Goal: Task Accomplishment & Management: Use online tool/utility

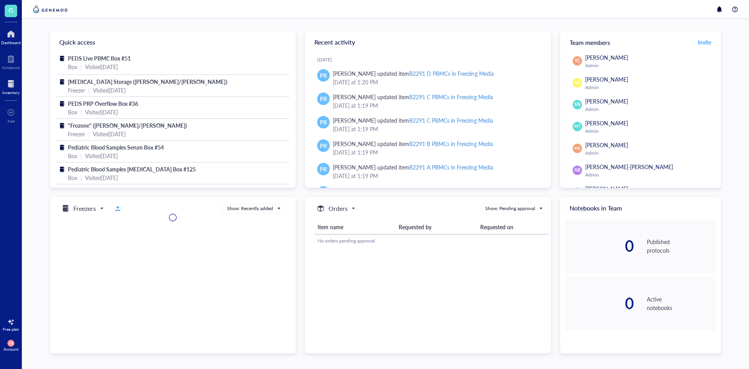
drag, startPoint x: 16, startPoint y: 83, endPoint x: 21, endPoint y: 85, distance: 5.4
click at [16, 82] on div at bounding box center [10, 84] width 17 height 12
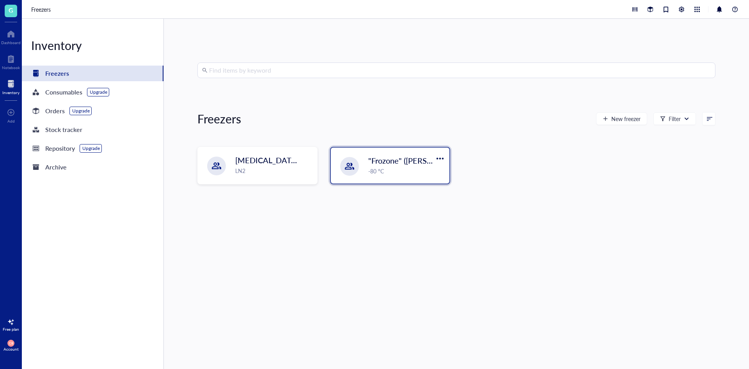
click at [348, 161] on div at bounding box center [349, 166] width 19 height 19
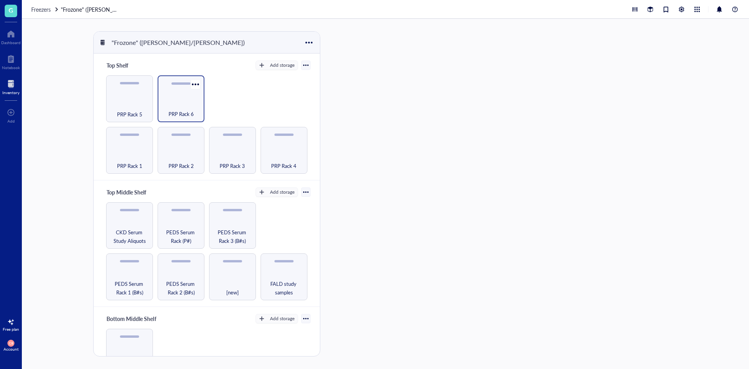
click at [183, 101] on div "PRP Rack 6" at bounding box center [180, 109] width 39 height 17
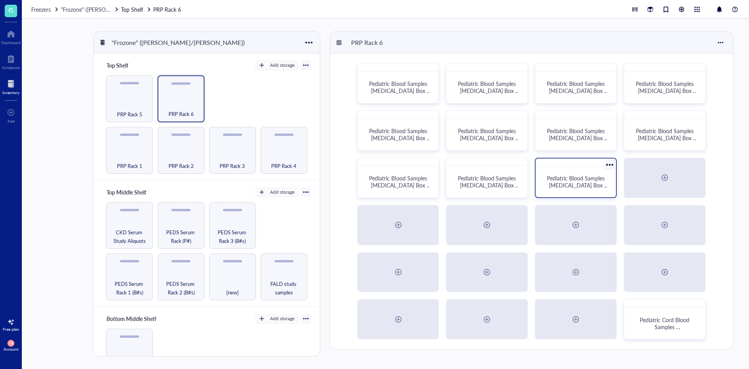
click at [564, 184] on span "Pediatric Blood Samples [MEDICAL_DATA] Box #130" at bounding box center [578, 185] width 62 height 22
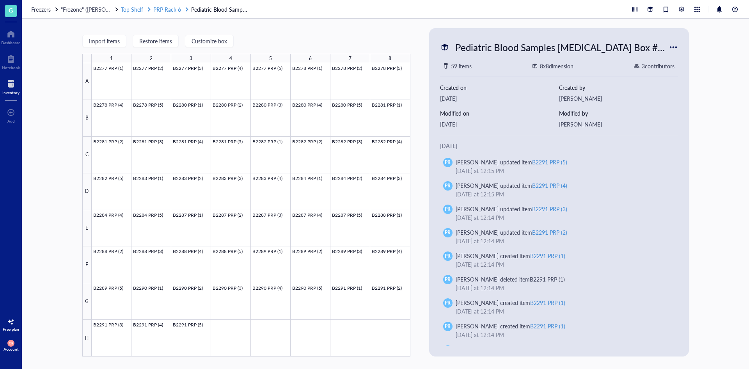
click at [168, 6] on span "PRP Rack 6" at bounding box center [167, 9] width 28 height 8
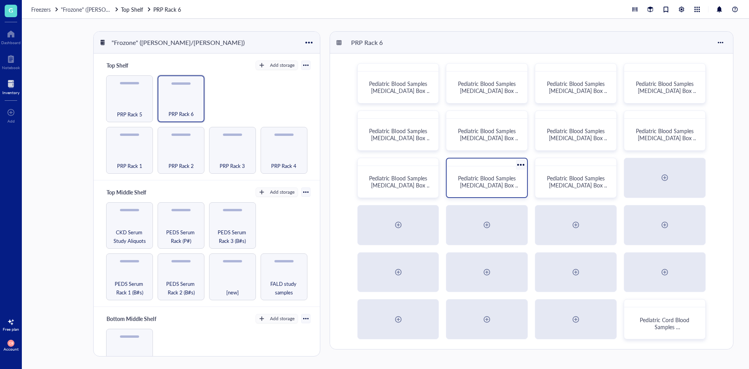
click at [495, 191] on div "Pediatric Blood Samples [MEDICAL_DATA] Box #129" at bounding box center [487, 181] width 74 height 25
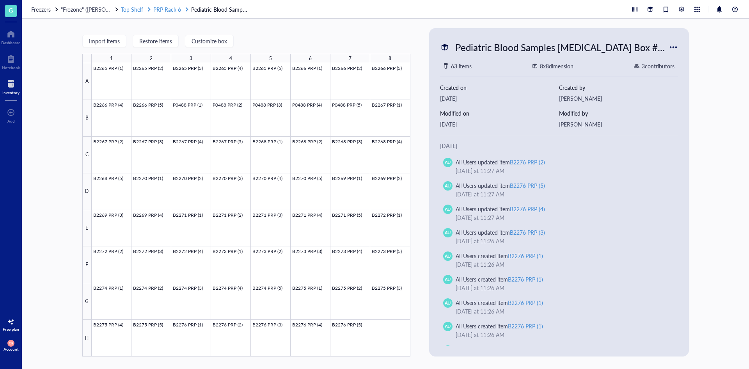
click at [173, 9] on span "PRP Rack 6" at bounding box center [167, 9] width 28 height 8
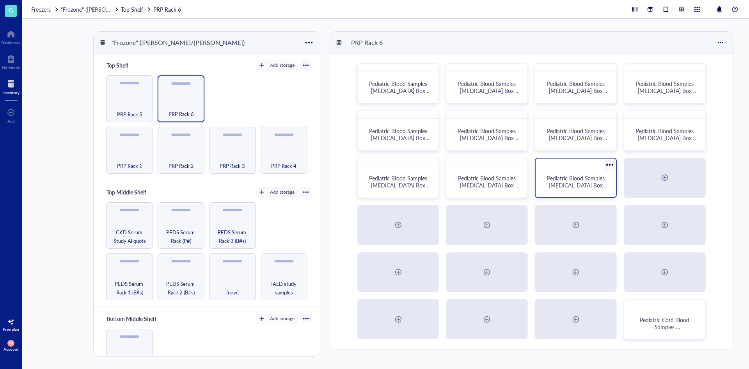
click at [554, 188] on span "Pediatric Blood Samples [MEDICAL_DATA] Box #130" at bounding box center [578, 185] width 62 height 22
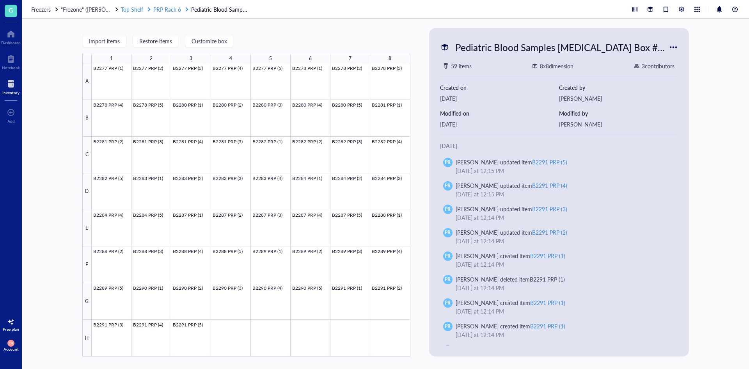
click at [176, 13] on span "PRP Rack 6" at bounding box center [167, 9] width 28 height 8
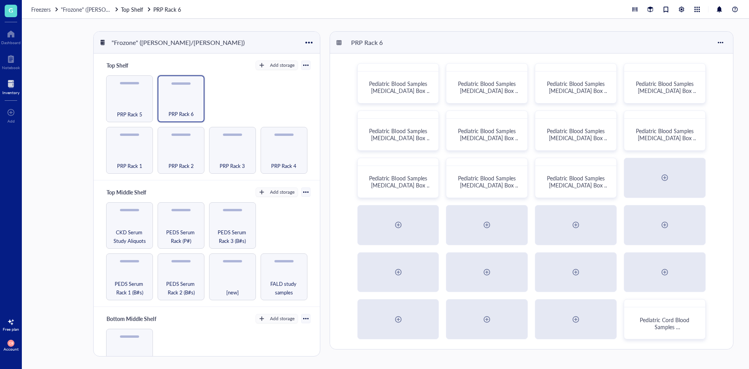
drag, startPoint x: 243, startPoint y: 231, endPoint x: 275, endPoint y: 247, distance: 35.4
click at [278, 244] on div "PEDS Serum Rack 1 (B#s) PEDS Serum Rack 2 (B#s) [new] FALD study samples CKD Se…" at bounding box center [206, 251] width 207 height 98
click at [227, 238] on span "PEDS Serum Rack 3 (B#s)" at bounding box center [232, 235] width 39 height 17
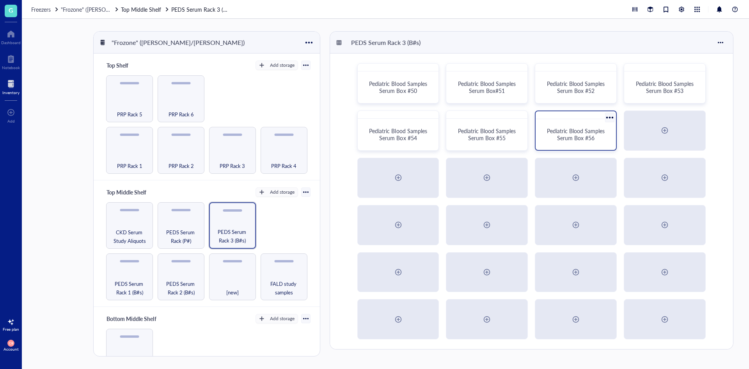
click at [593, 138] on span "Pediatric Blood Samples Serum Box #56" at bounding box center [576, 134] width 59 height 15
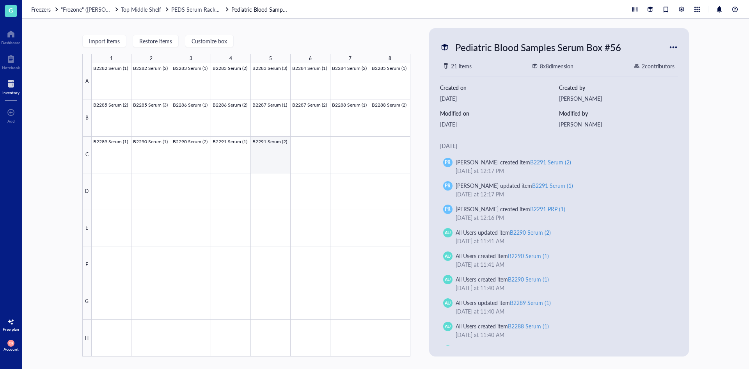
click at [284, 145] on div at bounding box center [251, 209] width 319 height 293
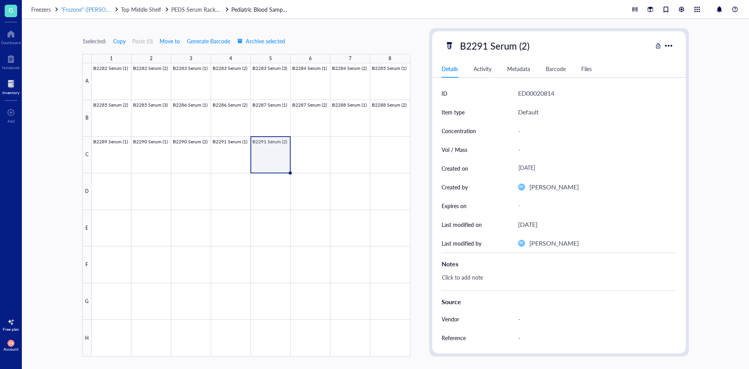
click at [68, 11] on span ""Frozone" ([PERSON_NAME]/[PERSON_NAME])" at bounding box center [119, 9] width 116 height 8
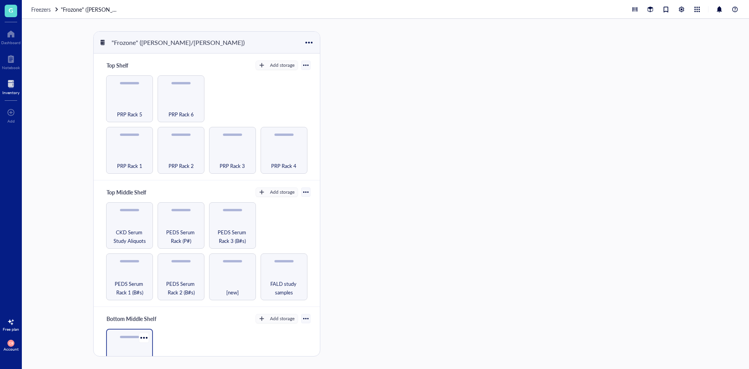
scroll to position [39, 0]
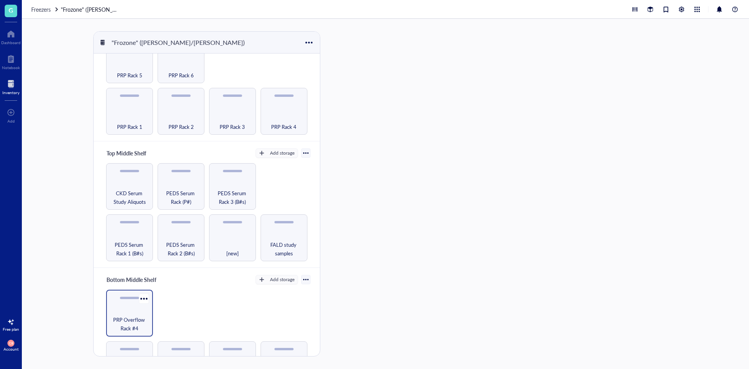
click at [133, 320] on span "PRP Overflow Rack #4" at bounding box center [129, 323] width 39 height 17
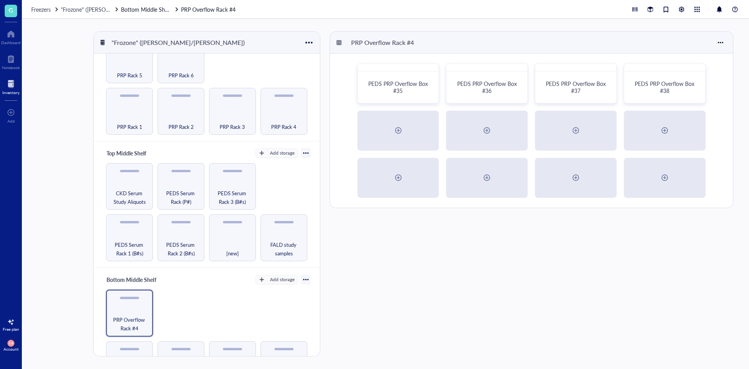
click at [646, 103] on div "PEDS PRP Overflow Box #35 PEDS PRP Overflow Box #36 PEDS PRP Overflow Box #37 P…" at bounding box center [531, 130] width 403 height 154
click at [646, 97] on div "PEDS PRP Overflow Box #38" at bounding box center [665, 87] width 74 height 25
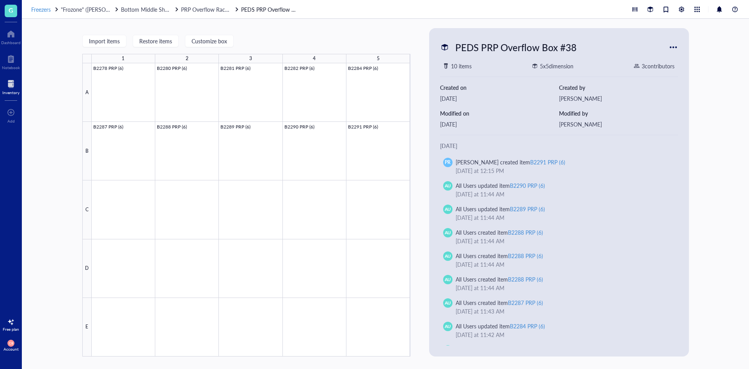
click at [53, 7] on div "Freezers" at bounding box center [45, 9] width 28 height 9
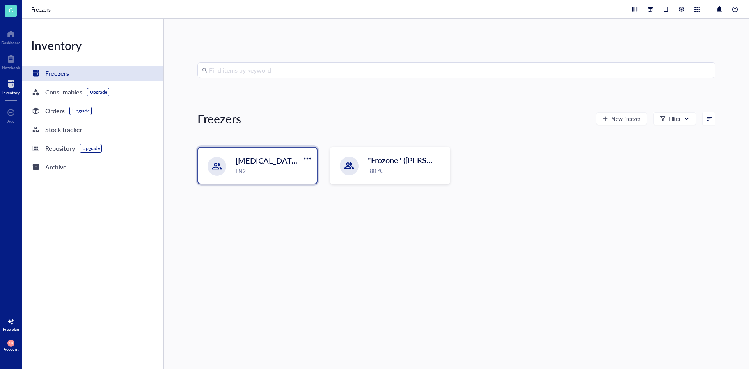
click at [208, 151] on div "[MEDICAL_DATA] Storage ([PERSON_NAME]/[PERSON_NAME]) LN2" at bounding box center [257, 165] width 119 height 36
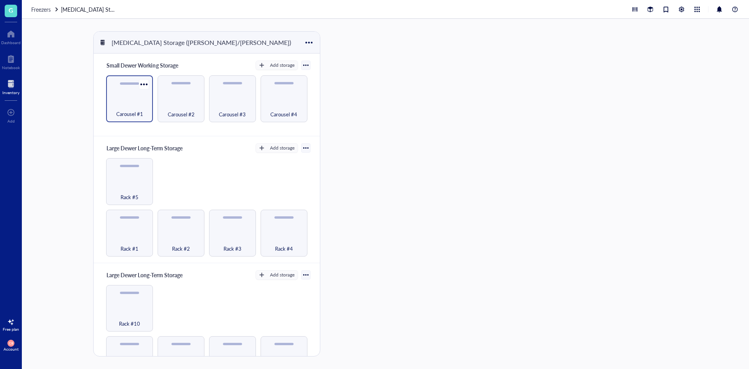
click at [141, 99] on div "Carousel #1" at bounding box center [129, 98] width 47 height 47
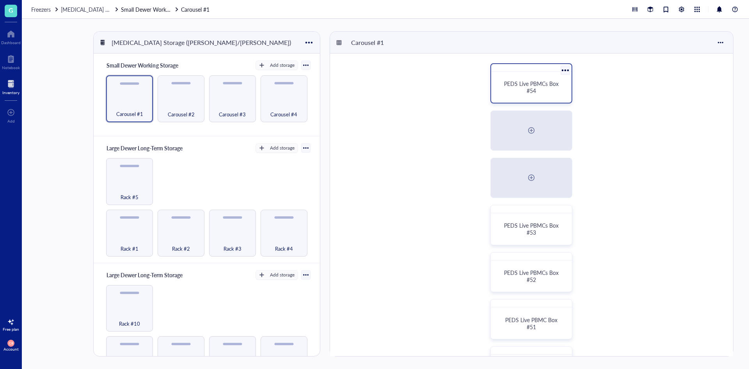
click at [521, 84] on span "PEDS Live PBMCs Box #54" at bounding box center [532, 87] width 56 height 15
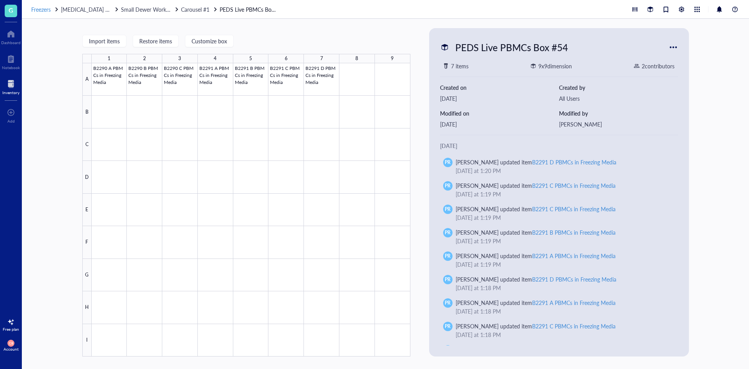
click at [41, 8] on span "Freezers" at bounding box center [41, 9] width 20 height 8
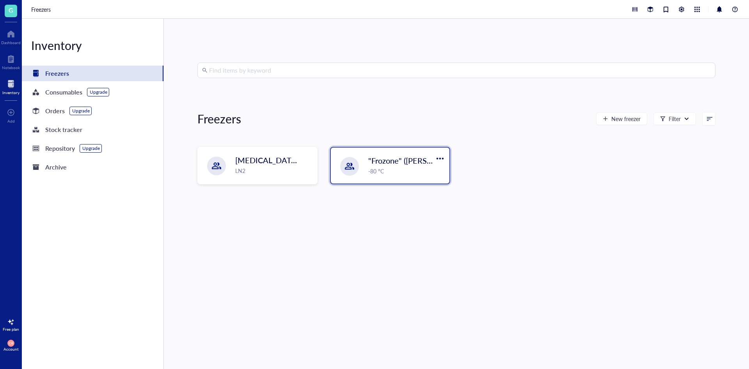
click at [378, 177] on div ""Frozone" ([PERSON_NAME]/[PERSON_NAME]) -80 °C" at bounding box center [390, 165] width 119 height 36
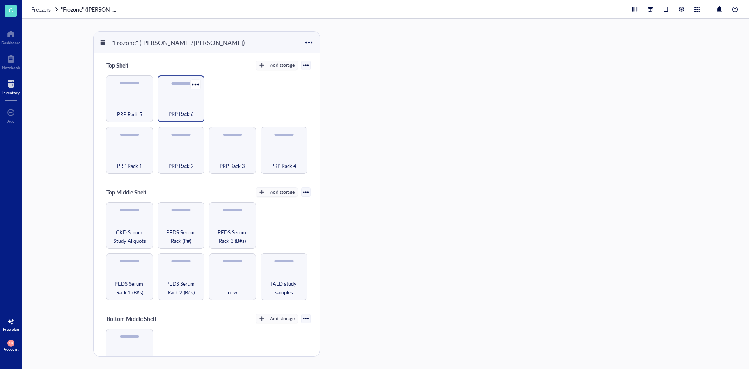
click at [178, 112] on span "PRP Rack 6" at bounding box center [181, 114] width 25 height 9
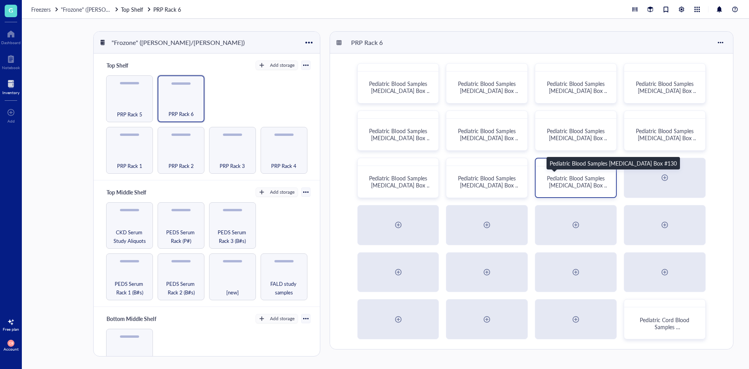
click at [604, 181] on span "Pediatric Blood Samples [MEDICAL_DATA] Box #130" at bounding box center [578, 185] width 62 height 22
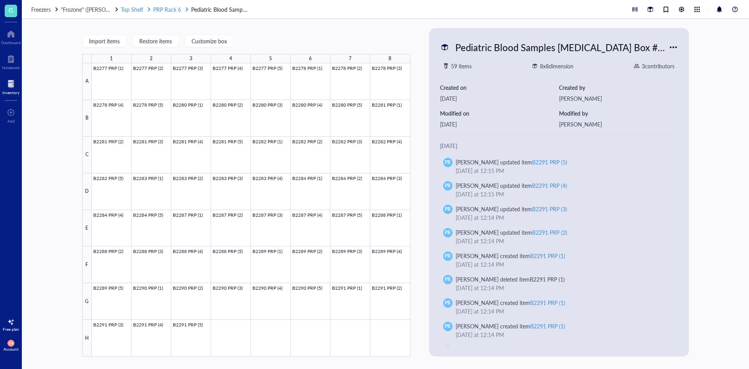
click at [177, 7] on span "PRP Rack 6" at bounding box center [167, 9] width 28 height 8
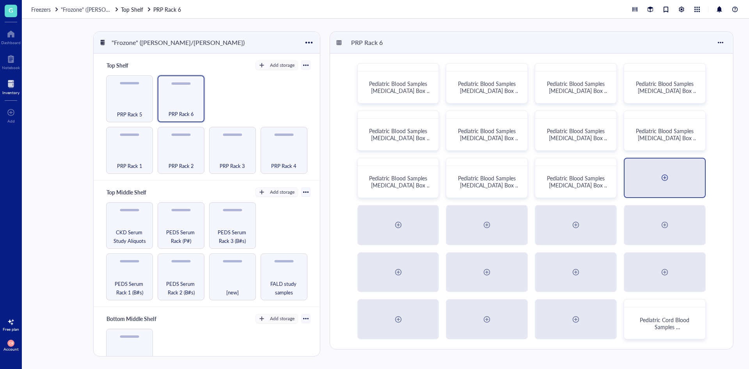
click at [664, 179] on div at bounding box center [664, 177] width 12 height 12
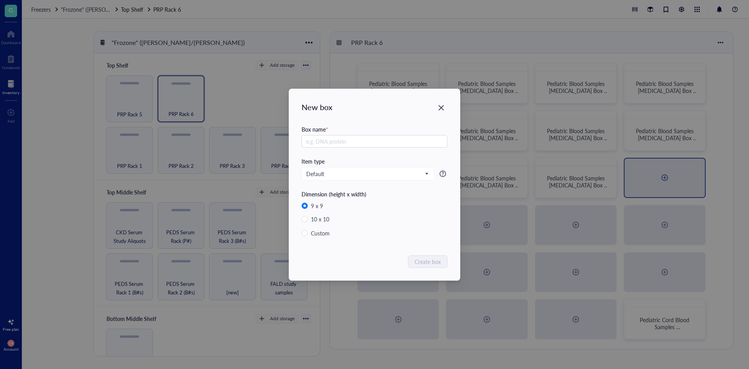
radio input "false"
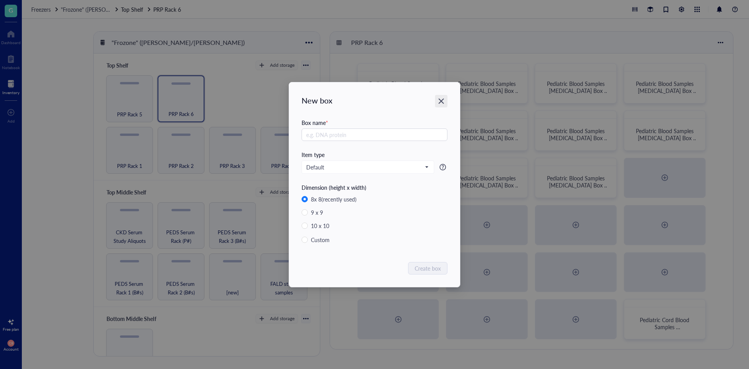
click at [444, 97] on div "Close" at bounding box center [441, 101] width 12 height 12
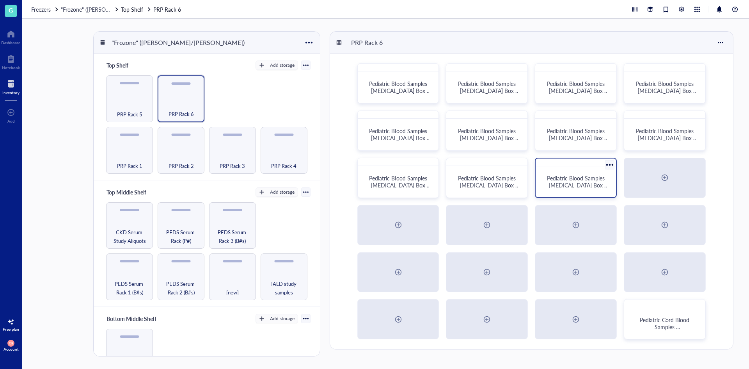
click at [589, 180] on span "Pediatric Blood Samples [MEDICAL_DATA] Box #130" at bounding box center [578, 185] width 62 height 22
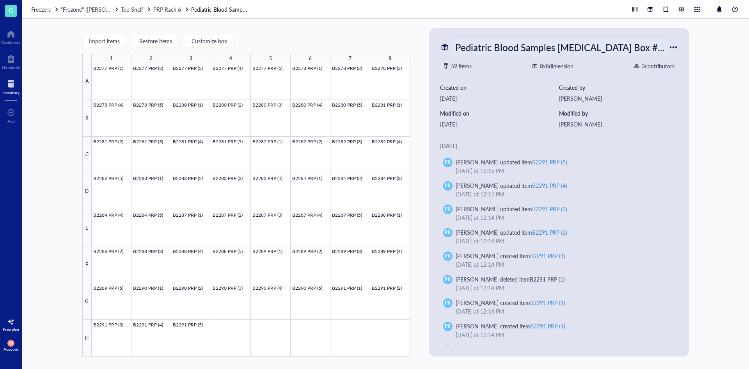
click at [587, 50] on div "Pediatric Blood Samples [MEDICAL_DATA] Box #130" at bounding box center [560, 47] width 217 height 16
click at [172, 12] on span "PRP Rack 6" at bounding box center [167, 9] width 28 height 8
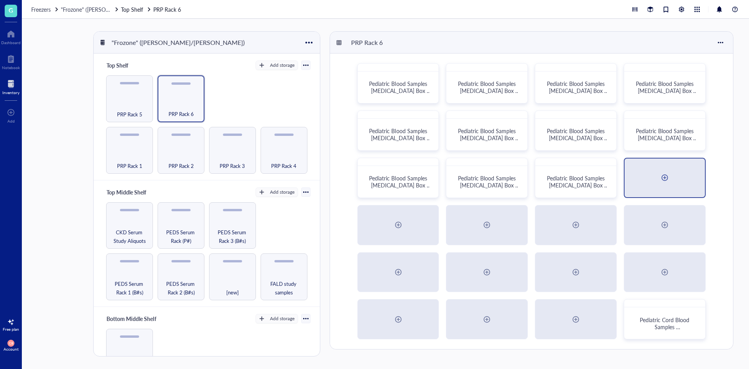
click at [631, 183] on div at bounding box center [664, 177] width 80 height 39
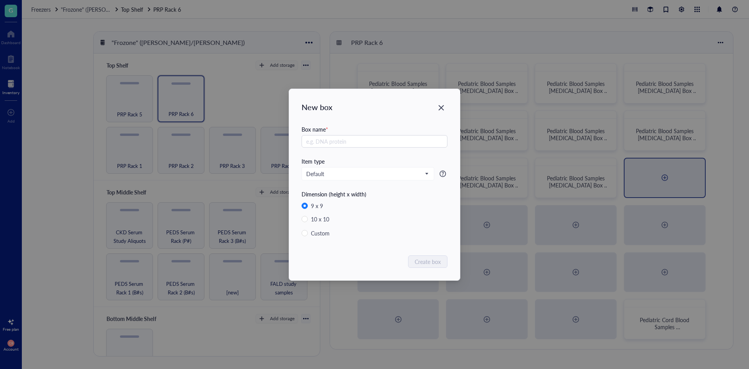
radio input "false"
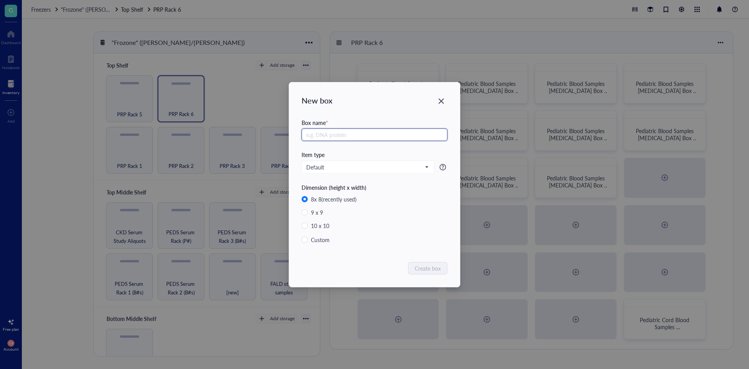
paste input "Pediatric Blood Samples [MEDICAL_DATA] Box #130"
type input "Pediatric Blood Samples [MEDICAL_DATA] Box #131"
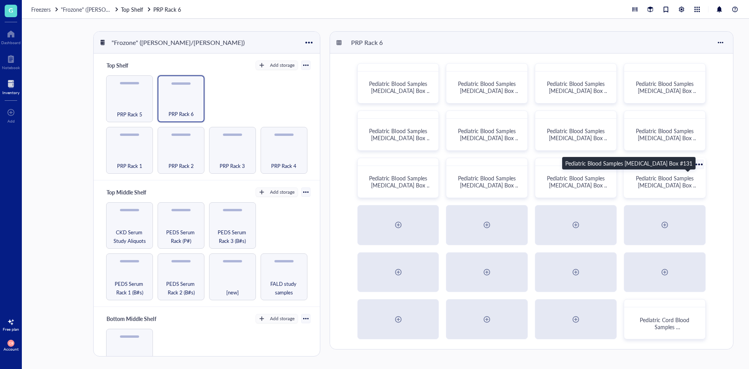
click at [688, 185] on span "Pediatric Blood Samples [MEDICAL_DATA] Box #131" at bounding box center [667, 185] width 62 height 22
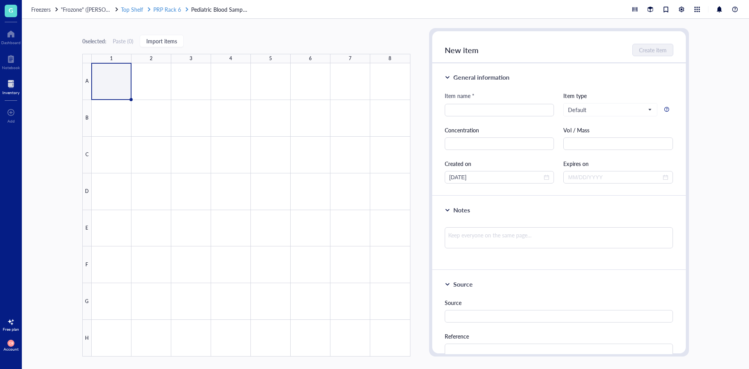
click at [174, 9] on span "PRP Rack 6" at bounding box center [167, 9] width 28 height 8
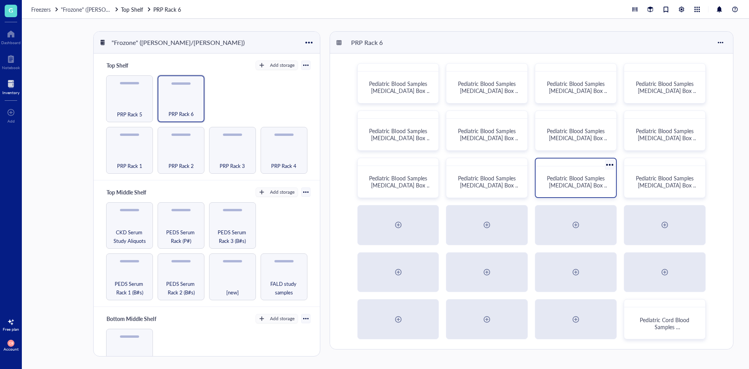
click at [575, 172] on div "Pediatric Blood Samples [MEDICAL_DATA] Box #130" at bounding box center [576, 181] width 74 height 25
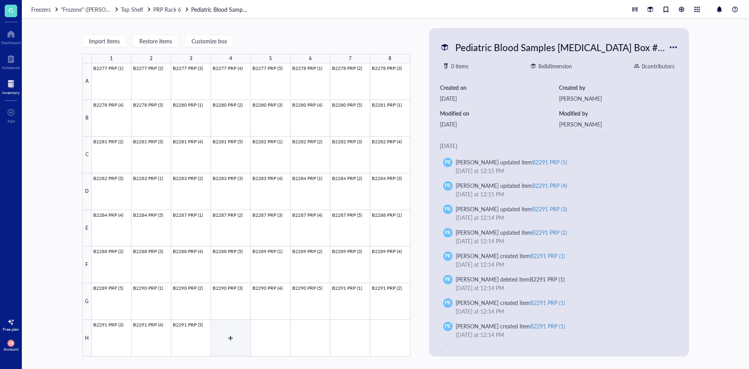
click at [238, 346] on div at bounding box center [251, 209] width 319 height 293
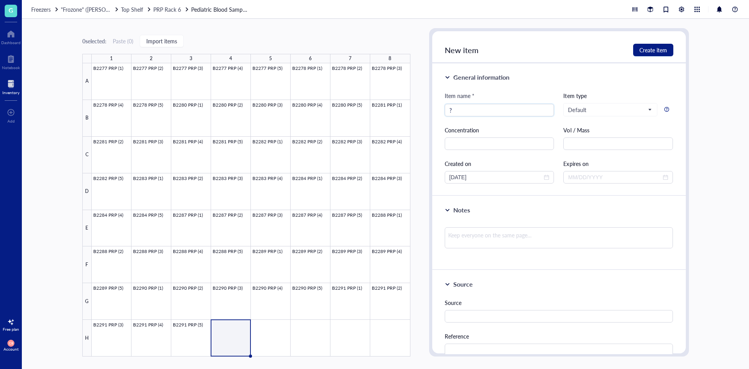
type input "?"
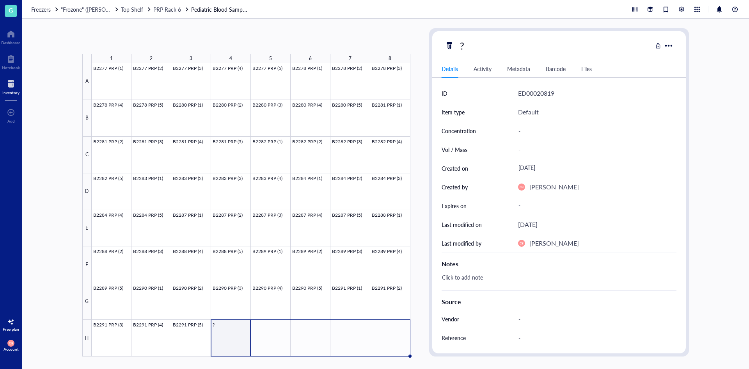
drag, startPoint x: 250, startPoint y: 357, endPoint x: 413, endPoint y: 349, distance: 162.4
click at [413, 349] on div "1 2 3 4 5 6 7 8 A B C D E F G H B2277 PRP (1) B2277 PRP (2) B2277 PRP (3) B2277…" at bounding box center [385, 194] width 727 height 350
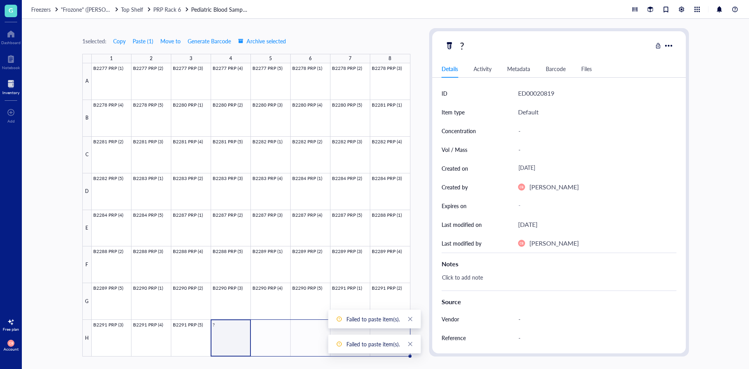
click at [237, 342] on div at bounding box center [251, 209] width 319 height 293
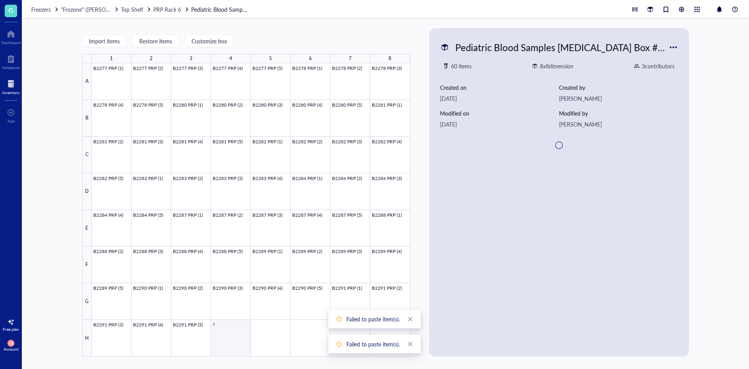
click at [238, 344] on div at bounding box center [251, 209] width 319 height 293
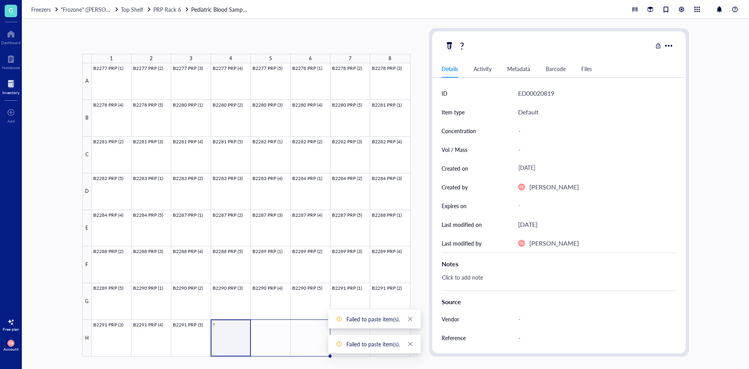
drag, startPoint x: 250, startPoint y: 355, endPoint x: 327, endPoint y: 355, distance: 76.8
click at [0, 0] on div "B2277 PRP (1) B2277 PRP (2) B2277 PRP (3) B2277 PRP (4) B2277 PRP (5) B2278 PRP…" at bounding box center [0, 0] width 0 height 0
click at [415, 345] on icon "close" at bounding box center [412, 344] width 4 height 4
drag, startPoint x: 330, startPoint y: 355, endPoint x: 373, endPoint y: 354, distance: 42.1
click at [0, 0] on div "B2277 PRP (1) B2277 PRP (2) B2277 PRP (3) B2277 PRP (4) B2277 PRP (5) B2278 PRP…" at bounding box center [0, 0] width 0 height 0
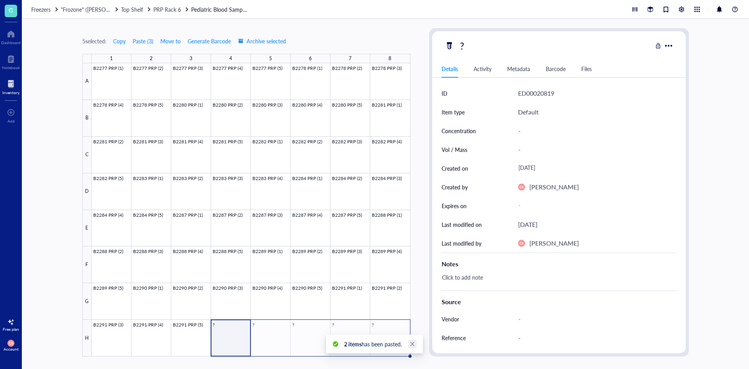
click at [411, 346] on icon "close" at bounding box center [412, 343] width 5 height 5
click at [183, 9] on div "PRP Rack 6" at bounding box center [171, 9] width 36 height 9
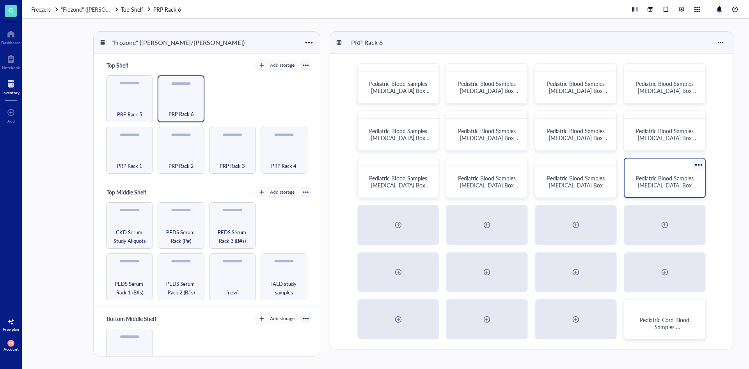
click at [639, 180] on span "Pediatric Blood Samples [MEDICAL_DATA] Box #131" at bounding box center [667, 185] width 62 height 22
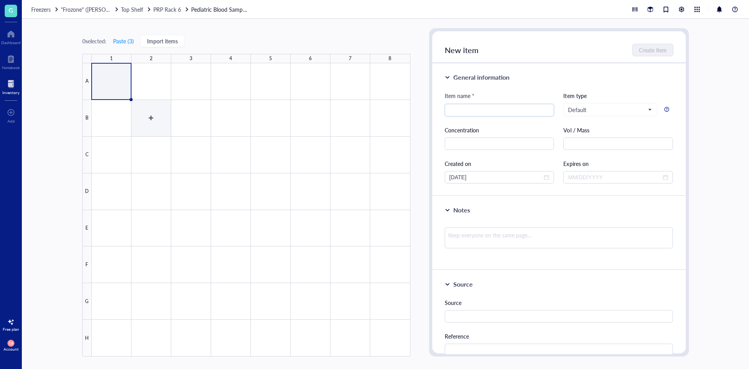
click at [162, 104] on div at bounding box center [251, 209] width 319 height 293
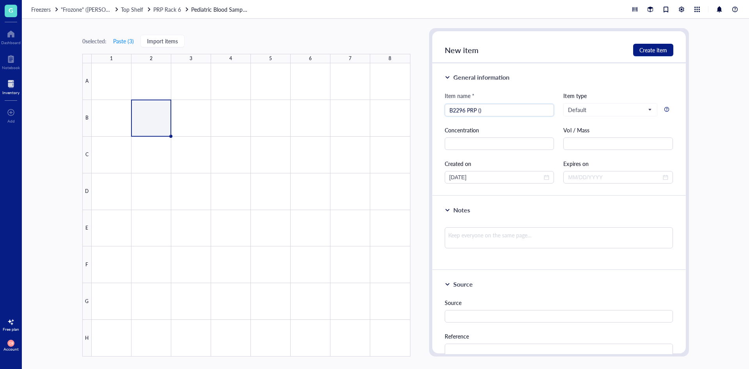
type input "B2296 PRP ()"
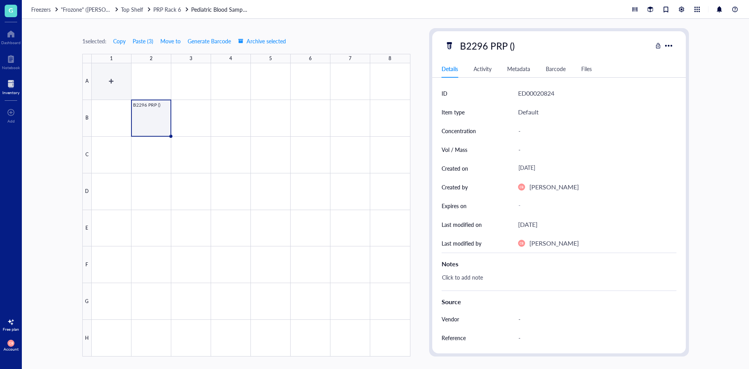
click at [122, 85] on div at bounding box center [251, 209] width 319 height 293
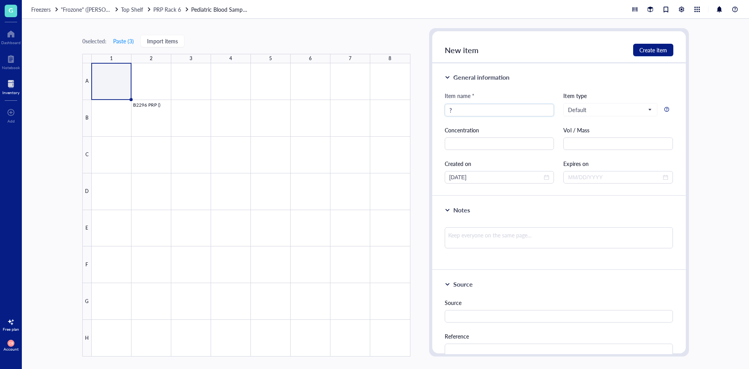
type input "?"
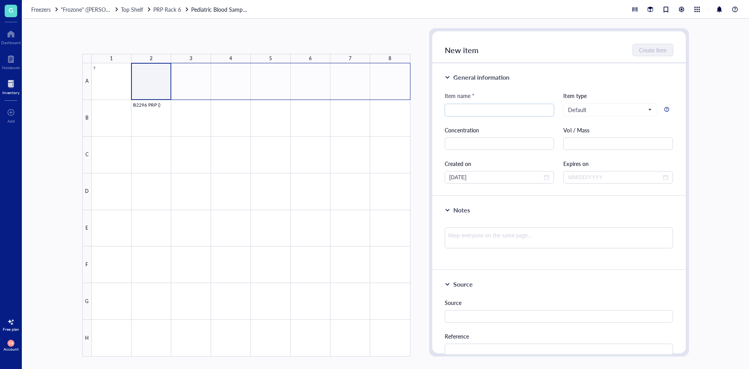
drag, startPoint x: 165, startPoint y: 84, endPoint x: 385, endPoint y: 82, distance: 219.2
click at [385, 82] on div at bounding box center [251, 209] width 319 height 293
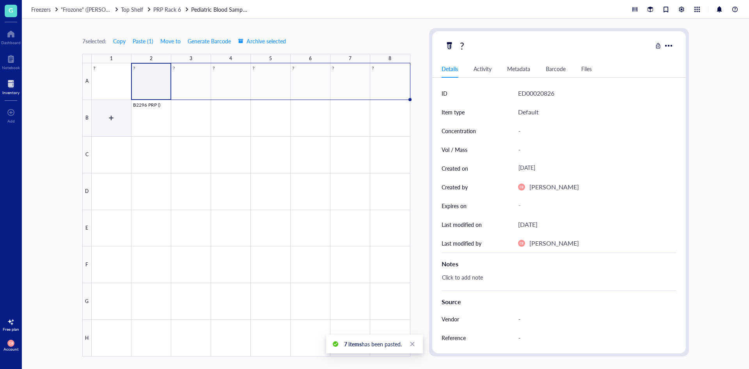
click at [115, 119] on div at bounding box center [251, 209] width 319 height 293
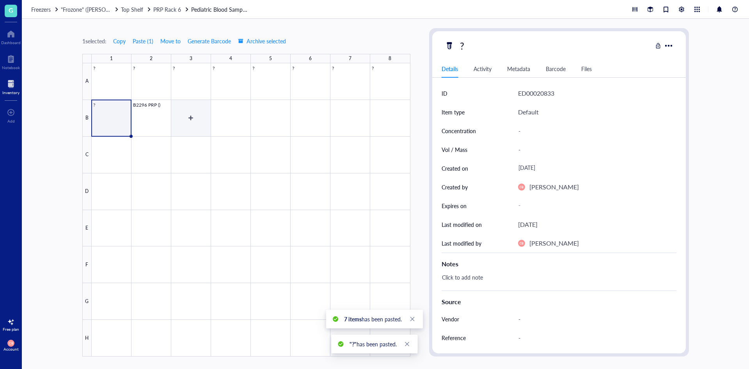
click at [208, 106] on div at bounding box center [251, 209] width 319 height 293
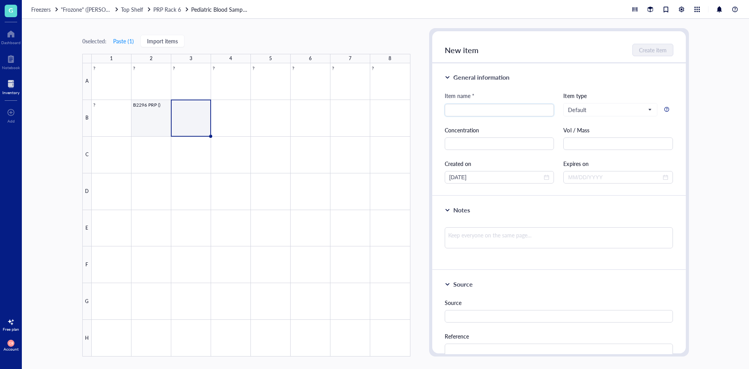
click at [159, 110] on div at bounding box center [251, 209] width 319 height 293
drag, startPoint x: 192, startPoint y: 119, endPoint x: 308, endPoint y: 117, distance: 115.5
click at [308, 117] on div at bounding box center [251, 209] width 319 height 293
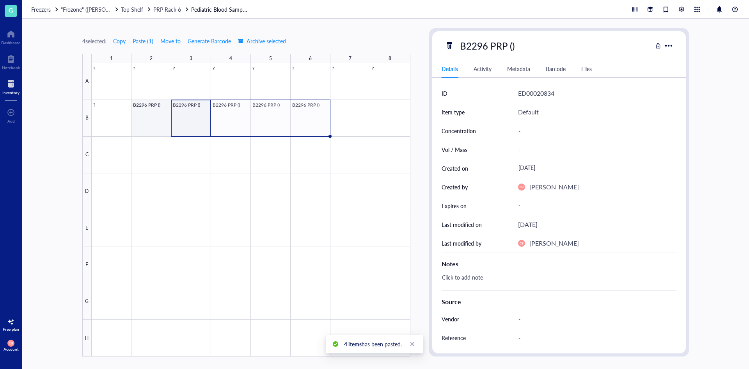
click at [169, 107] on div at bounding box center [251, 209] width 319 height 293
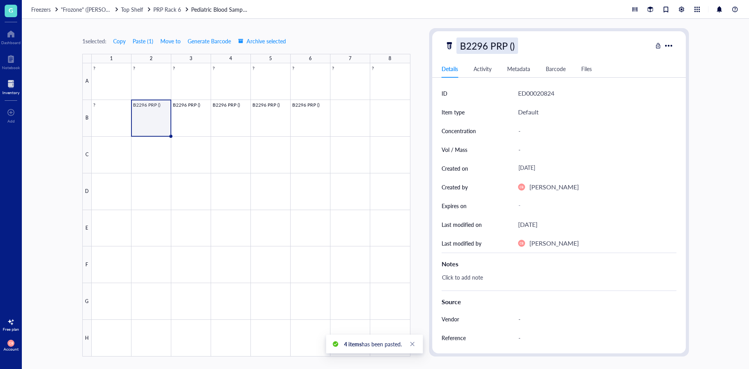
click at [512, 46] on div "B2296 PRP ()" at bounding box center [487, 45] width 62 height 16
click at [511, 46] on input "B2296 PRP ()" at bounding box center [495, 46] width 76 height 16
type input "B2296 PRP (1)"
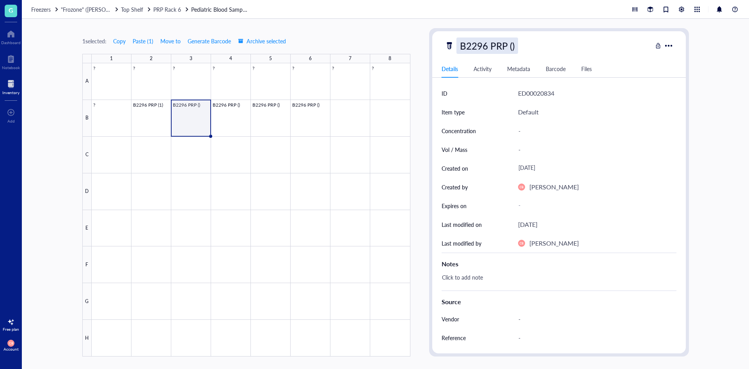
click at [510, 46] on div "B2296 PRP ()" at bounding box center [487, 45] width 62 height 16
click at [511, 46] on input "B2296 PRP ()" at bounding box center [495, 46] width 76 height 16
type input "B2296 PRP (2)"
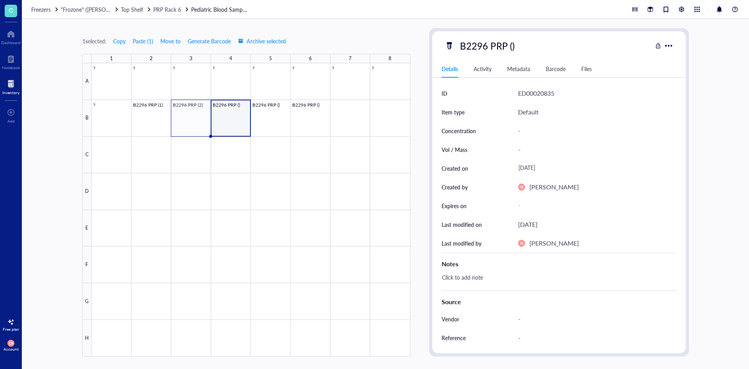
click at [511, 46] on div "B2296 PRP ()" at bounding box center [487, 45] width 62 height 16
click at [511, 46] on input "B2296 PRP ()" at bounding box center [495, 46] width 76 height 16
type input "B2296 PRP (3)"
click at [511, 46] on div "B2296 PRP ()" at bounding box center [487, 45] width 62 height 16
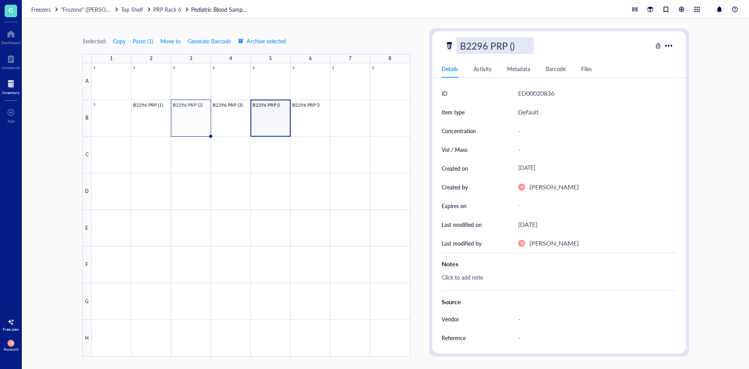
click at [511, 46] on input "B2296 PRP ()" at bounding box center [495, 46] width 76 height 16
type input "B2296 PRP (47)"
click at [523, 46] on div "B2296 PRP (47)" at bounding box center [492, 45] width 73 height 16
click at [522, 46] on input "B2296 PRP (47)" at bounding box center [500, 46] width 87 height 16
type input "B2296 PRP (4)"
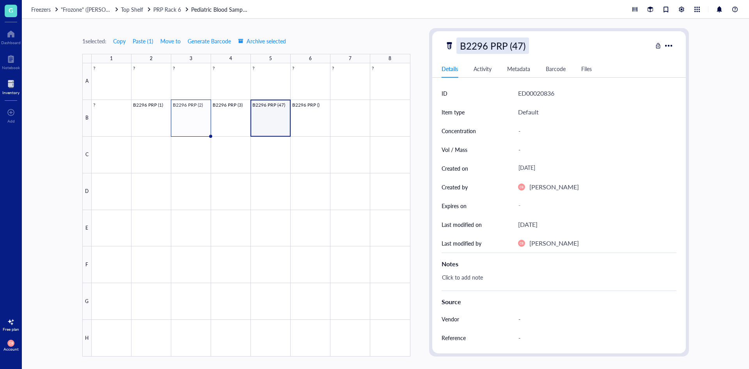
click at [520, 42] on div "B2296 PRP (47)" at bounding box center [492, 45] width 73 height 16
click at [321, 108] on div at bounding box center [251, 209] width 319 height 293
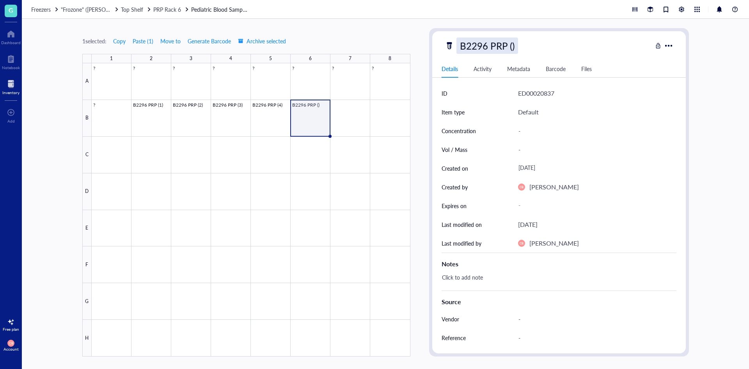
click at [517, 47] on div "B2296 PRP ()" at bounding box center [487, 45] width 62 height 16
click at [511, 46] on input "B2296 PRP ()" at bounding box center [495, 46] width 76 height 16
type input "B2296 PRP (5)"
click at [345, 122] on div at bounding box center [251, 209] width 319 height 293
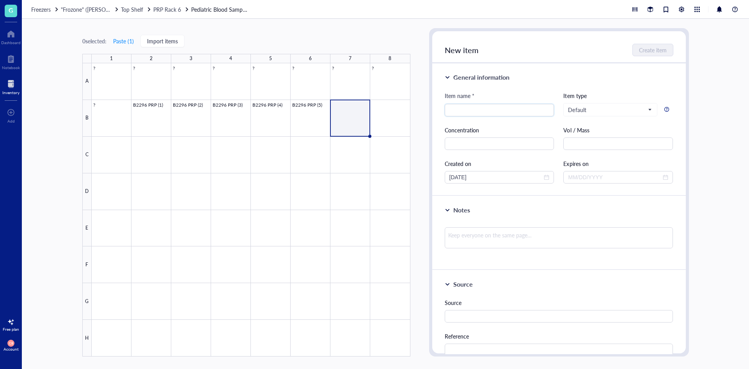
type input "B"
click at [154, 112] on div at bounding box center [251, 209] width 319 height 293
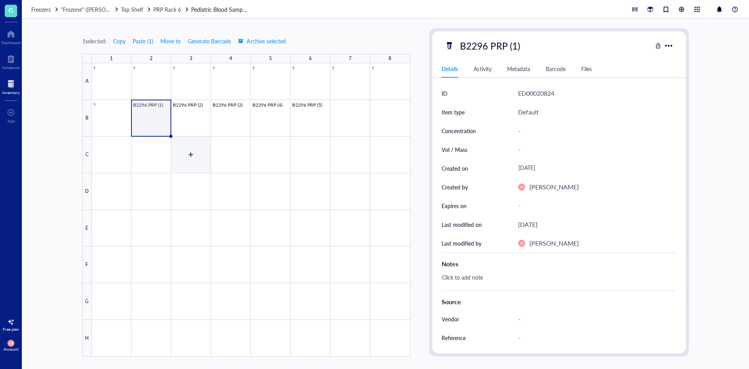
click at [187, 165] on div at bounding box center [251, 209] width 319 height 293
drag, startPoint x: 207, startPoint y: 136, endPoint x: 319, endPoint y: 123, distance: 112.6
click at [319, 123] on div at bounding box center [251, 209] width 319 height 293
click at [359, 122] on div at bounding box center [251, 209] width 319 height 293
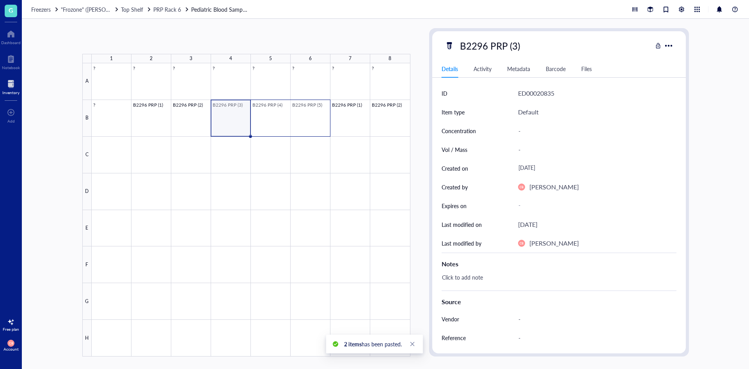
drag, startPoint x: 266, startPoint y: 119, endPoint x: 295, endPoint y: 119, distance: 29.3
click at [295, 119] on div at bounding box center [251, 209] width 319 height 293
click at [125, 140] on div at bounding box center [251, 209] width 319 height 293
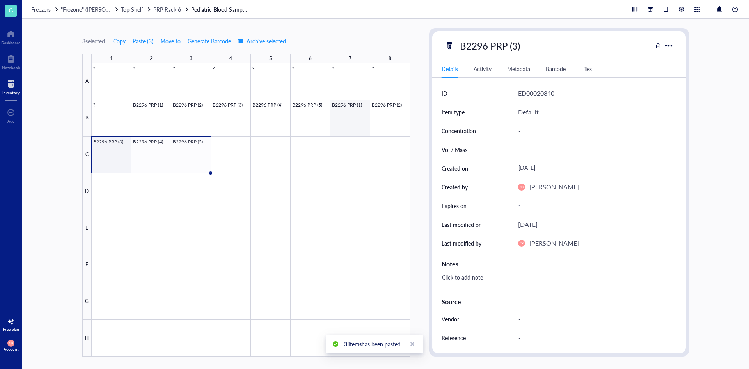
click at [349, 118] on div at bounding box center [251, 209] width 319 height 293
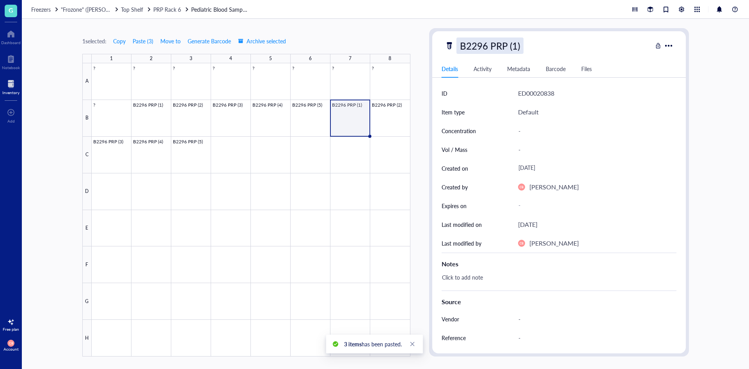
click at [489, 44] on div "B2296 PRP (1)" at bounding box center [489, 45] width 67 height 16
click at [484, 45] on input "B2296 PRP (1)" at bounding box center [498, 46] width 82 height 16
type input "B2297 PRP (1)"
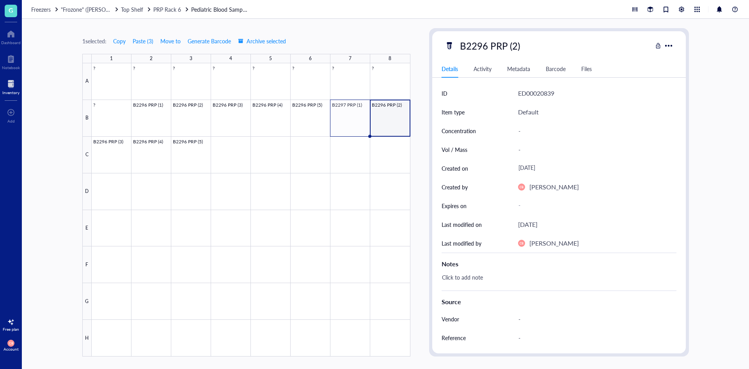
click at [484, 45] on div "B2296 PRP (2)" at bounding box center [489, 45] width 67 height 16
click at [484, 45] on input "B2296 PRP (2)" at bounding box center [498, 46] width 82 height 16
click at [486, 45] on input "B2296 PRP (2)" at bounding box center [498, 46] width 82 height 16
click at [483, 44] on input "B2296 PRP (2)" at bounding box center [498, 46] width 82 height 16
type input "B2297 PRP (2)"
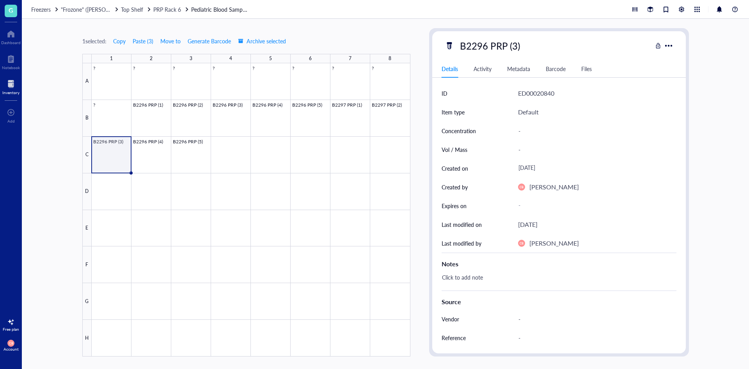
click at [483, 44] on div "B2296 PRP (3)" at bounding box center [489, 45] width 67 height 16
click at [486, 44] on input "B2296 PRP (3)" at bounding box center [498, 46] width 82 height 16
type input "B2297 PRP (3)"
click at [486, 44] on div "B2296 PRP (4)" at bounding box center [489, 45] width 67 height 16
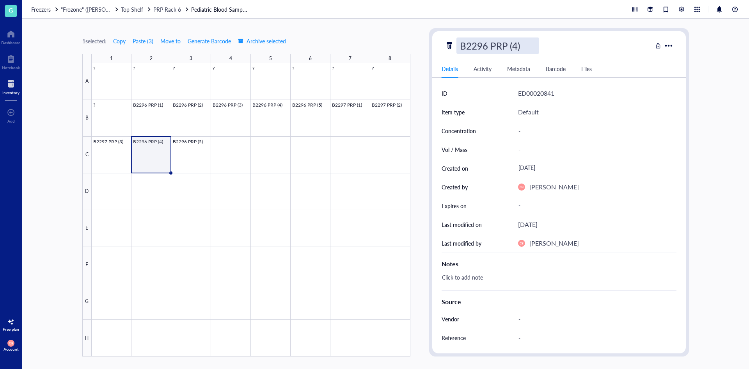
drag, startPoint x: 483, startPoint y: 44, endPoint x: 488, endPoint y: 46, distance: 5.9
click at [488, 46] on input "B2296 PRP (4)" at bounding box center [498, 46] width 82 height 16
type input "B2297 PRP (4)"
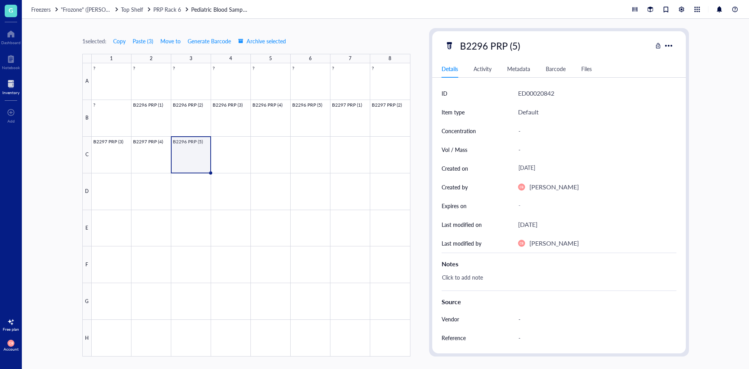
click at [488, 46] on div "B2296 PRP (5)" at bounding box center [489, 45] width 67 height 16
click at [488, 45] on input "B2296 PRP (5)" at bounding box center [498, 46] width 82 height 16
type input "B2297 PRP (5)"
click at [216, 146] on div at bounding box center [251, 209] width 319 height 293
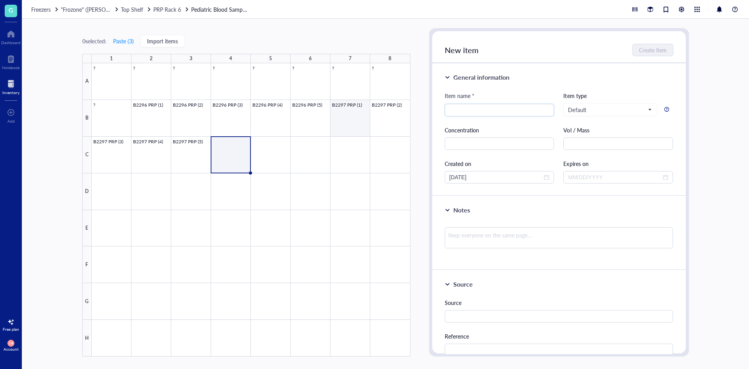
click at [351, 119] on div at bounding box center [251, 209] width 319 height 293
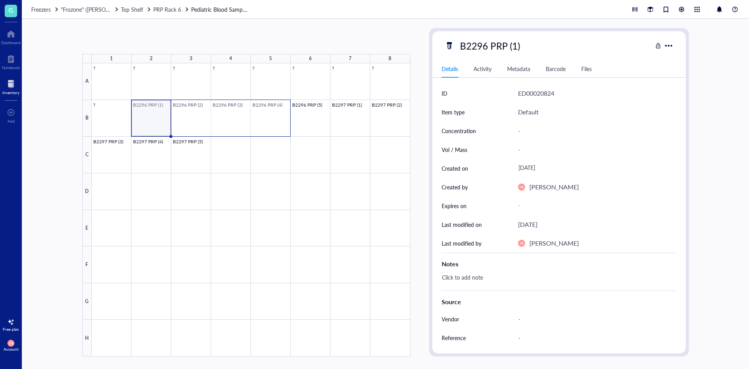
drag, startPoint x: 160, startPoint y: 112, endPoint x: 266, endPoint y: 118, distance: 106.6
click at [266, 118] on div at bounding box center [251, 209] width 319 height 293
click at [250, 156] on div at bounding box center [251, 209] width 319 height 293
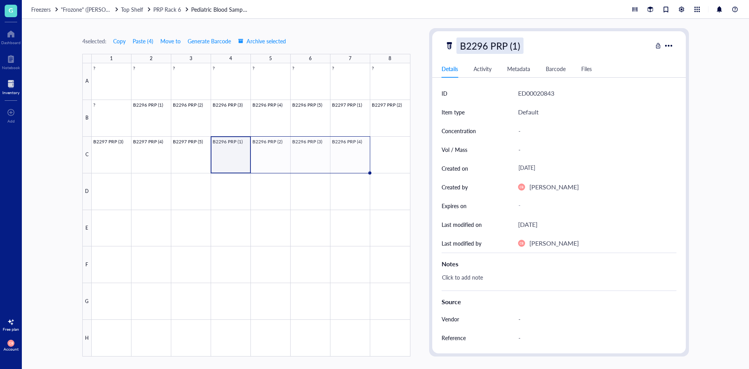
click at [489, 44] on div "B2296 PRP (1)" at bounding box center [489, 45] width 67 height 16
click at [483, 46] on input "B2296 PRP (1)" at bounding box center [498, 46] width 82 height 16
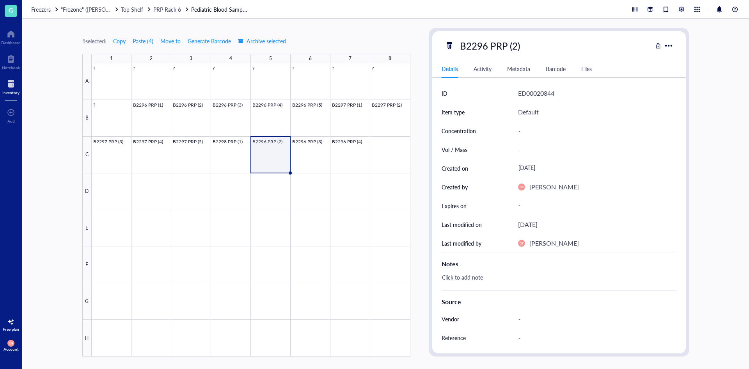
click at [483, 46] on div "B2296 PRP (2)" at bounding box center [489, 45] width 67 height 16
drag, startPoint x: 483, startPoint y: 46, endPoint x: 488, endPoint y: 45, distance: 5.6
click at [488, 45] on input "B2296 PRP (2)" at bounding box center [498, 46] width 82 height 16
click at [487, 45] on input "B2296 PRP (2)" at bounding box center [498, 46] width 82 height 16
click at [484, 45] on input "B2296 PRP (2)" at bounding box center [498, 46] width 82 height 16
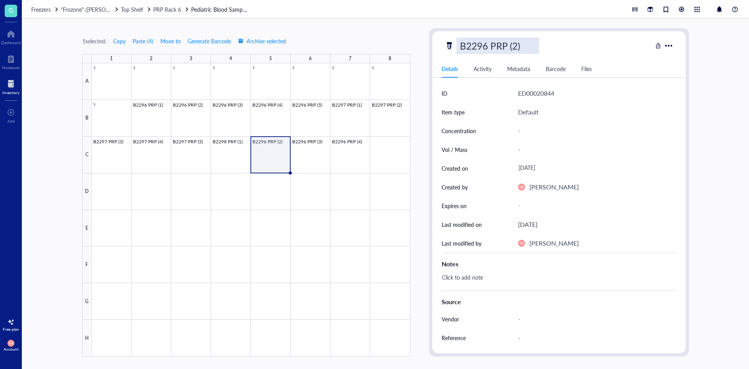
type input "B2298 PRP (2)"
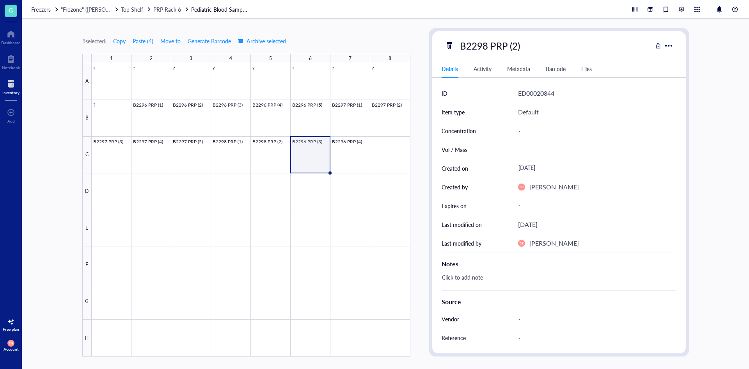
click at [484, 45] on div "B2298 PRP (2)" at bounding box center [489, 45] width 67 height 16
click at [484, 45] on input "B2296 PRP (3)" at bounding box center [498, 46] width 82 height 16
type input "B2298 PRP (3)"
click at [484, 45] on div "B2296 PRP (4)" at bounding box center [489, 45] width 67 height 16
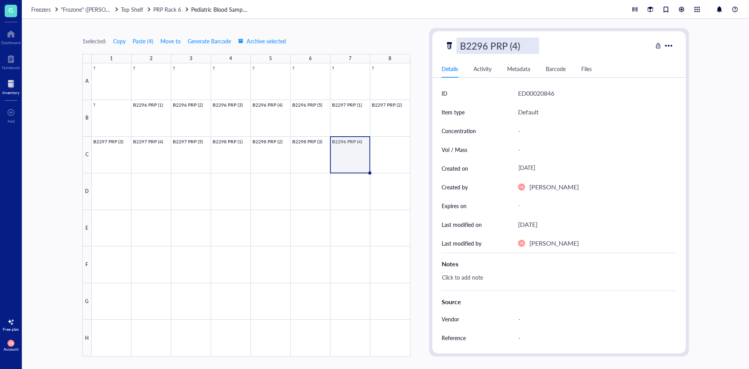
click at [484, 45] on input "B2296 PRP (4)" at bounding box center [498, 46] width 82 height 16
type input "B2298 PRP (4)"
click at [385, 148] on div at bounding box center [251, 209] width 319 height 293
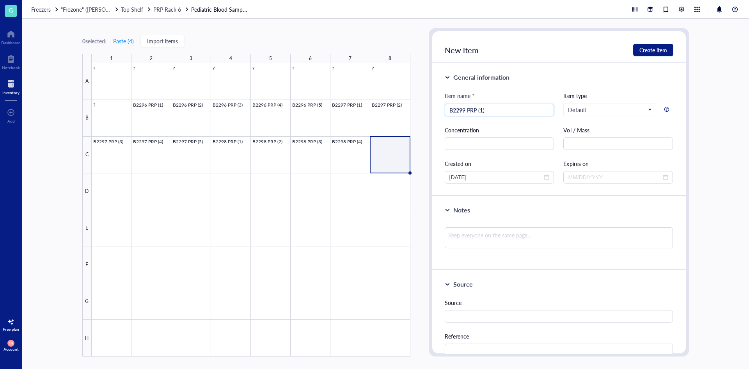
type input "B2299 PRP (1)"
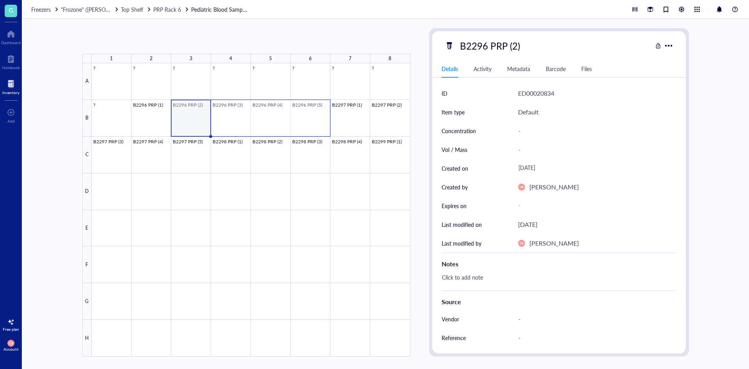
drag, startPoint x: 206, startPoint y: 120, endPoint x: 295, endPoint y: 115, distance: 89.4
click at [295, 115] on div at bounding box center [251, 209] width 319 height 293
click at [130, 182] on div at bounding box center [251, 209] width 319 height 293
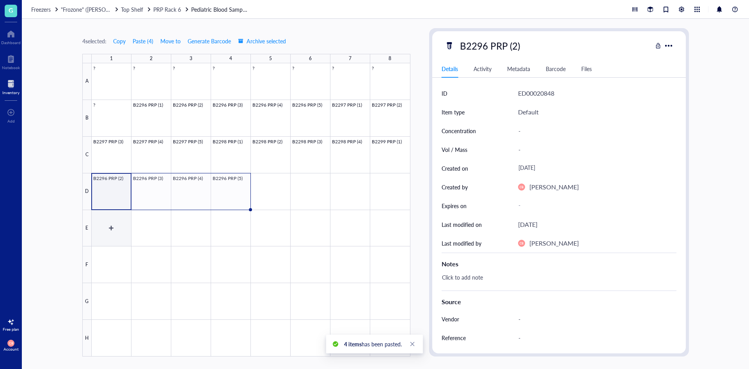
click at [129, 219] on div at bounding box center [251, 209] width 319 height 293
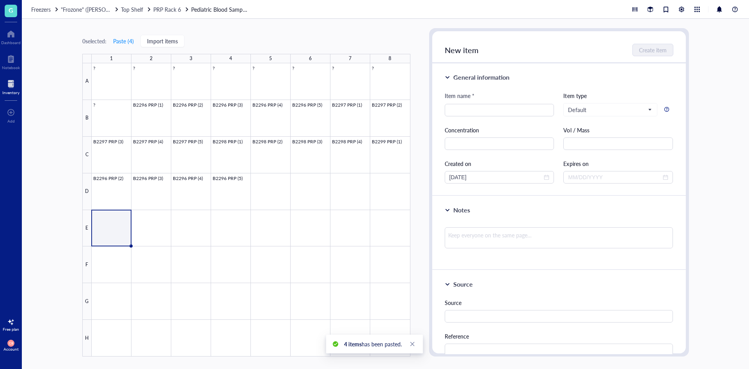
click at [115, 190] on div at bounding box center [251, 209] width 319 height 293
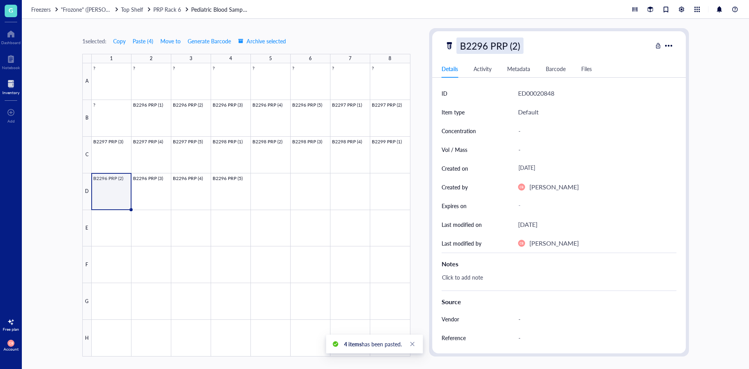
click at [486, 51] on div "B2296 PRP (2)" at bounding box center [489, 45] width 67 height 16
click at [484, 48] on input "B2296 PRP (2)" at bounding box center [498, 46] width 82 height 16
type input "B2299 PRP (2)"
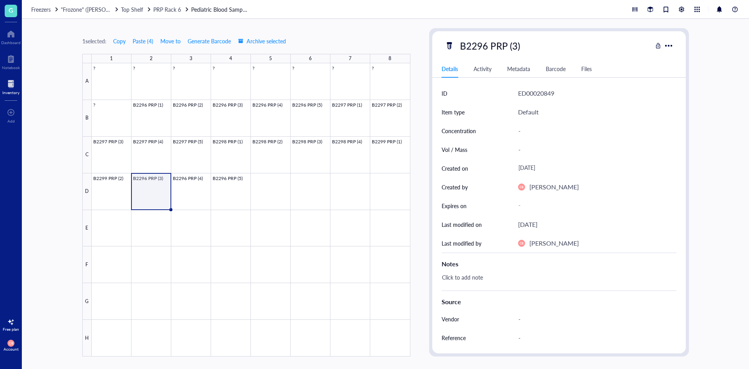
click at [484, 48] on div "B2296 PRP (3)" at bounding box center [489, 45] width 67 height 16
click at [484, 48] on input "B2296 PRP (3)" at bounding box center [498, 46] width 82 height 16
click at [486, 47] on input "B2296 PRP (3)" at bounding box center [498, 46] width 82 height 16
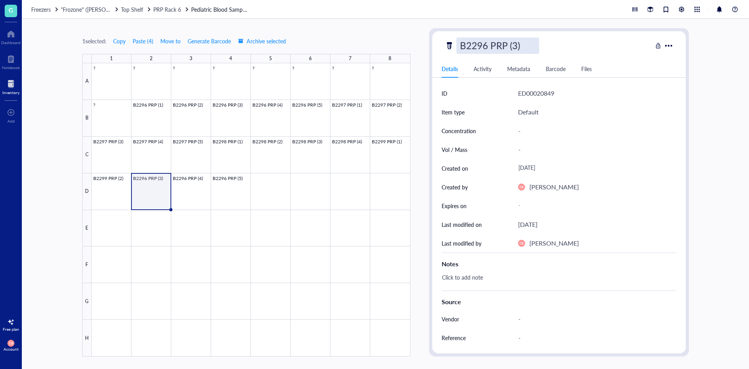
type input "B2299 PRP (3)"
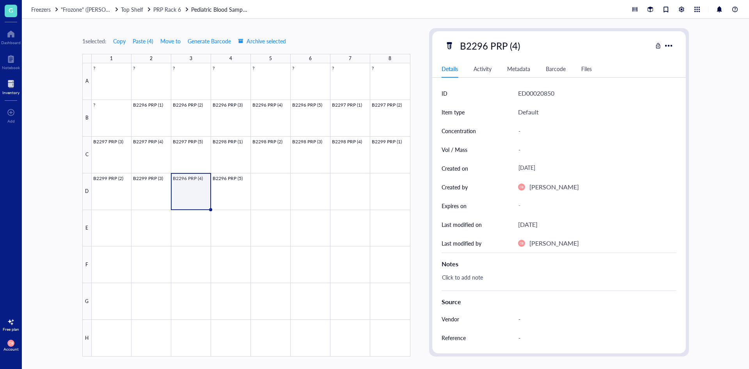
click at [486, 47] on div "B2296 PRP (4)" at bounding box center [489, 45] width 67 height 16
click at [483, 46] on input "B2296 PRP (4)" at bounding box center [498, 46] width 82 height 16
type input "B2299 PRP (4)"
click at [483, 46] on div "B2296 PRP (5)" at bounding box center [489, 45] width 67 height 16
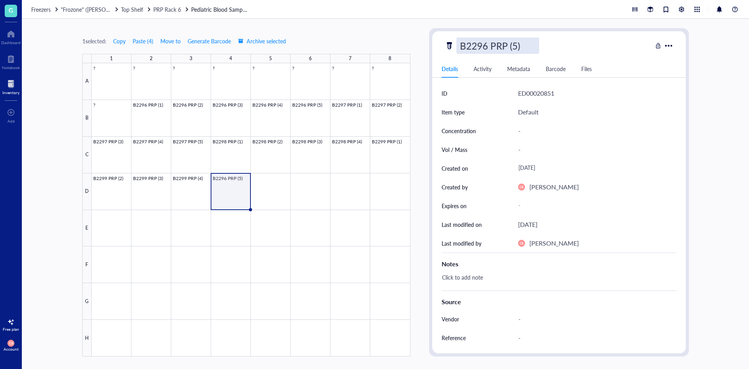
click at [485, 46] on input "B2296 PRP (5)" at bounding box center [498, 46] width 82 height 16
type input "B2299 PRP (5)"
click at [164, 10] on span "PRP Rack 6" at bounding box center [167, 9] width 28 height 8
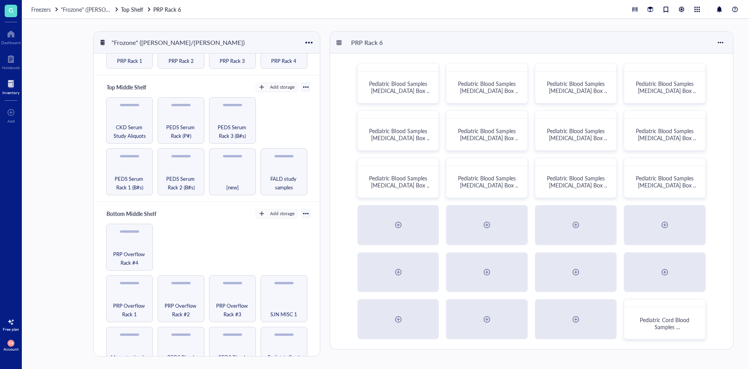
scroll to position [117, 0]
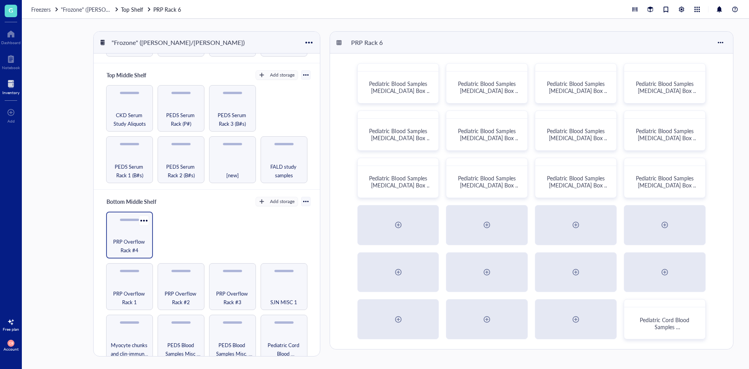
click at [122, 244] on span "PRP Overflow Rack #4" at bounding box center [129, 245] width 39 height 17
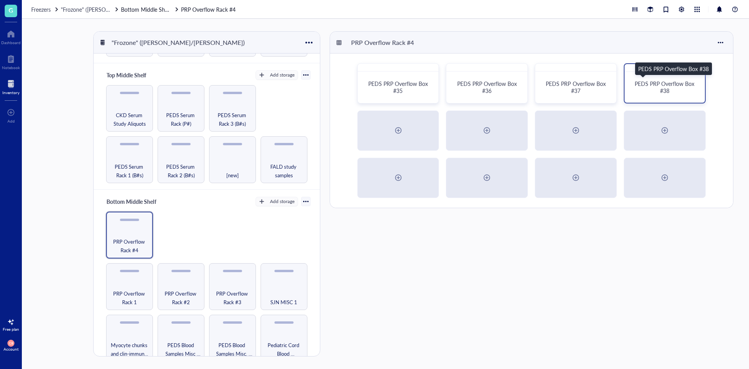
click at [645, 89] on div "PEDS PRP Overflow Box #38" at bounding box center [665, 87] width 62 height 14
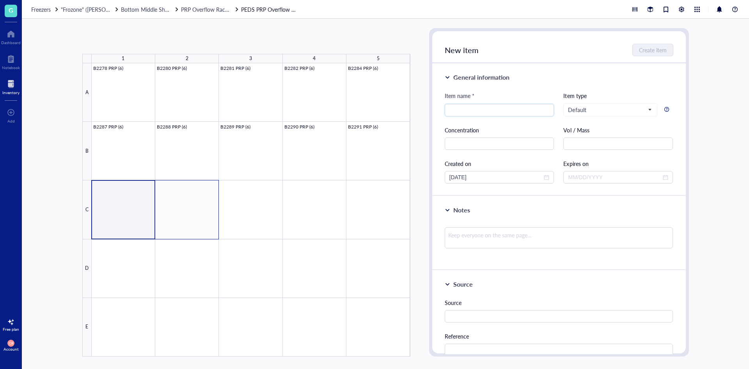
drag, startPoint x: 133, startPoint y: 217, endPoint x: 160, endPoint y: 217, distance: 27.7
click at [160, 217] on div at bounding box center [251, 209] width 319 height 293
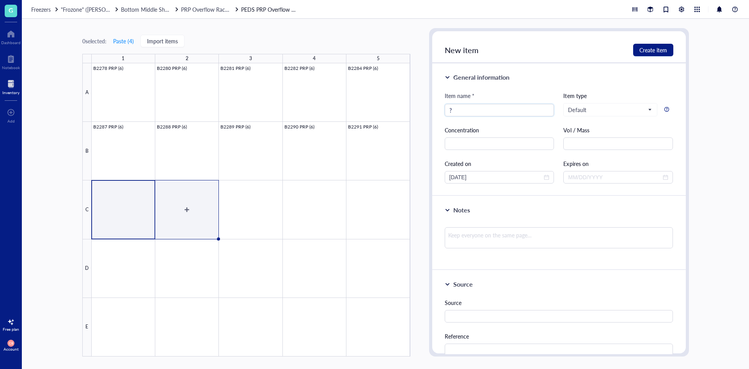
type input "?"
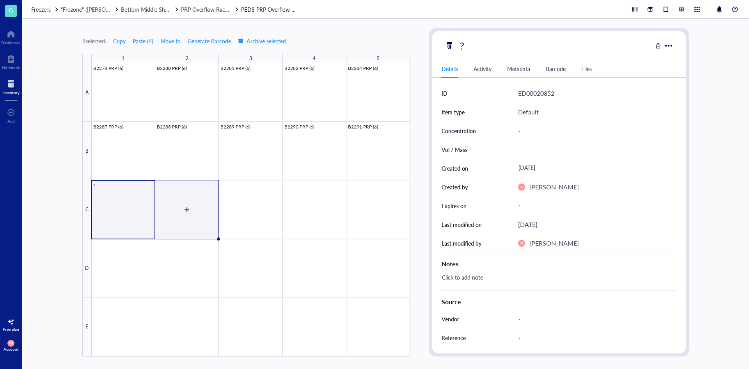
click at [188, 215] on div at bounding box center [251, 209] width 319 height 293
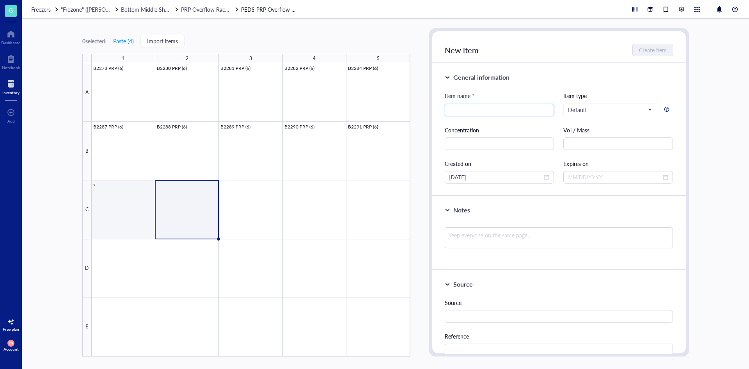
click at [144, 209] on div at bounding box center [251, 209] width 319 height 293
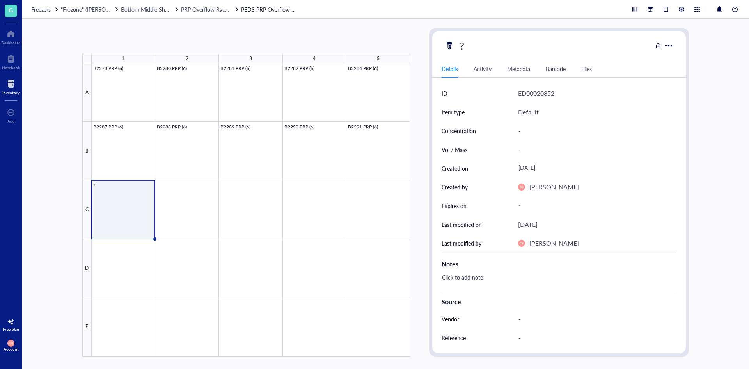
drag, startPoint x: 156, startPoint y: 237, endPoint x: 177, endPoint y: 231, distance: 22.0
click at [0, 0] on div "B2278 PRP (6) B2280 PRP (6) B2281 PRP (6) B2282 PRP (6) B2284 PRP (6) B2287 PRP…" at bounding box center [0, 0] width 0 height 0
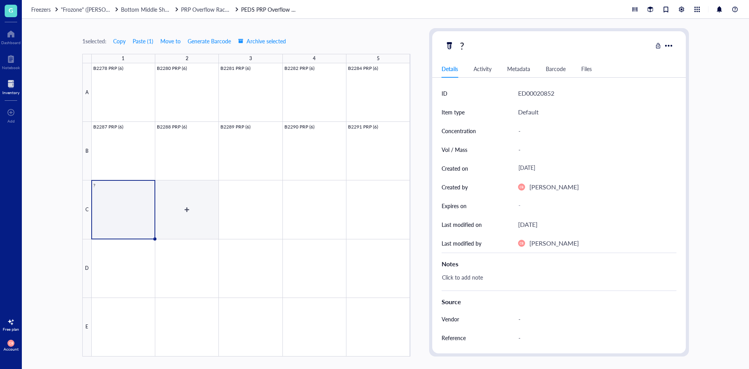
click at [174, 212] on div at bounding box center [251, 209] width 319 height 293
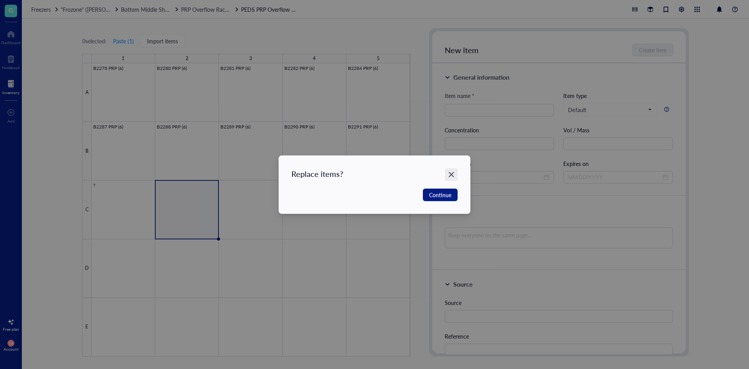
click at [450, 174] on icon "Close" at bounding box center [451, 173] width 7 height 7
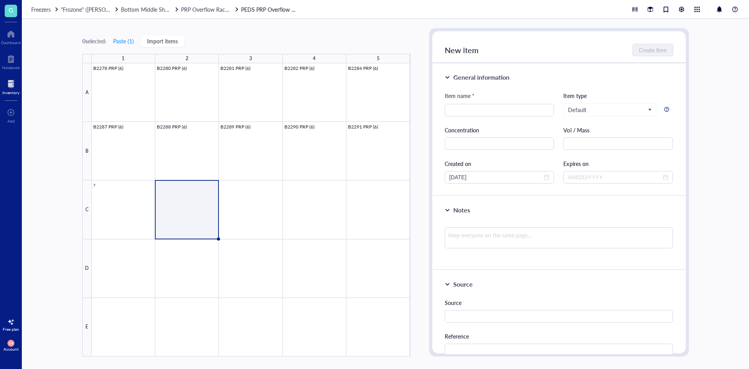
click at [192, 193] on div at bounding box center [251, 209] width 319 height 293
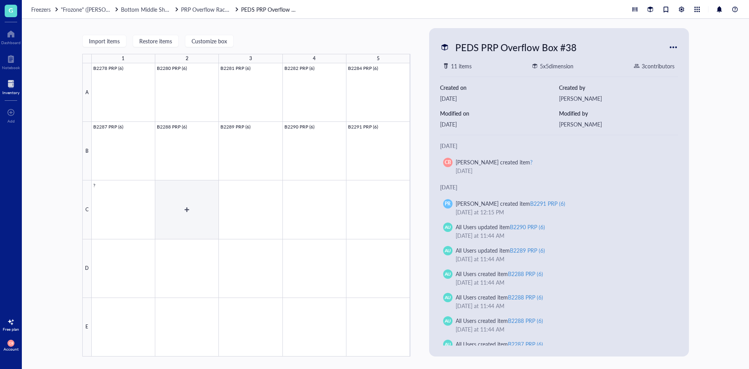
click at [194, 194] on div at bounding box center [251, 209] width 319 height 293
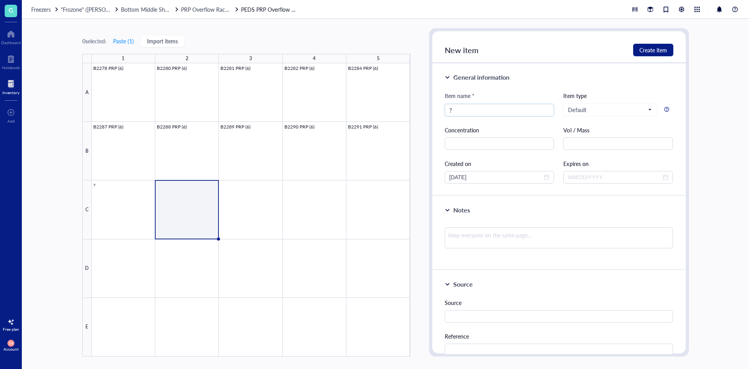
type input "?"
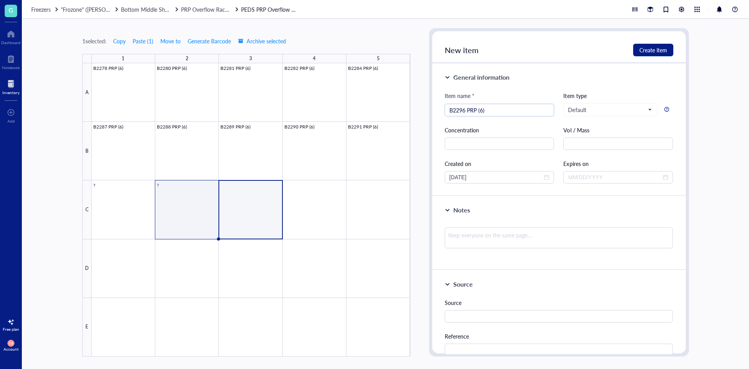
type input "B2296 PRP (6)"
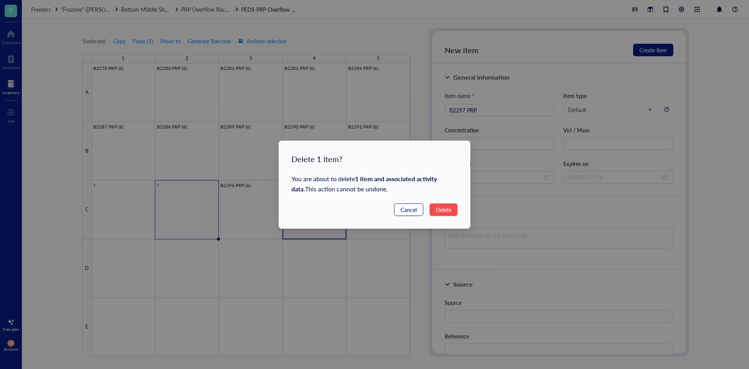
click at [409, 212] on span "Cancel" at bounding box center [409, 209] width 16 height 9
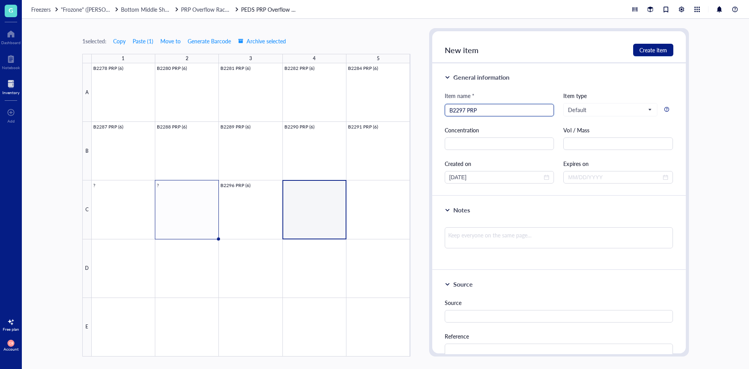
click at [495, 108] on input "B2297 PRP" at bounding box center [499, 110] width 100 height 12
type input "B2297 PRP (6)"
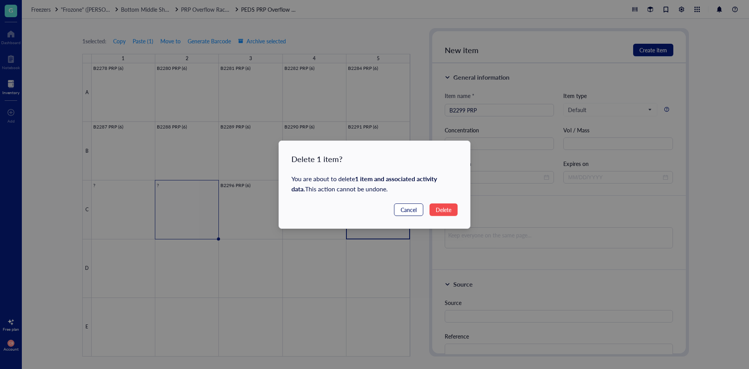
click at [414, 215] on button "Cancel" at bounding box center [408, 209] width 29 height 12
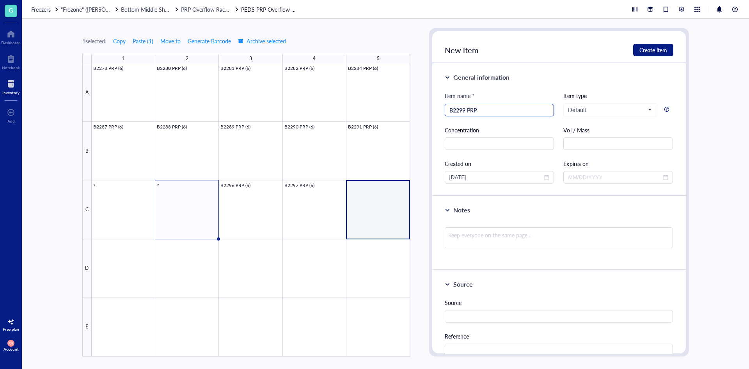
click at [483, 109] on input "B2299 PRP" at bounding box center [499, 110] width 100 height 12
type input "B2299 PRP (6)"
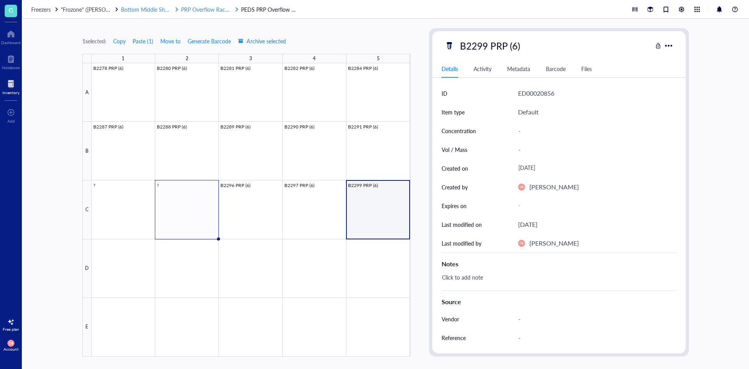
click at [164, 7] on span "Bottom Middle Shelf" at bounding box center [146, 9] width 50 height 8
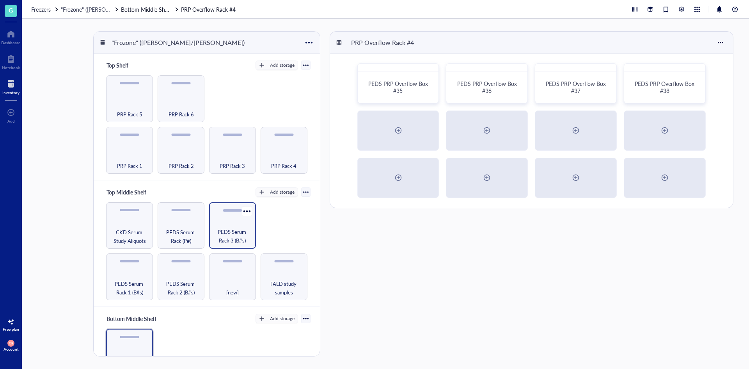
click at [231, 234] on span "PEDS Serum Rack 3 (B#s)" at bounding box center [232, 235] width 39 height 17
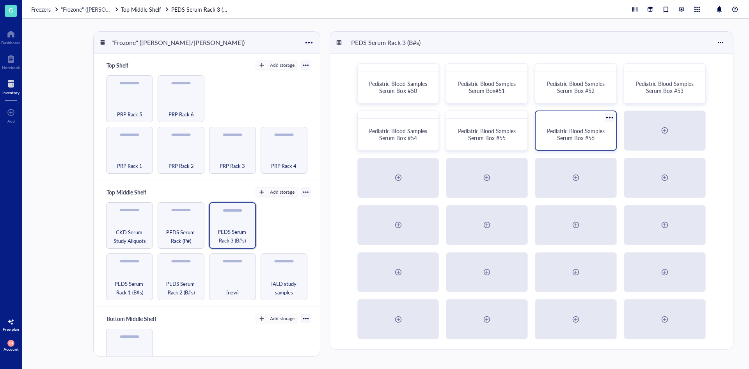
click at [562, 130] on span "Pediatric Blood Samples Serum Box #56" at bounding box center [576, 134] width 59 height 15
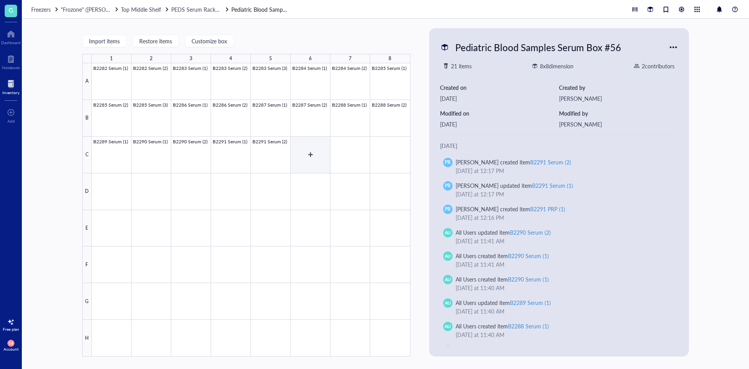
click at [321, 154] on div at bounding box center [251, 209] width 319 height 293
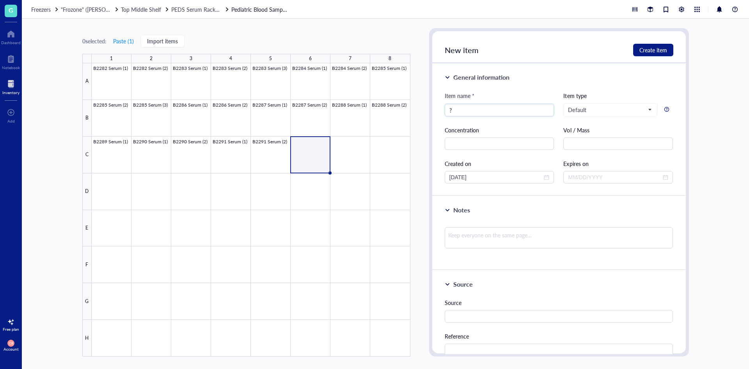
type input "?"
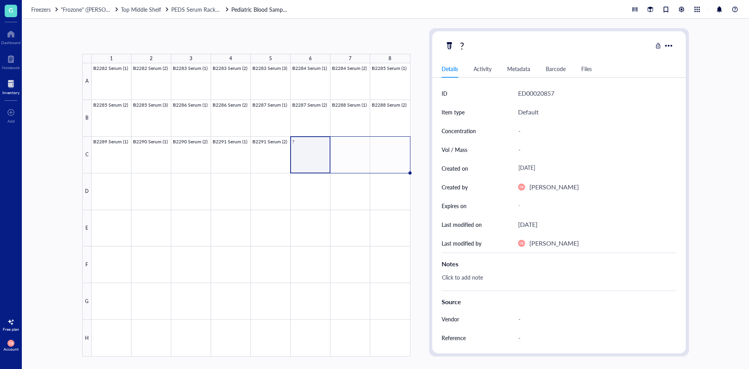
drag, startPoint x: 330, startPoint y: 174, endPoint x: 391, endPoint y: 166, distance: 61.3
click at [0, 0] on div "B2282 Serum (1) B2282 Serum (2) B2283 Serum (1) B2283 Serum (2) B2283 Serum (3)…" at bounding box center [0, 0] width 0 height 0
click at [309, 158] on div at bounding box center [251, 209] width 319 height 293
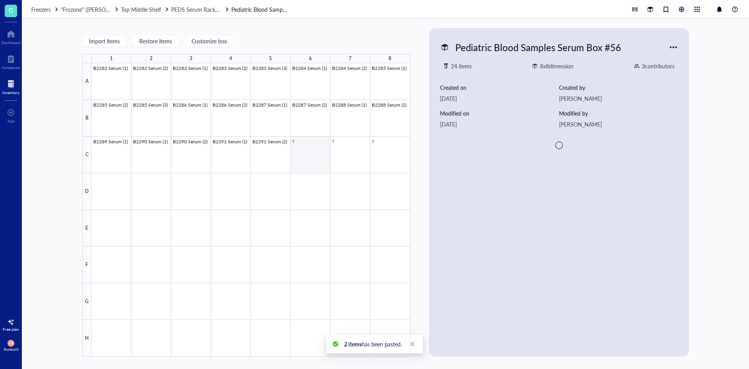
click at [309, 158] on div at bounding box center [251, 209] width 319 height 293
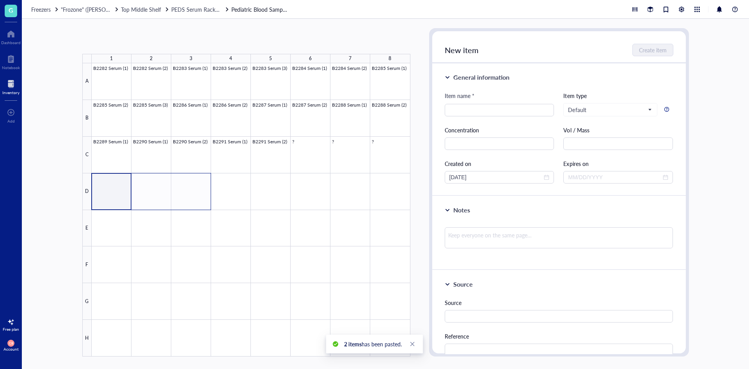
drag, startPoint x: 112, startPoint y: 202, endPoint x: 206, endPoint y: 185, distance: 95.6
click at [206, 185] on div at bounding box center [251, 209] width 319 height 293
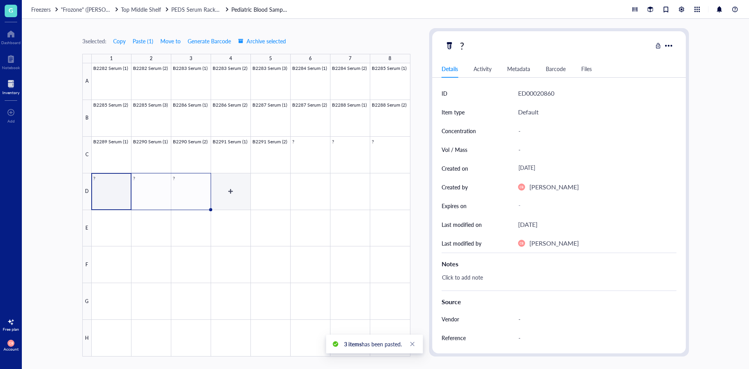
click at [227, 188] on div at bounding box center [251, 209] width 319 height 293
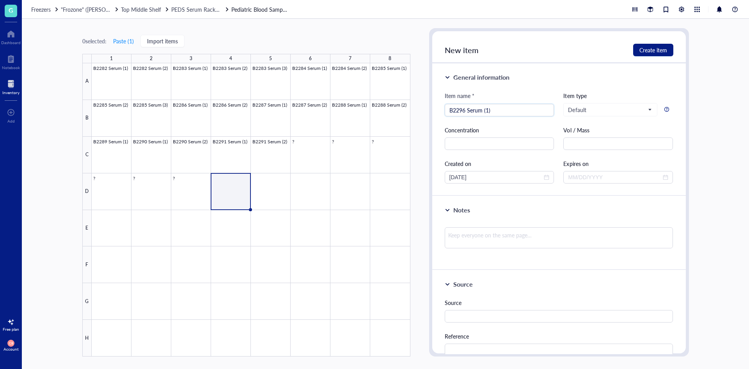
type input "B2296 Serum (1)"
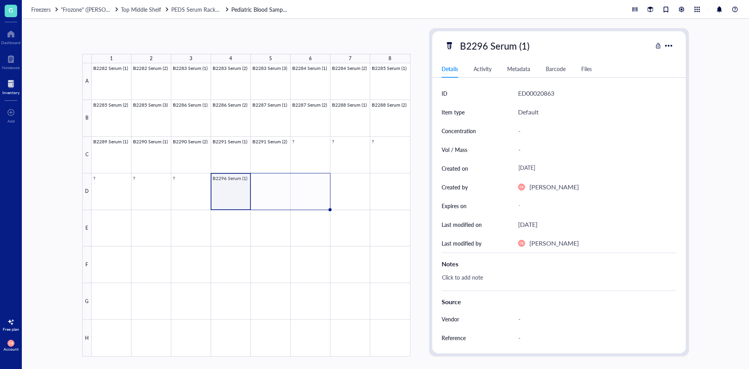
drag, startPoint x: 250, startPoint y: 210, endPoint x: 312, endPoint y: 206, distance: 61.8
click at [0, 0] on div "B2282 Serum (1) B2282 Serum (2) B2283 Serum (1) B2283 Serum (2) B2283 Serum (3)…" at bounding box center [0, 0] width 0 height 0
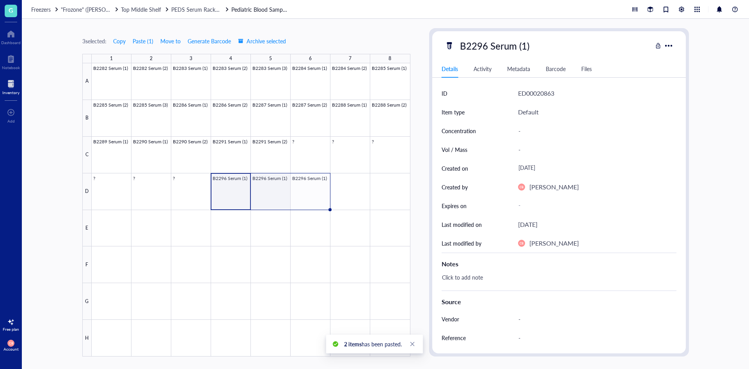
click at [277, 195] on div at bounding box center [251, 209] width 319 height 293
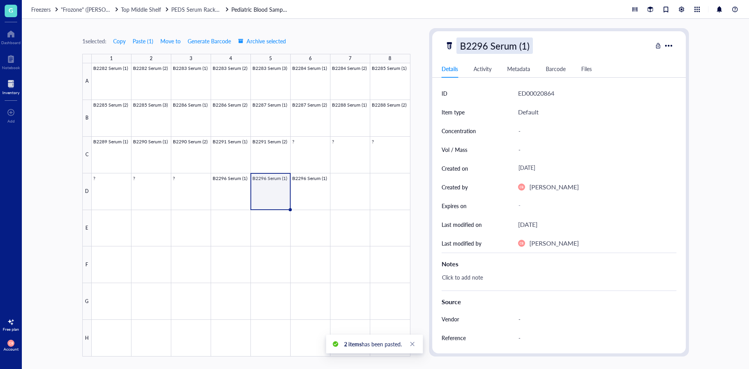
click at [486, 44] on div "B2296 Serum (1)" at bounding box center [494, 45] width 76 height 16
click at [484, 46] on input "B2296 Serum (1)" at bounding box center [503, 46] width 93 height 16
click at [486, 46] on input "B2296 Serum (1)" at bounding box center [503, 46] width 93 height 16
click at [484, 45] on input "B2296 Serum (1)" at bounding box center [503, 46] width 93 height 16
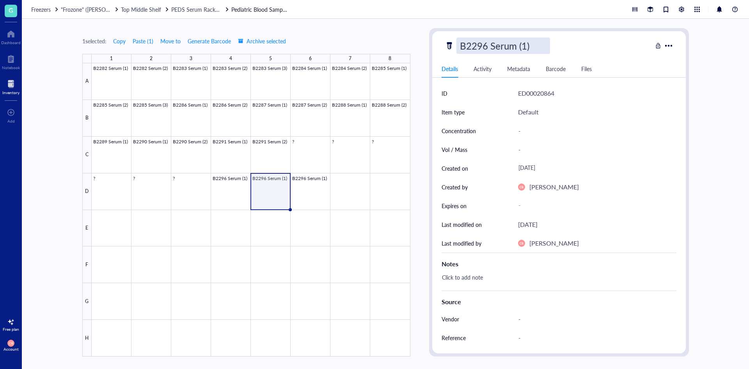
click at [484, 46] on input "B2296 Serum (1)" at bounding box center [503, 46] width 93 height 16
type input "B2297 Serum (1)"
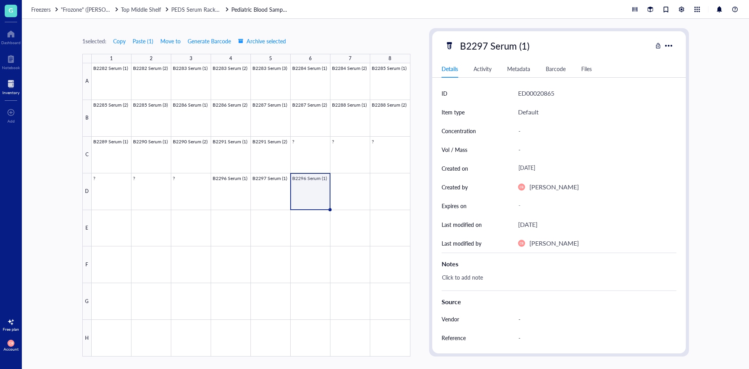
click at [484, 46] on div "B2297 Serum (1)" at bounding box center [494, 45] width 76 height 16
click at [311, 186] on div at bounding box center [251, 209] width 319 height 293
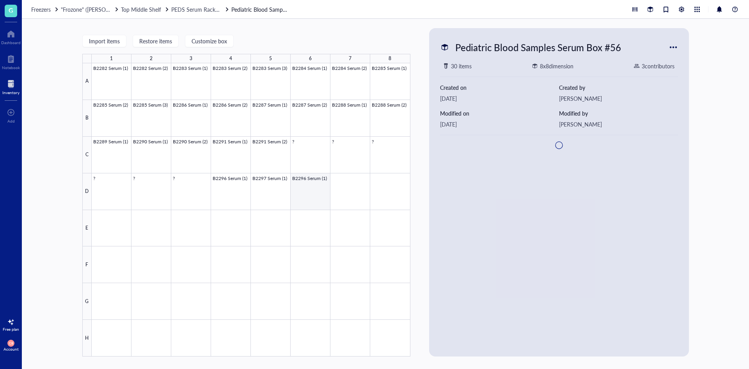
click at [311, 186] on div at bounding box center [251, 209] width 319 height 293
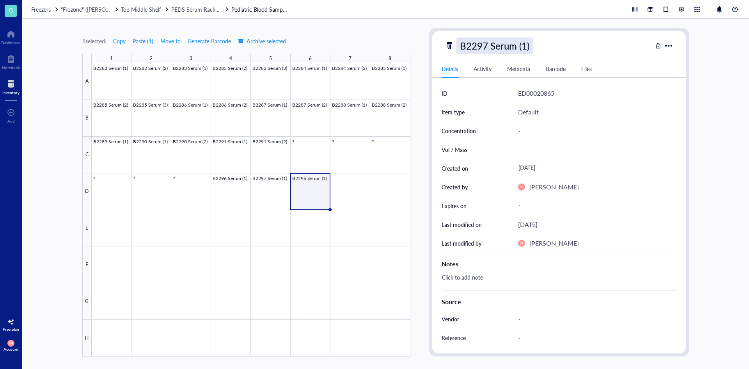
click at [484, 49] on div "B2297 Serum (1)" at bounding box center [494, 45] width 76 height 16
click at [486, 46] on input "B2297 Serum (1)" at bounding box center [503, 46] width 93 height 16
type input "B2299 Serum (1)"
click at [200, 12] on span "PEDS Serum Rack 3 (B#s)" at bounding box center [202, 9] width 62 height 8
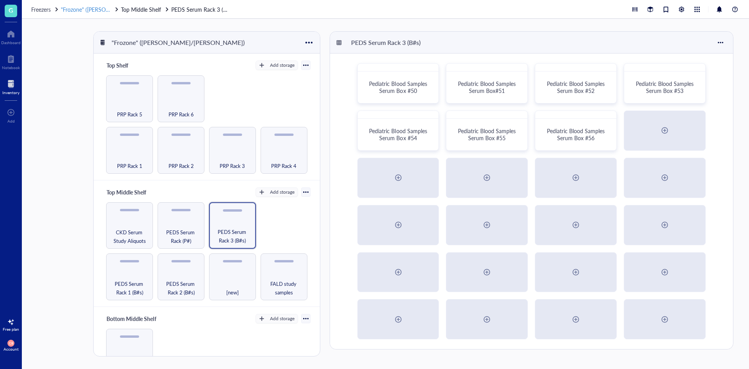
click at [92, 9] on span ""Frozone" ([PERSON_NAME]/[PERSON_NAME])" at bounding box center [119, 9] width 116 height 8
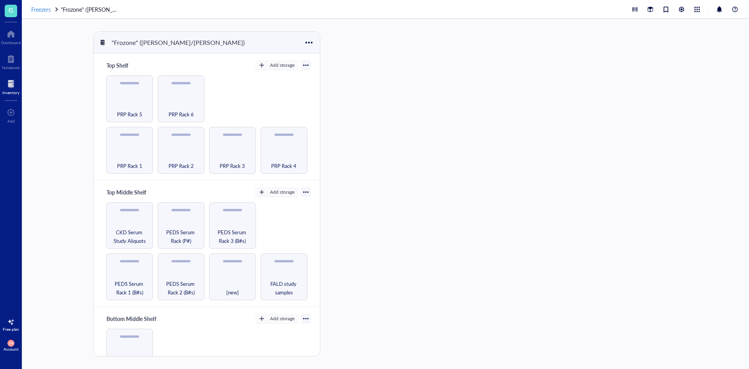
click at [58, 9] on div at bounding box center [56, 9] width 5 height 5
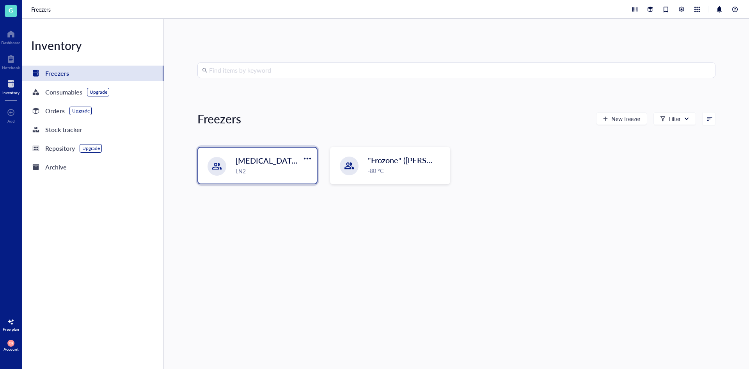
click at [222, 177] on div "[MEDICAL_DATA] Storage ([PERSON_NAME]/[PERSON_NAME]) LN2" at bounding box center [257, 165] width 119 height 36
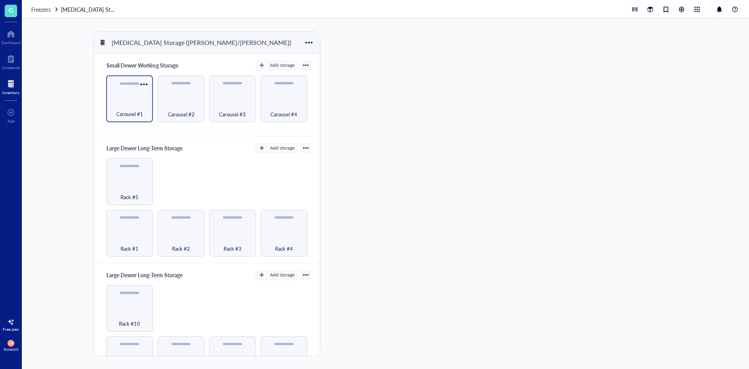
click at [135, 101] on div "Carousel #1" at bounding box center [129, 109] width 39 height 17
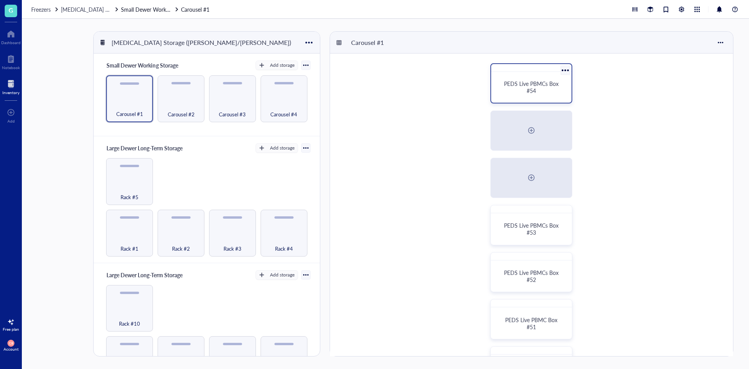
click at [513, 94] on div "PEDS Live PBMCs Box #54" at bounding box center [531, 87] width 74 height 25
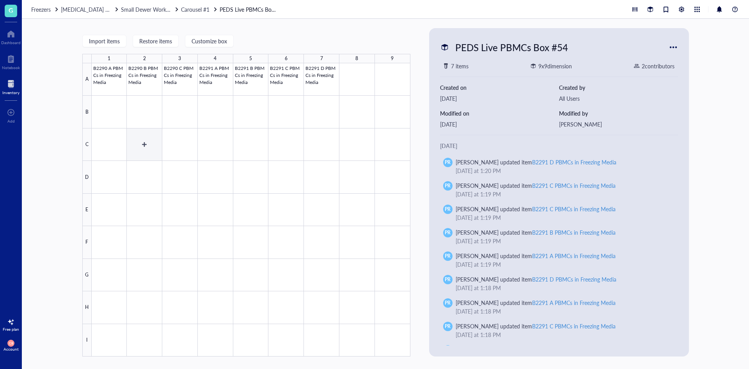
click at [146, 148] on div at bounding box center [251, 209] width 319 height 293
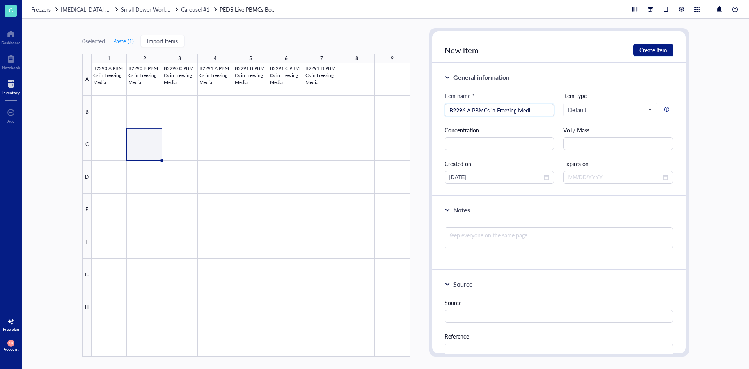
type input "B2296 A PBMCs in Freezing Media"
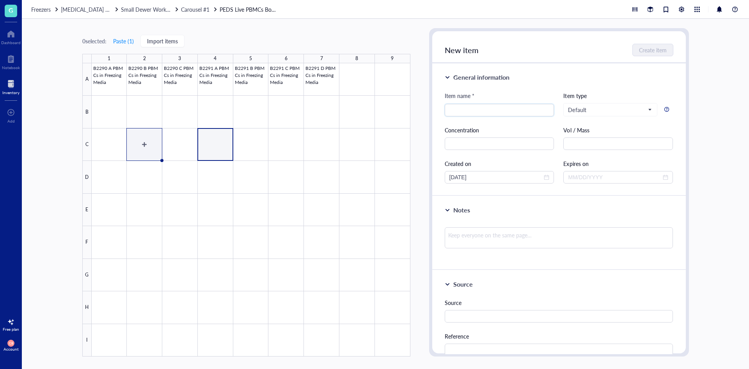
click at [146, 148] on div at bounding box center [251, 209] width 319 height 293
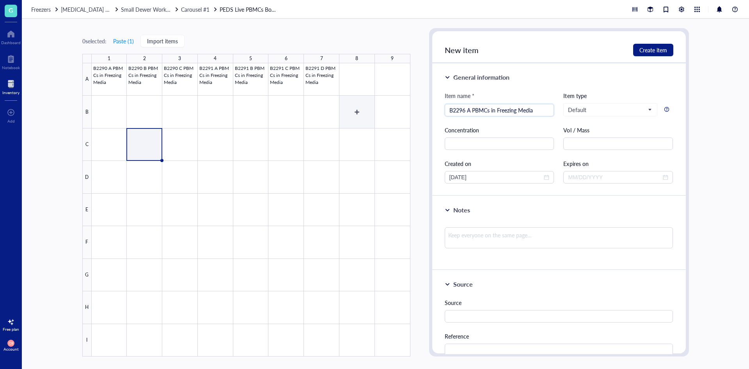
type input "B2296 A PBMCs in Freezing Media"
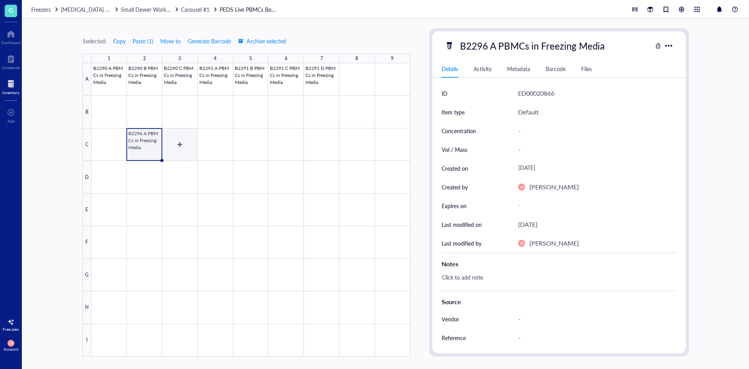
click at [182, 145] on div at bounding box center [251, 209] width 319 height 293
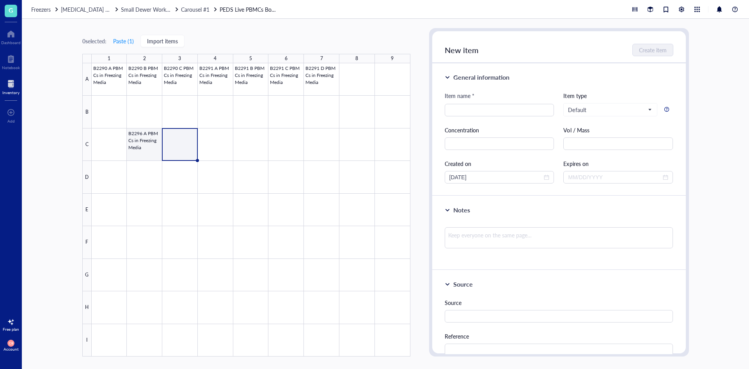
click at [156, 149] on div at bounding box center [251, 209] width 319 height 293
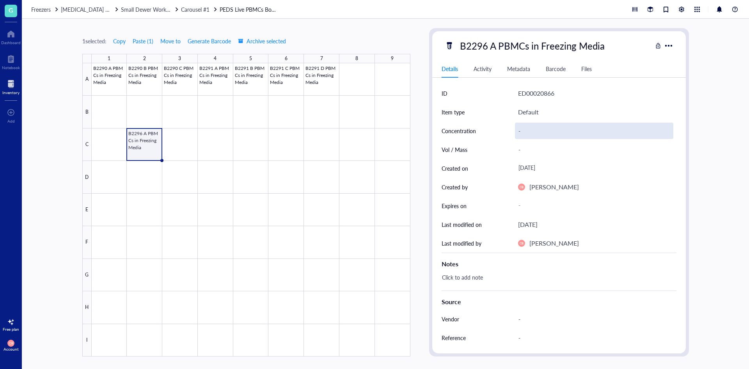
click at [525, 126] on div "-" at bounding box center [594, 130] width 158 height 16
type input "2.47e6"
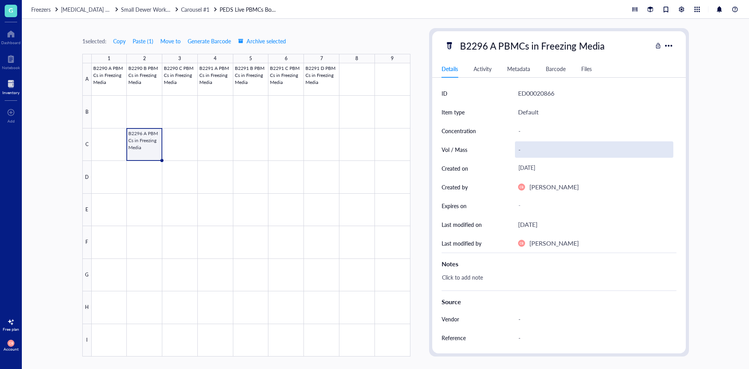
click at [537, 150] on div "-" at bounding box center [594, 149] width 158 height 16
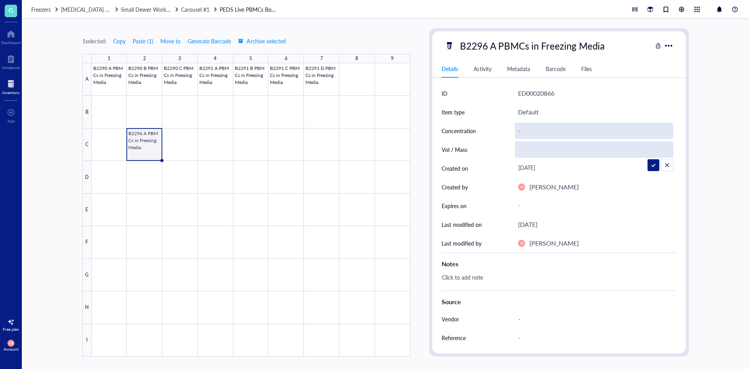
click at [534, 131] on div "-" at bounding box center [594, 130] width 158 height 16
type input "2.47e6"
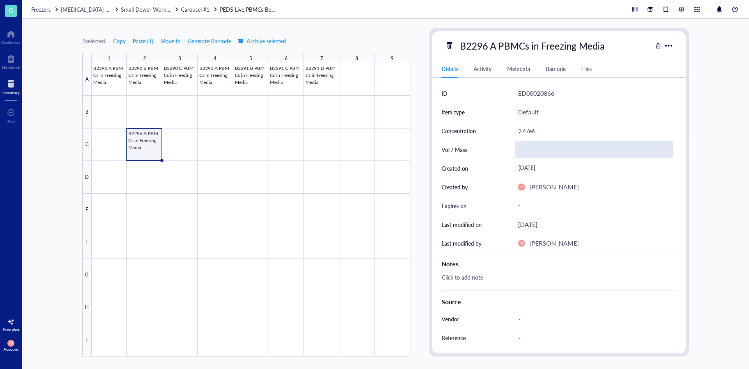
click at [537, 145] on div "-" at bounding box center [594, 149] width 158 height 16
type input "cells/mL"
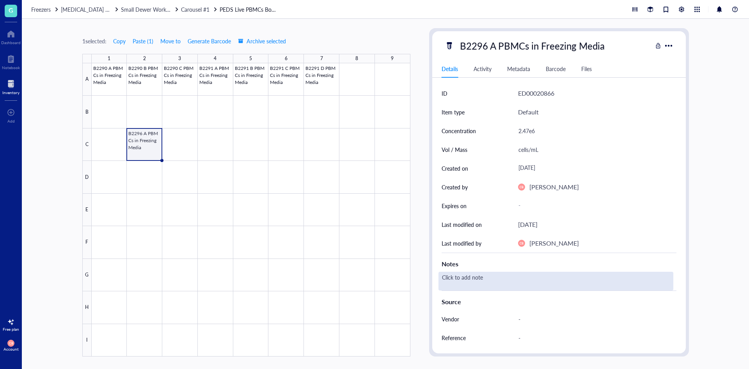
click at [509, 283] on div "Click to add note" at bounding box center [555, 280] width 235 height 19
type textarea "Slot 20"
click at [512, 284] on div "Slot 20" at bounding box center [555, 280] width 235 height 19
type textarea "Slot 20 Viability: 94.0%"
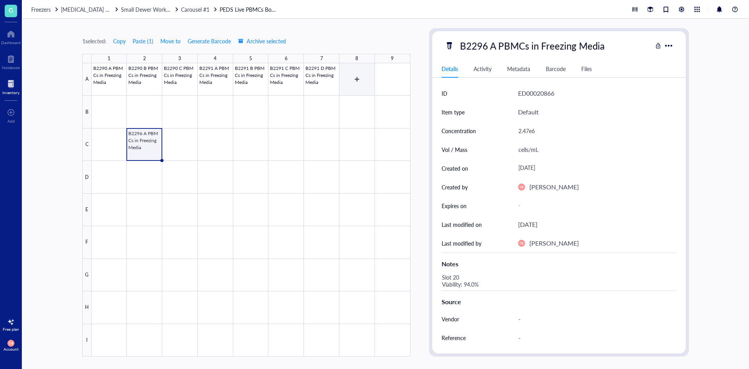
click at [365, 83] on div at bounding box center [251, 209] width 319 height 293
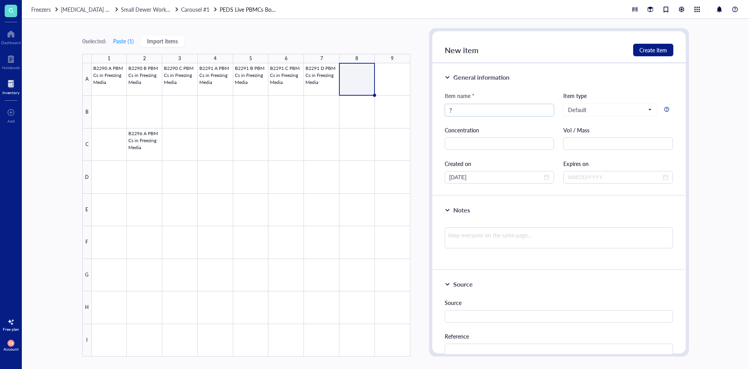
type input "?"
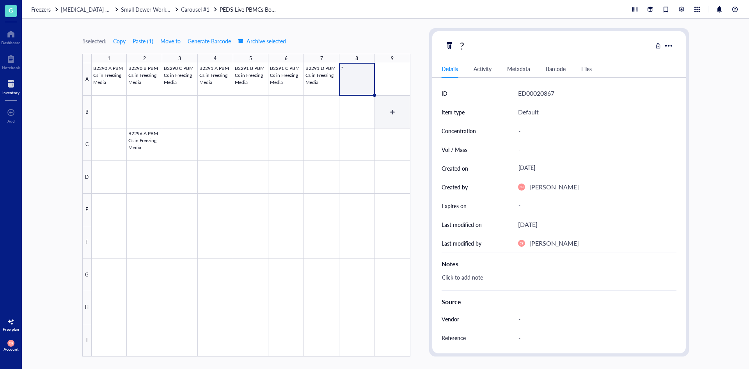
click at [389, 99] on div at bounding box center [251, 209] width 319 height 293
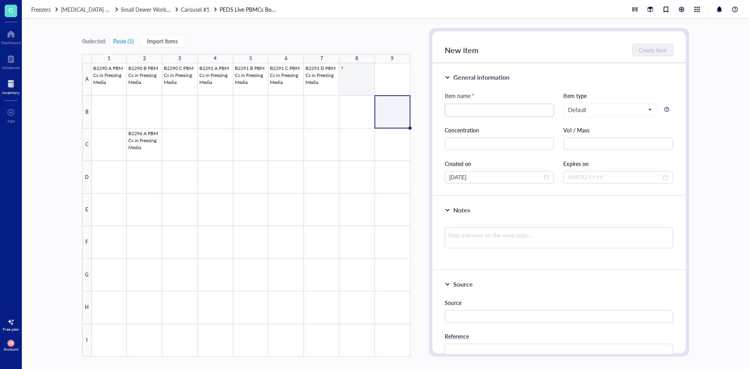
click at [364, 77] on div at bounding box center [251, 209] width 319 height 293
click at [394, 78] on div at bounding box center [251, 209] width 319 height 293
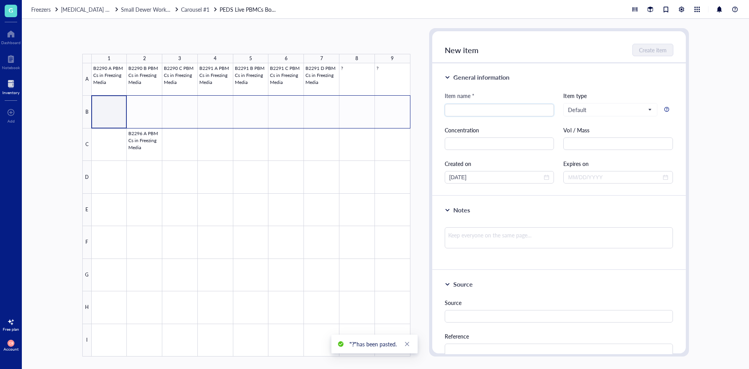
drag, startPoint x: 133, startPoint y: 113, endPoint x: 392, endPoint y: 113, distance: 259.0
click at [392, 113] on div at bounding box center [251, 209] width 319 height 293
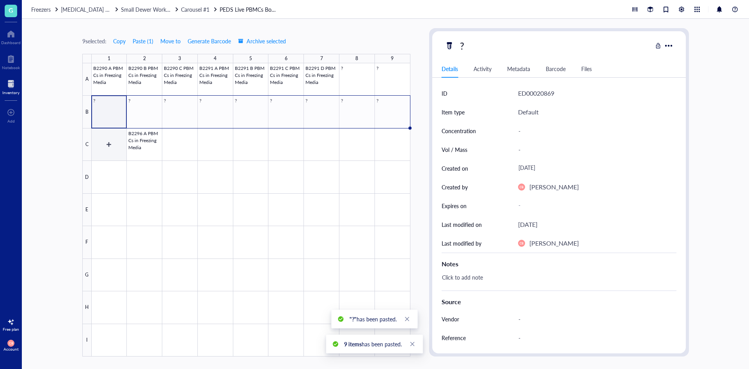
click at [116, 142] on div at bounding box center [251, 209] width 319 height 293
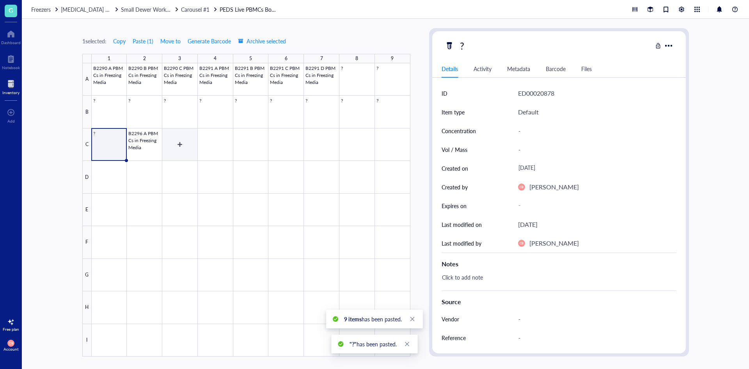
click at [168, 134] on div at bounding box center [251, 209] width 319 height 293
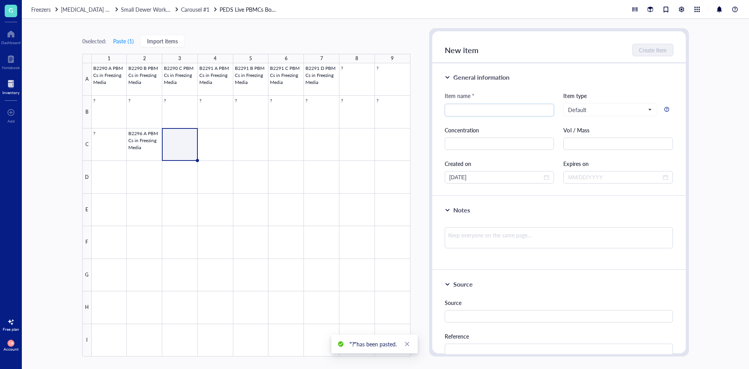
click at [128, 141] on div at bounding box center [251, 209] width 319 height 293
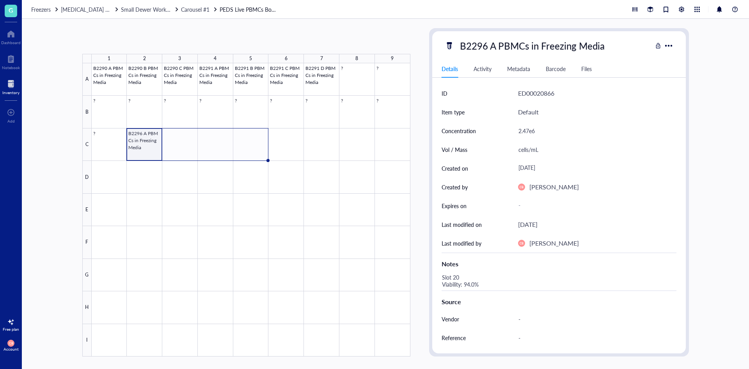
drag, startPoint x: 163, startPoint y: 161, endPoint x: 246, endPoint y: 150, distance: 83.8
click at [0, 0] on div "B2290 A PBMCs in Freezing Media B2290 B PBMCs in Freezing Media B2290 C PBMCs i…" at bounding box center [0, 0] width 0 height 0
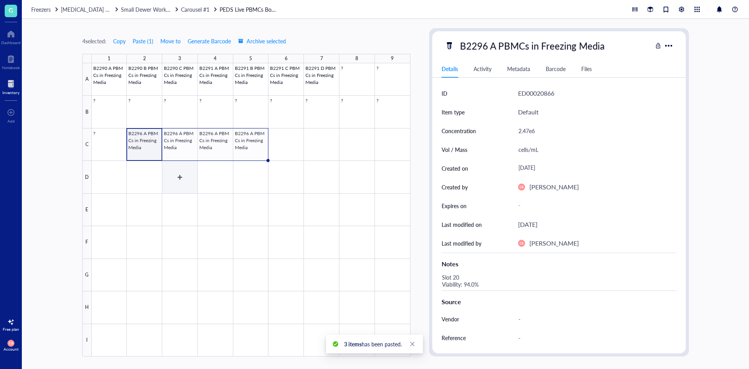
click at [183, 168] on div at bounding box center [251, 209] width 319 height 293
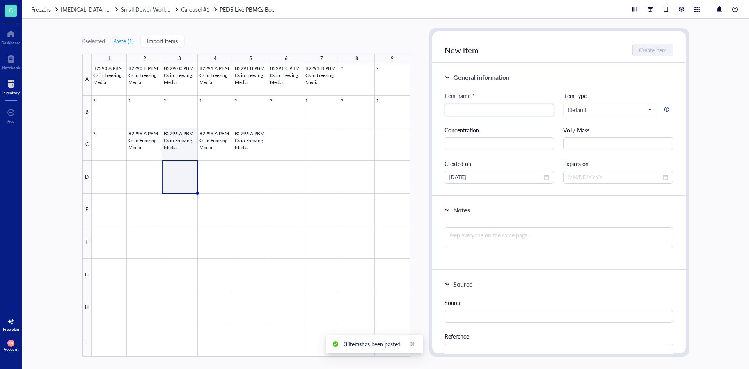
click at [176, 140] on div at bounding box center [251, 209] width 319 height 293
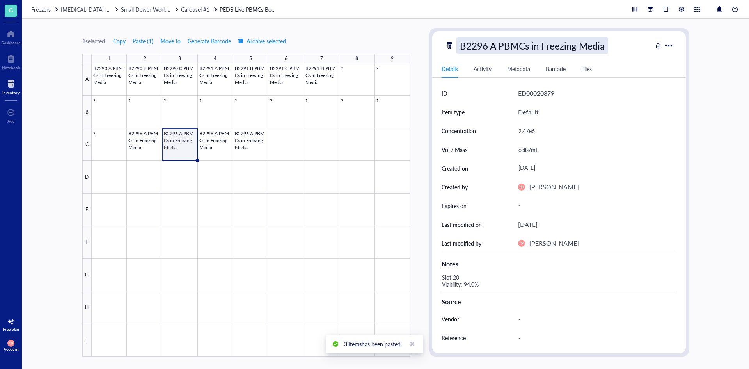
click at [498, 50] on div "B2296 A PBMCs in Freezing Media" at bounding box center [532, 45] width 152 height 16
click at [491, 49] on input "B2296 A PBMCs in Freezing Media" at bounding box center [547, 46] width 180 height 16
type input "B2296 B PBMCs in Freezing Media"
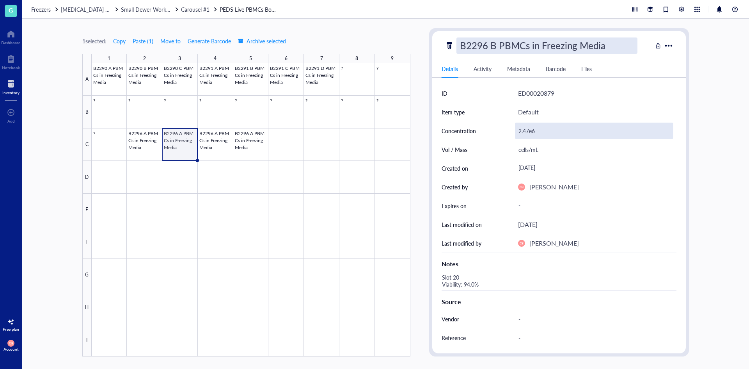
click at [529, 133] on div "2.47e6" at bounding box center [594, 130] width 158 height 16
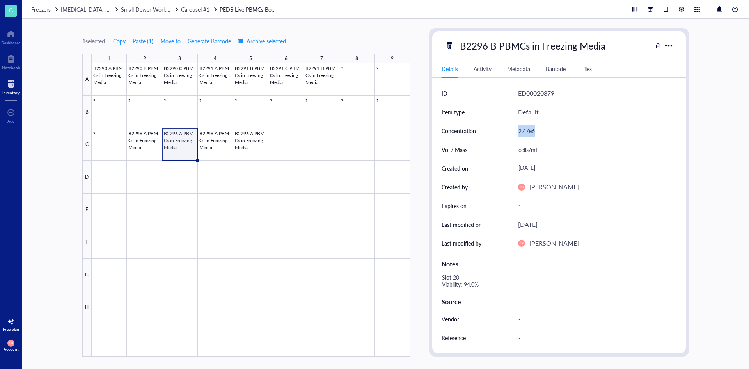
click at [529, 133] on div "2.47e6" at bounding box center [594, 130] width 158 height 16
click at [529, 133] on input "2.47e6" at bounding box center [594, 131] width 158 height 16
type input "3.03e6"
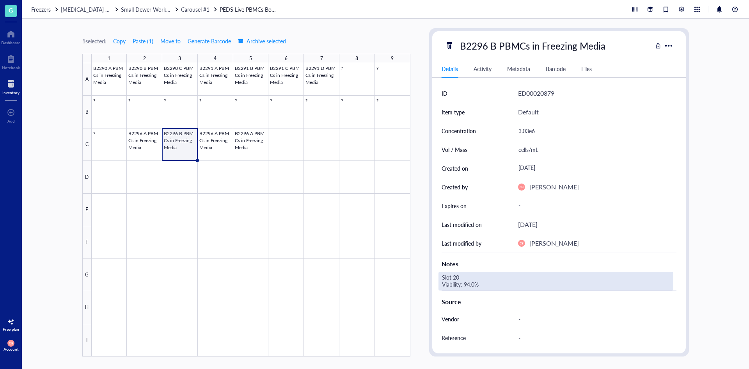
click at [472, 286] on div "Slot 20 Viability: 94.0%" at bounding box center [555, 280] width 235 height 19
click at [459, 277] on div "Slot 20 Viability: 94.0%" at bounding box center [555, 280] width 235 height 19
click at [458, 276] on textarea "Slot 20 Viability: 94.0%" at bounding box center [498, 280] width 119 height 17
click at [470, 281] on textarea "Slot 21 Viability: 94.0%" at bounding box center [498, 280] width 119 height 17
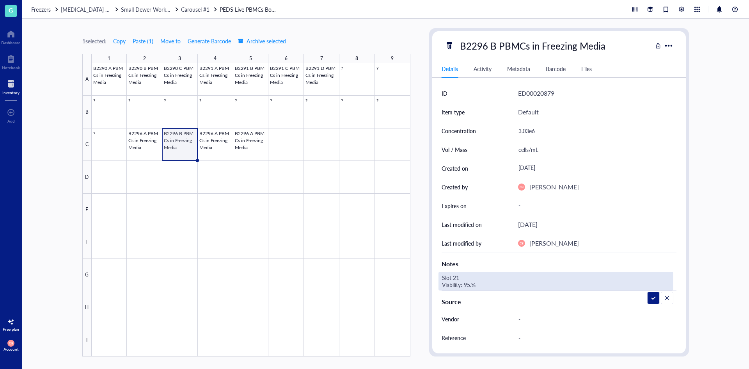
type textarea "Slot 21 Viability: 95.3%"
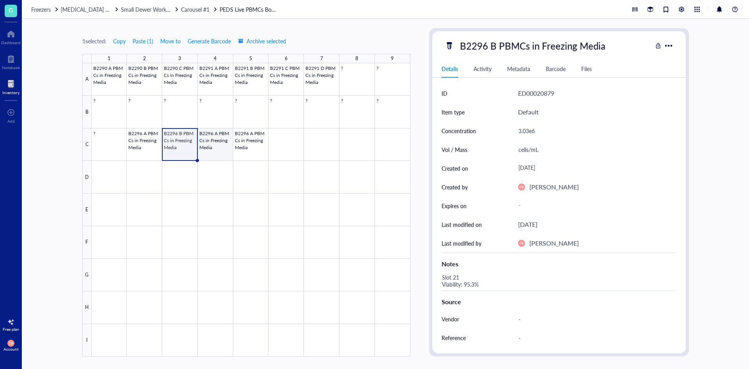
click at [222, 149] on div at bounding box center [251, 209] width 319 height 293
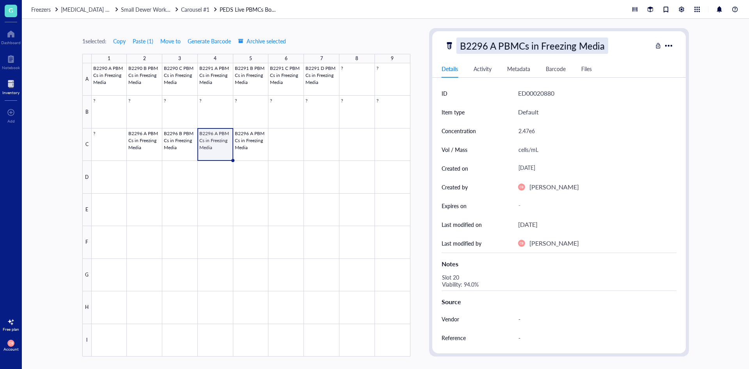
click at [497, 44] on div "B2296 A PBMCs in Freezing Media" at bounding box center [532, 45] width 152 height 16
click at [492, 44] on input "B2296 A PBMCs in Freezing Media" at bounding box center [547, 46] width 180 height 16
type input "B2296 C PBMCs in Freezing Media"
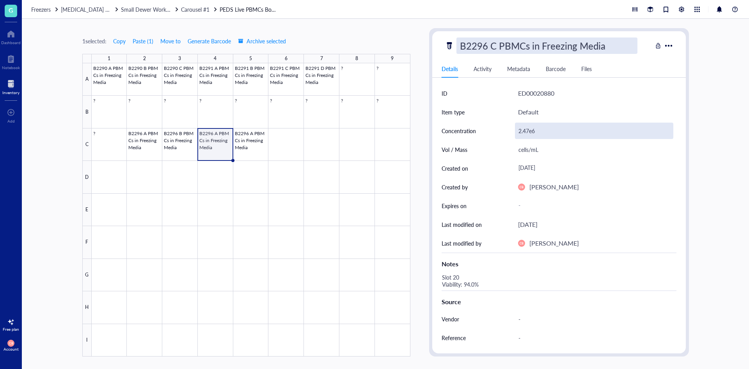
click at [535, 134] on div "2.47e6" at bounding box center [594, 130] width 158 height 16
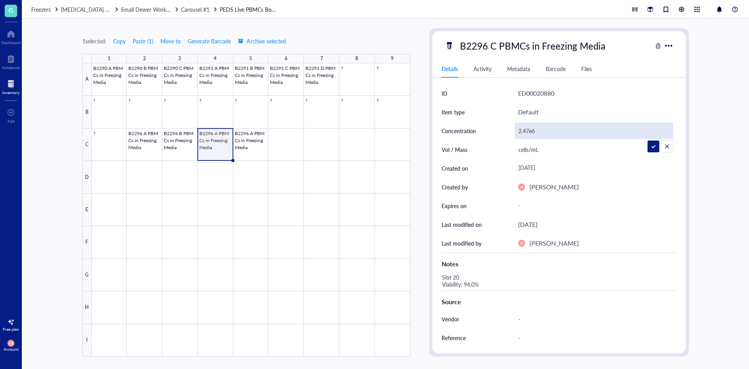
click at [535, 134] on input "2.47e6" at bounding box center [594, 131] width 158 height 16
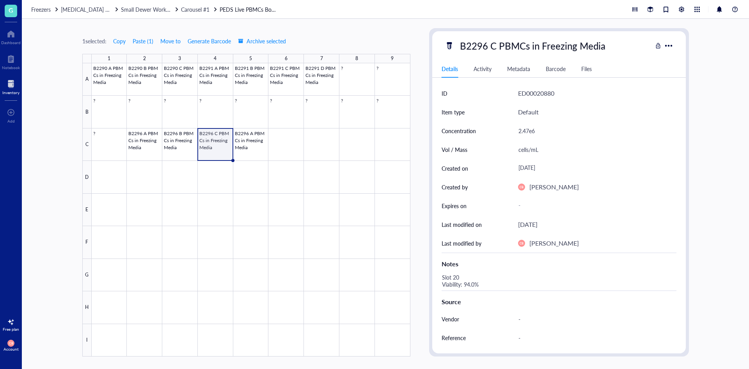
click at [535, 134] on div "2.47e6" at bounding box center [594, 130] width 158 height 16
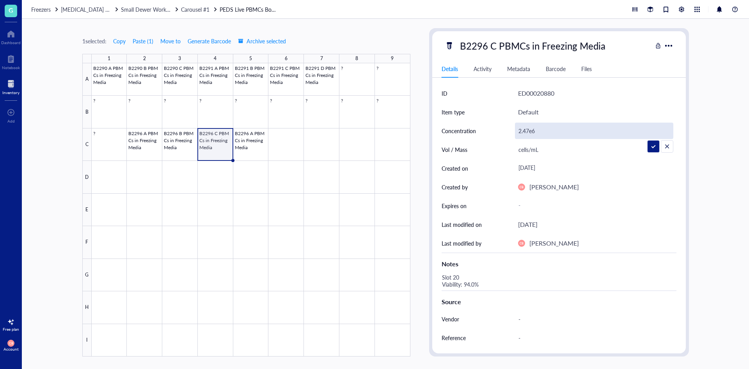
click at [535, 134] on input "2.47e6" at bounding box center [594, 131] width 158 height 16
type input "2.59e6"
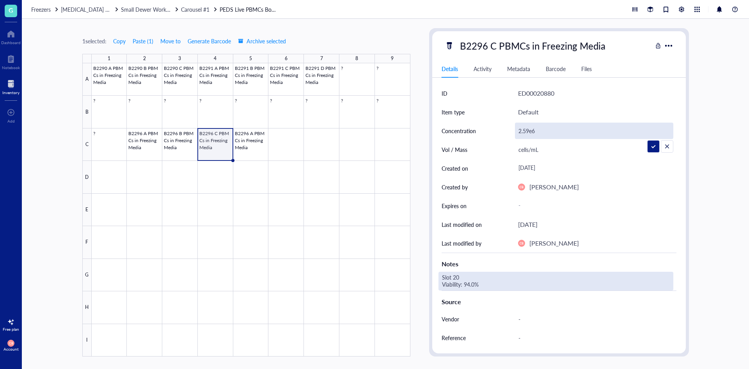
click at [458, 279] on div "Slot 20 Viability: 94.0%" at bounding box center [555, 280] width 235 height 19
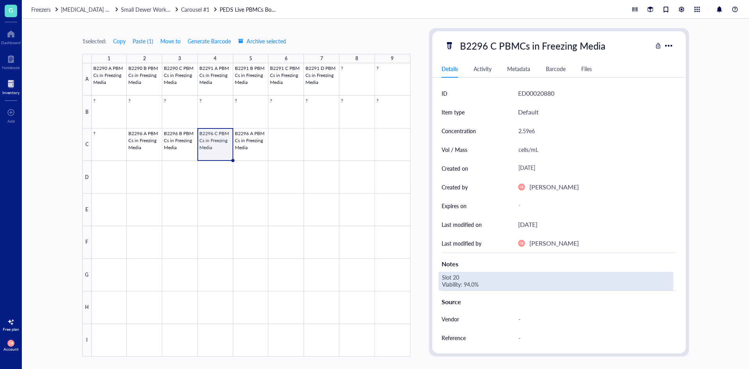
click at [458, 277] on div "Slot 20 Viability: 94.0%" at bounding box center [555, 280] width 235 height 19
click at [456, 277] on textarea "Slot 20 Viability: 94.0%" at bounding box center [498, 280] width 119 height 17
click at [472, 283] on textarea "Slot 22 Viability: 94.0%" at bounding box center [498, 280] width 119 height 17
type textarea "Slot 22 Viability: 94.9%"
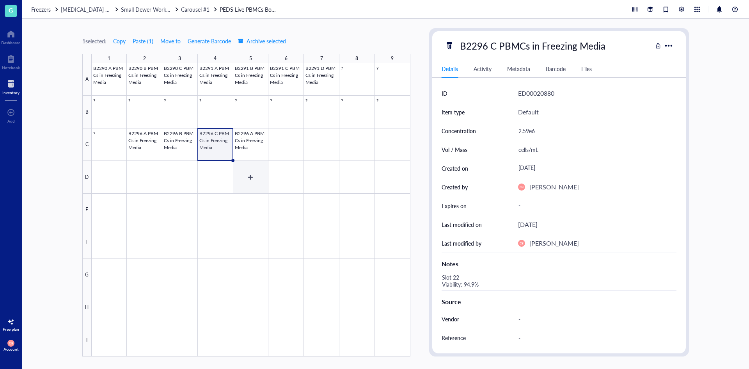
click at [245, 137] on div at bounding box center [251, 209] width 319 height 293
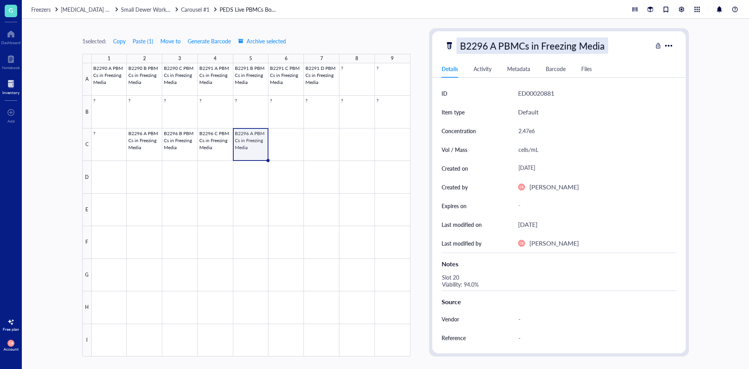
click at [491, 45] on div "B2296 A PBMCs in Freezing Media" at bounding box center [532, 45] width 152 height 16
drag, startPoint x: 495, startPoint y: 46, endPoint x: 490, endPoint y: 46, distance: 4.7
click at [490, 46] on input "B2296 A PBMCs in Freezing Media" at bounding box center [547, 46] width 180 height 16
type input "B2296 D PBMCs in Freezing Media"
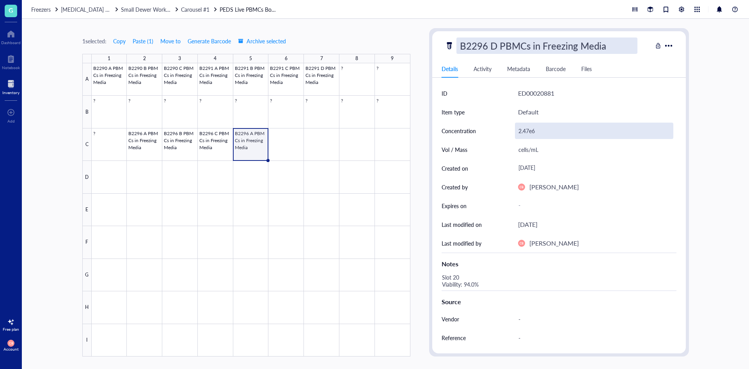
click at [531, 126] on div "2.47e6" at bounding box center [594, 130] width 158 height 16
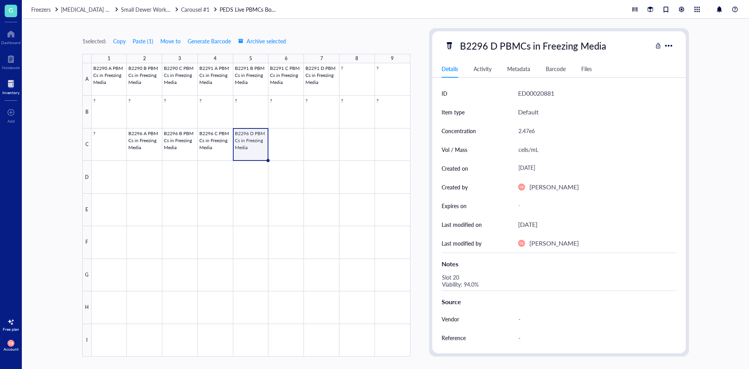
click at [531, 126] on div "2.47e6" at bounding box center [594, 130] width 158 height 16
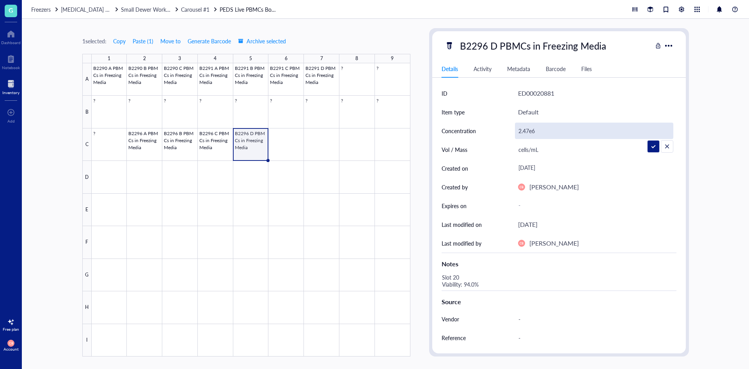
click at [531, 126] on input "2.47e6" at bounding box center [594, 131] width 158 height 16
type input "2.59e6"
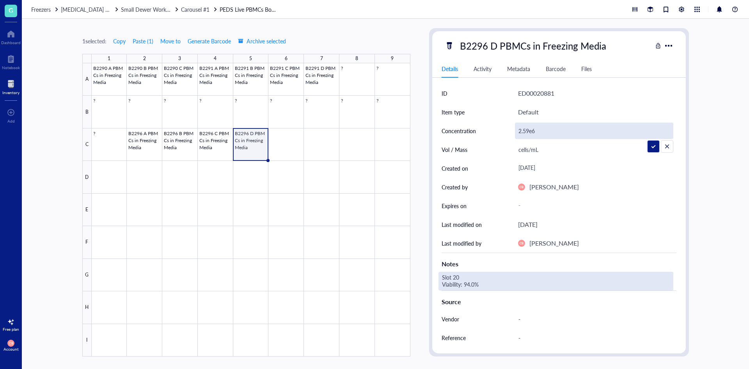
click at [465, 279] on div "Slot 20 Viability: 94.0%" at bounding box center [555, 280] width 235 height 19
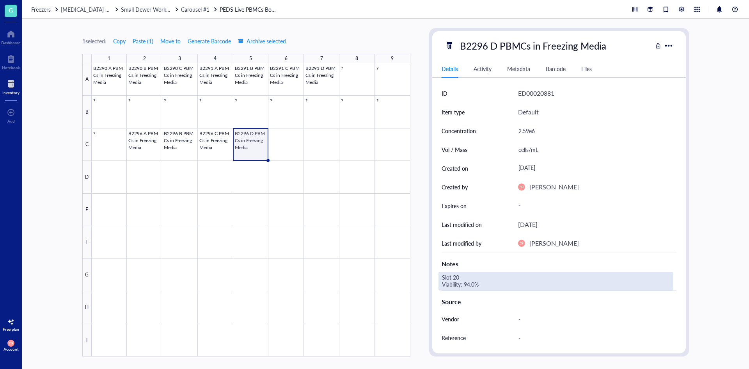
click at [459, 275] on div "Slot 20 Viability: 94.0%" at bounding box center [555, 280] width 235 height 19
click at [459, 275] on textarea "Slot 20 Viability: 94.0%" at bounding box center [498, 280] width 119 height 17
click at [467, 282] on textarea "Slot 23 Viability: 94.0%" at bounding box center [498, 280] width 119 height 17
type textarea "Slot 23 Viability: 95.9%"
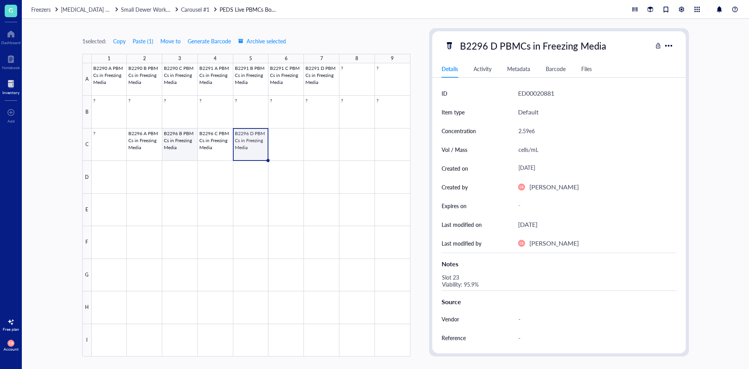
click at [137, 137] on div at bounding box center [251, 209] width 319 height 293
click at [284, 138] on div at bounding box center [251, 209] width 319 height 293
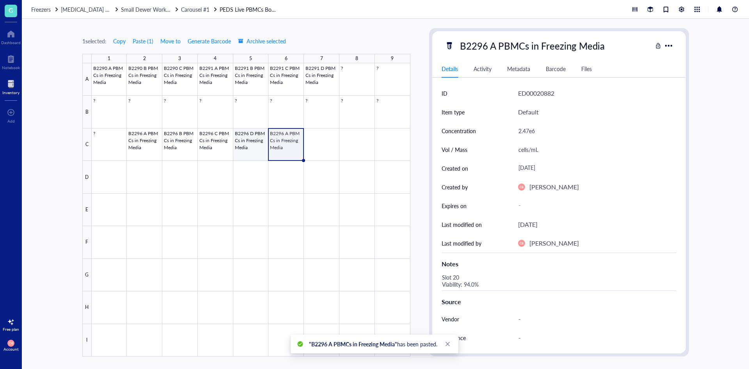
click at [241, 149] on div at bounding box center [251, 209] width 319 height 293
click at [283, 147] on div at bounding box center [251, 209] width 319 height 293
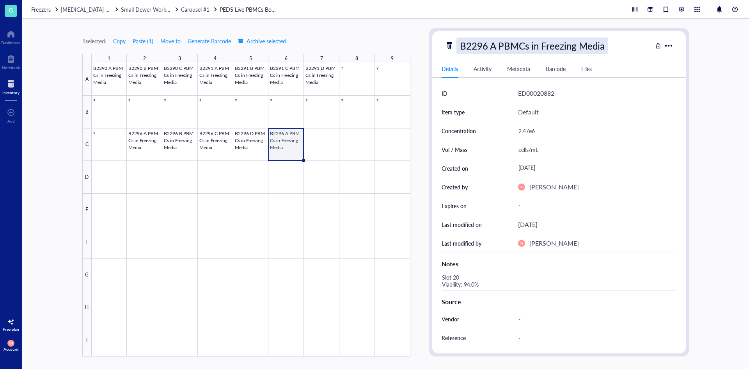
click at [488, 48] on div "B2296 A PBMCs in Freezing Media" at bounding box center [532, 45] width 152 height 16
click at [484, 47] on input "B2296 A PBMCs in Freezing Media" at bounding box center [547, 46] width 180 height 16
type input "B2297 A PBMCs in Freezing Media"
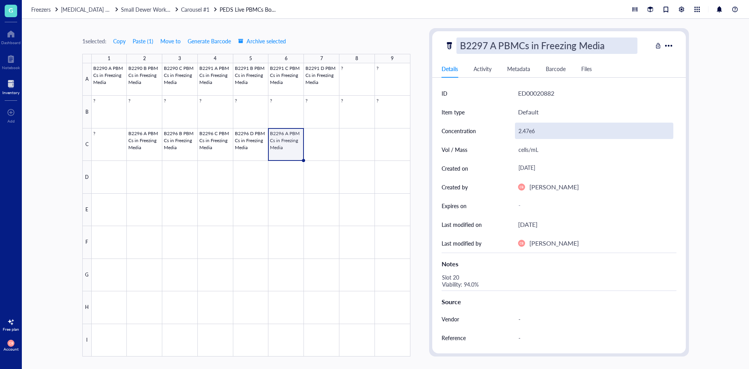
click at [542, 135] on div "2.47e6" at bounding box center [594, 130] width 158 height 16
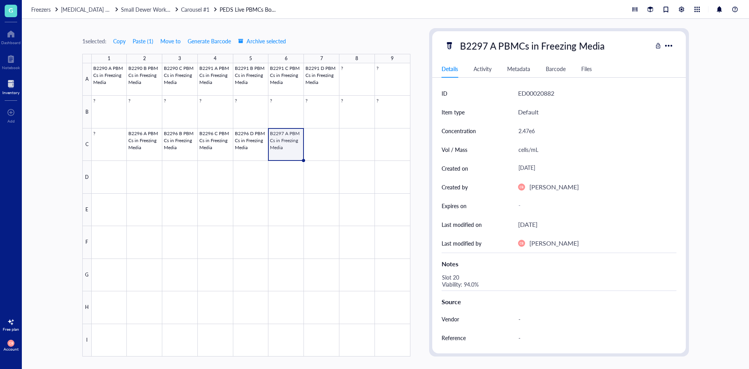
click at [537, 131] on div "2.47e6" at bounding box center [594, 130] width 158 height 16
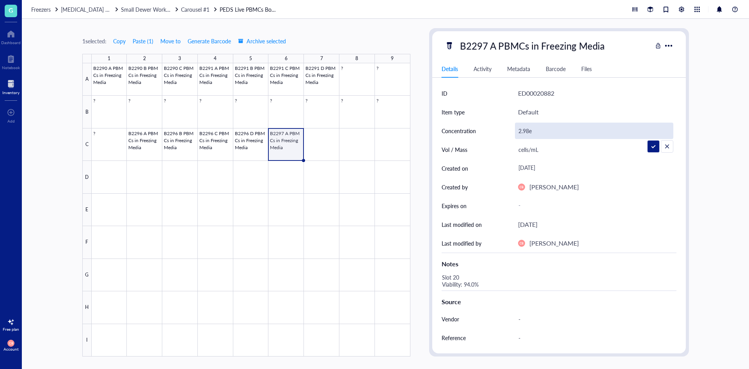
type input "2.98e6"
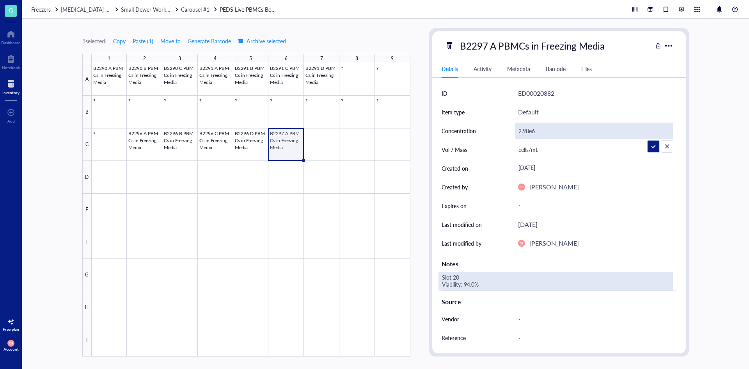
click at [474, 277] on div "Slot 20 Viability: 94.0%" at bounding box center [555, 280] width 235 height 19
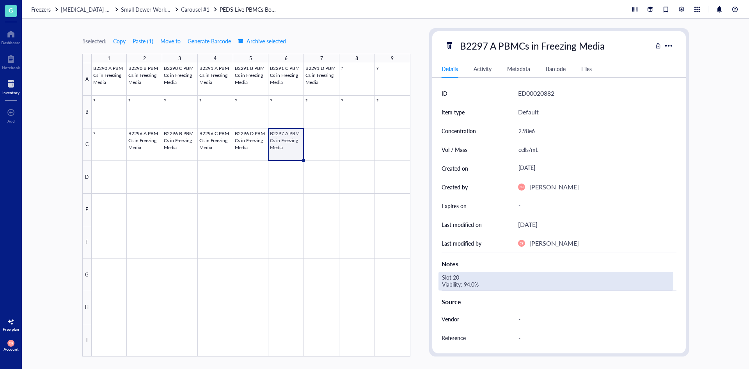
click at [461, 277] on div "Slot 20 Viability: 94.0%" at bounding box center [555, 280] width 235 height 19
click at [461, 277] on textarea "Slot 20 Viability: 94.0%" at bounding box center [498, 280] width 119 height 17
click at [470, 285] on textarea "Slot 24 Viability: 94.0%" at bounding box center [498, 280] width 119 height 17
type textarea "Slot 24 Viability: 94.2%"
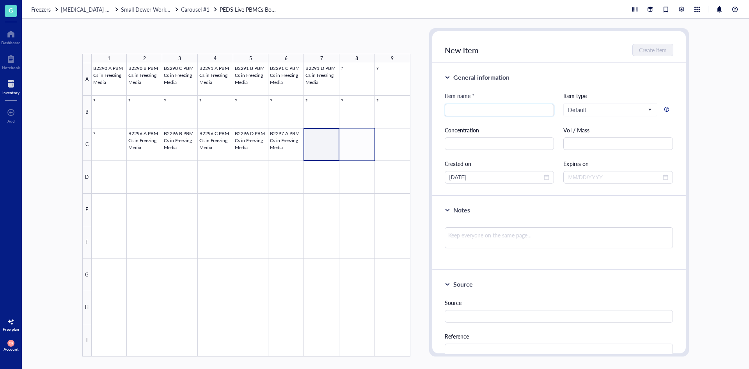
drag, startPoint x: 352, startPoint y: 143, endPoint x: 358, endPoint y: 143, distance: 6.2
click at [358, 143] on div at bounding box center [251, 209] width 319 height 293
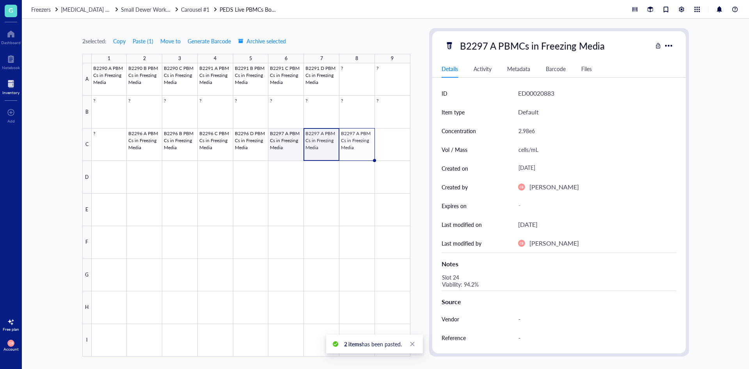
click at [287, 145] on div at bounding box center [251, 209] width 319 height 293
click at [310, 142] on div at bounding box center [251, 209] width 319 height 293
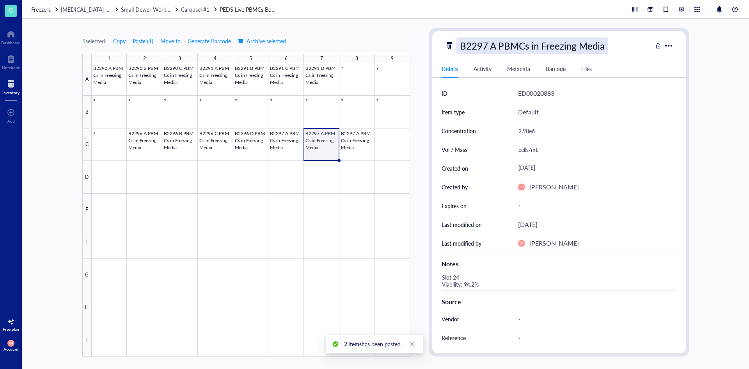
click at [492, 53] on div "B2297 A PBMCs in Freezing Media" at bounding box center [532, 45] width 152 height 16
click at [492, 48] on input "B2297 A PBMCs in Freezing Media" at bounding box center [547, 46] width 180 height 16
type input "B2297 B PBMCs in Freezing Media"
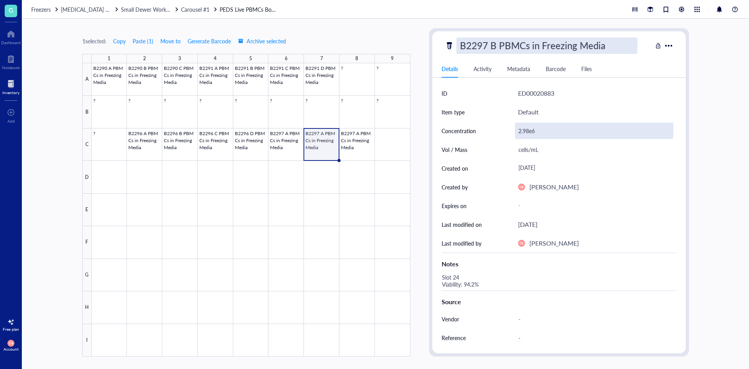
click at [552, 126] on div "2.98e6" at bounding box center [594, 130] width 158 height 16
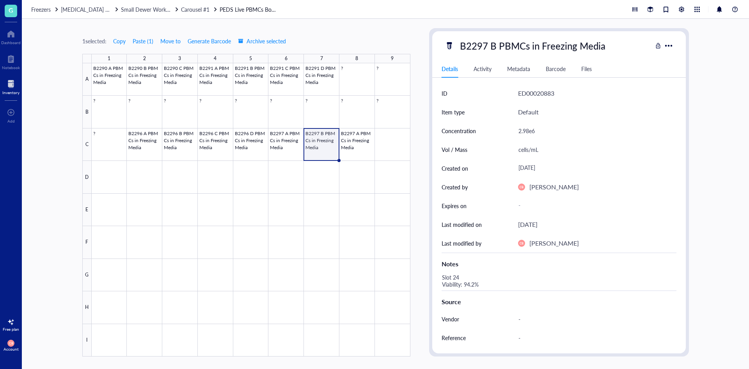
click at [536, 130] on div "2.98e6" at bounding box center [594, 130] width 158 height 16
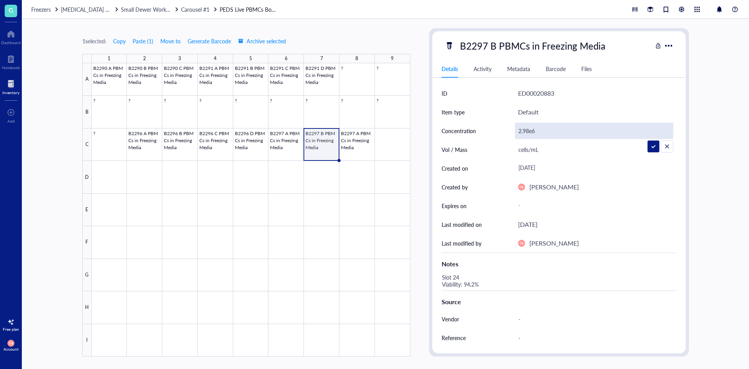
click at [534, 130] on input "2.98e6" at bounding box center [594, 131] width 158 height 16
type input "4.73e6"
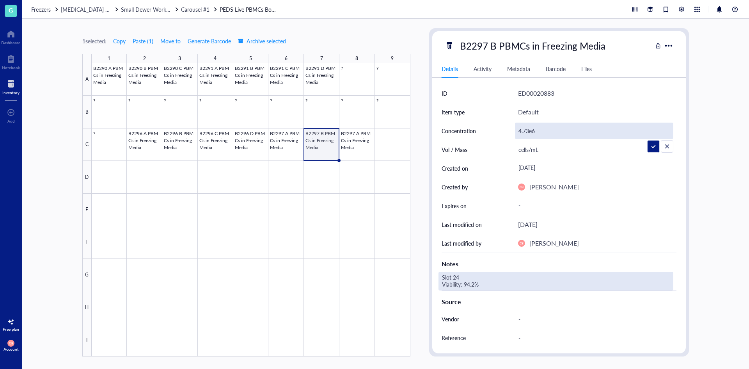
click at [462, 283] on div "Slot 24 Viability: 94.2%" at bounding box center [555, 280] width 235 height 19
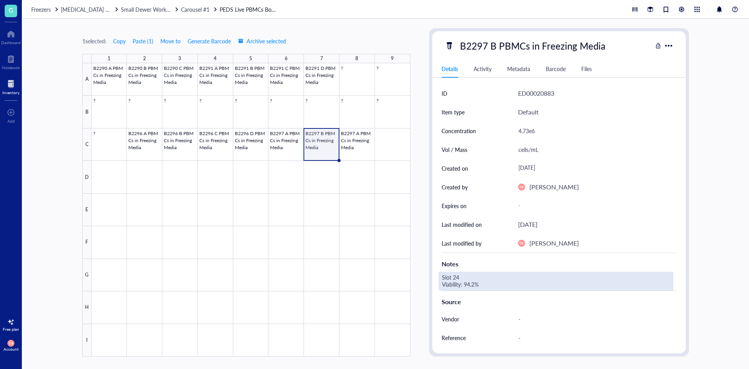
click at [457, 277] on div "Slot 24 Viability: 94.2%" at bounding box center [555, 280] width 235 height 19
click at [458, 277] on textarea "Slot 24 Viability: 94.2%" at bounding box center [498, 280] width 119 height 17
click at [467, 286] on textarea "Slot 25 Viability: 94.2%" at bounding box center [498, 280] width 119 height 17
type textarea "Slot 25 Viability: 85.8%"
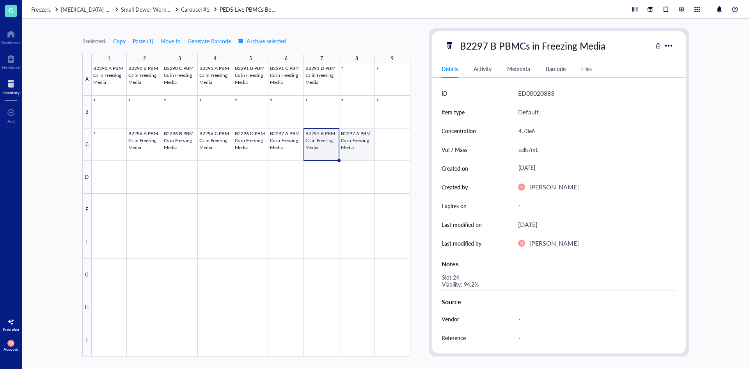
click at [363, 155] on div at bounding box center [251, 209] width 319 height 293
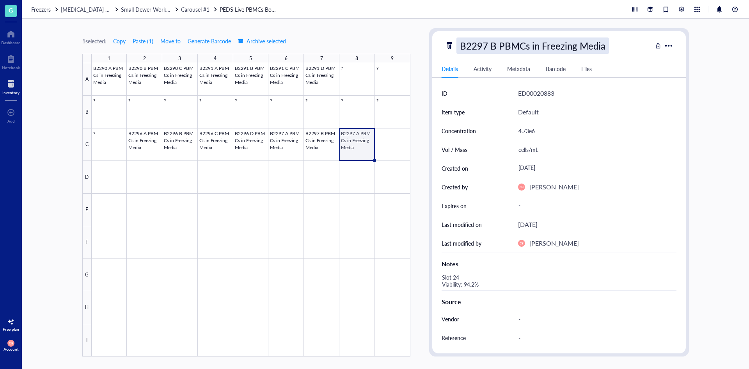
click at [499, 46] on div "B2297 B PBMCs in Freezing Media" at bounding box center [532, 45] width 153 height 16
click at [491, 46] on input "B2297 A PBMCs in Freezing Media" at bounding box center [547, 46] width 180 height 16
type input "B2297 C PBMCs in Freezing Media"
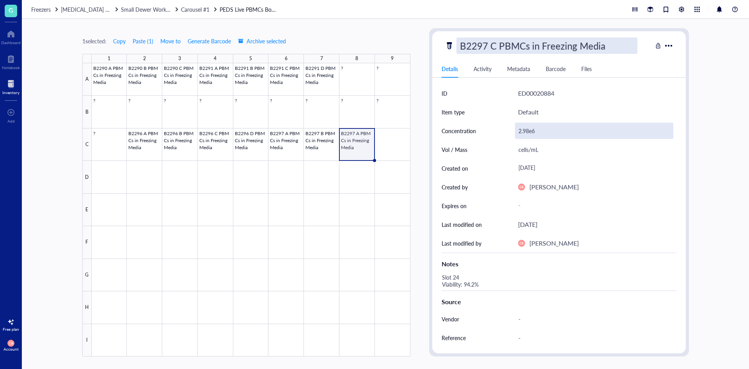
click at [545, 129] on div "2.98e6" at bounding box center [594, 130] width 158 height 16
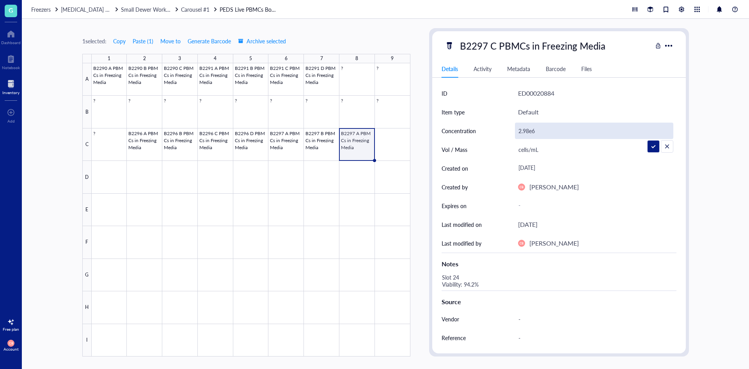
click at [545, 129] on input "2.98e6" at bounding box center [594, 131] width 158 height 16
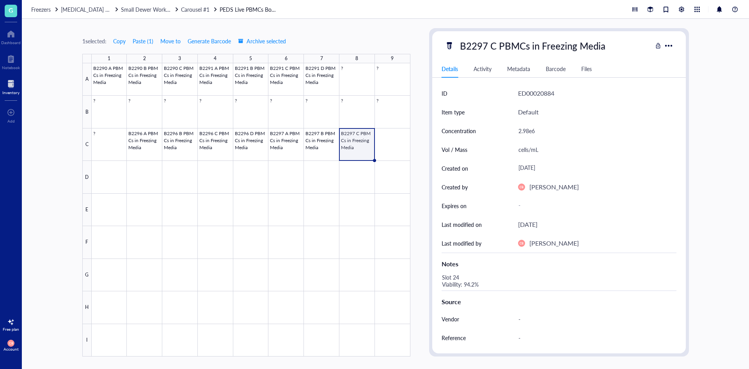
click at [545, 129] on div "2.98e6" at bounding box center [594, 130] width 158 height 16
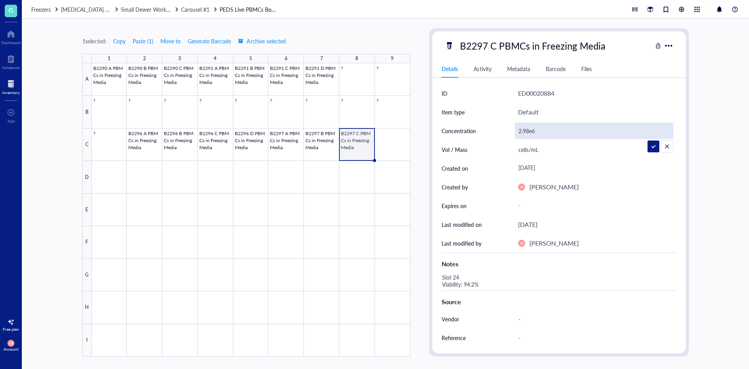
click at [545, 129] on input "2.98e6" at bounding box center [594, 131] width 158 height 16
type input "3.41e6"
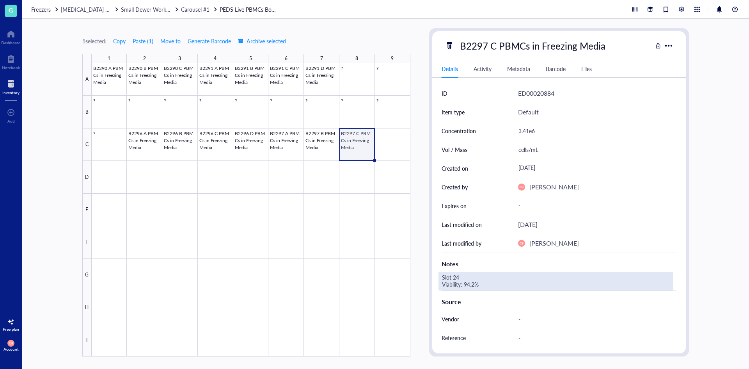
click at [466, 284] on div "Slot 24 Viability: 94.2%" at bounding box center [555, 280] width 235 height 19
click at [465, 281] on div "Slot 24 Viability: 94.2%" at bounding box center [555, 280] width 235 height 19
click at [462, 277] on textarea "Slot 24 Viability: 94.2%" at bounding box center [498, 280] width 119 height 17
drag, startPoint x: 474, startPoint y: 285, endPoint x: 465, endPoint y: 285, distance: 9.4
click at [465, 285] on textarea "Slot 26 Viability: 94.2%" at bounding box center [498, 280] width 119 height 17
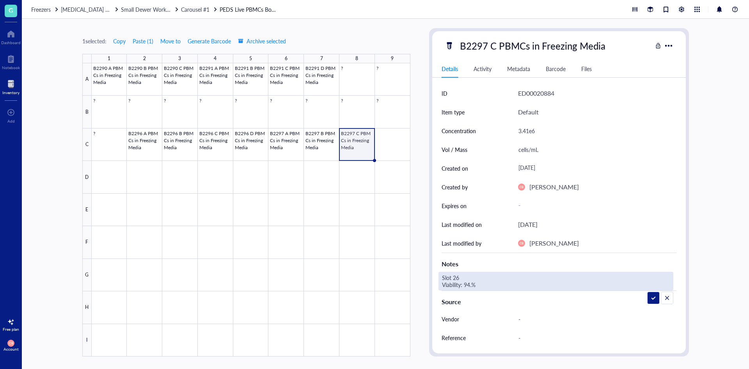
type textarea "Slot 26 Viability: 94.8%"
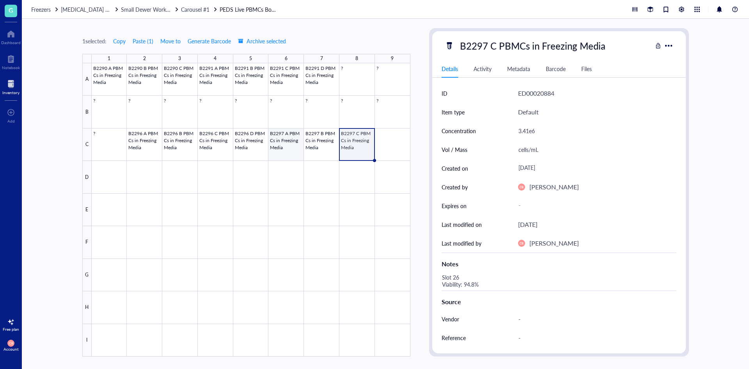
click at [300, 137] on div at bounding box center [251, 209] width 319 height 293
click at [390, 144] on div at bounding box center [251, 209] width 319 height 293
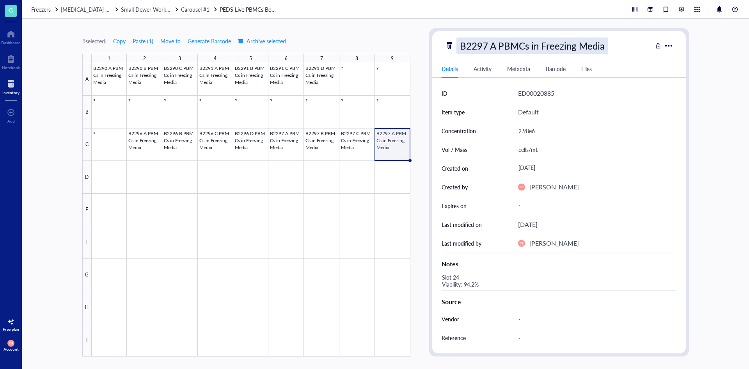
click at [483, 43] on div "B2297 A PBMCs in Freezing Media" at bounding box center [532, 45] width 152 height 16
click at [483, 44] on input "B2297 A PBMCs in Freezing Media" at bounding box center [547, 46] width 180 height 16
type input "B2298 A PBMCs in Freezing Media"
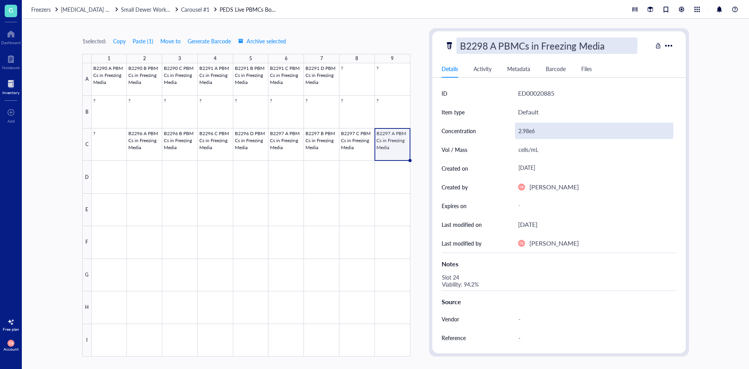
click at [527, 131] on div "2.98e6" at bounding box center [594, 130] width 158 height 16
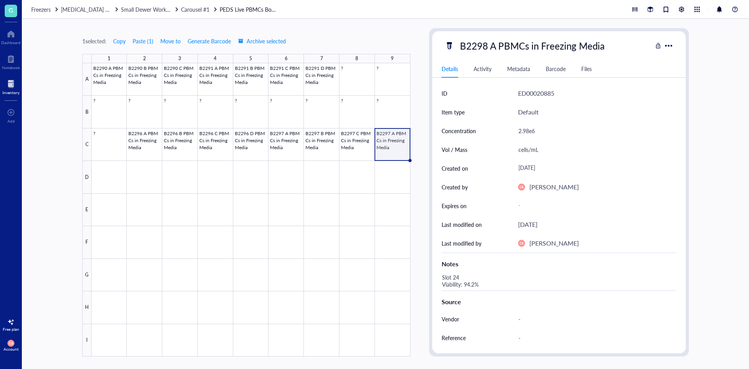
click at [529, 131] on div "2.98e6" at bounding box center [594, 130] width 158 height 16
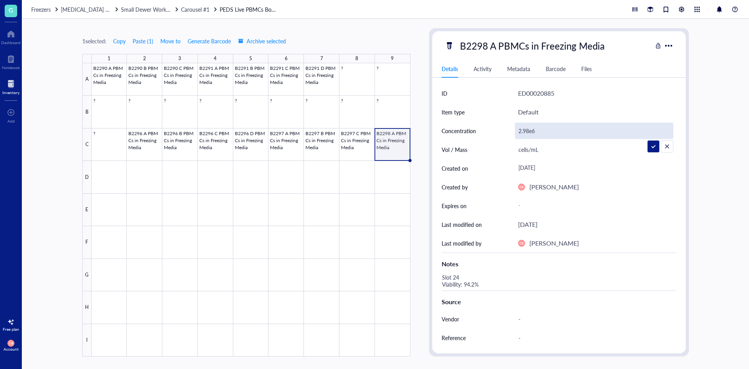
click at [529, 131] on input "2.98e6" at bounding box center [594, 131] width 158 height 16
type input "1.82e6"
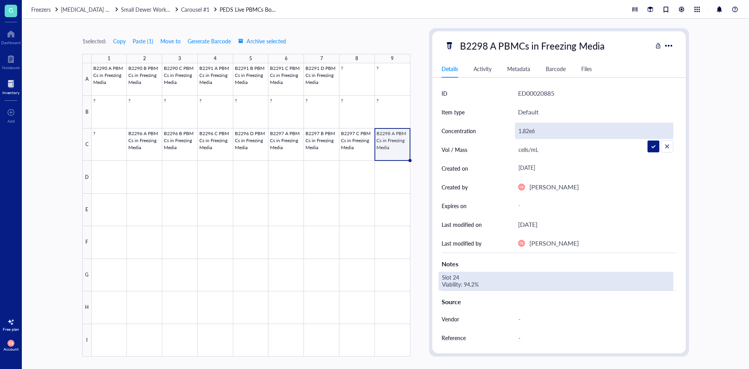
click at [470, 279] on div "Slot 24 Viability: 94.2%" at bounding box center [555, 280] width 235 height 19
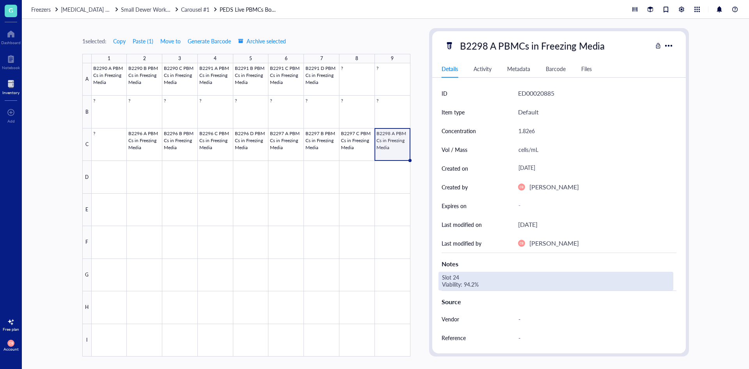
click at [458, 277] on div "Slot 24 Viability: 94.2%" at bounding box center [555, 280] width 235 height 19
click at [458, 277] on textarea "Slot 24 Viability: 94.2%" at bounding box center [498, 280] width 119 height 17
click at [456, 277] on textarea "Slot 24 Viability: 94.2%" at bounding box center [498, 280] width 119 height 17
click at [471, 284] on textarea "Slot 27 Viability: 94.2%" at bounding box center [498, 280] width 119 height 17
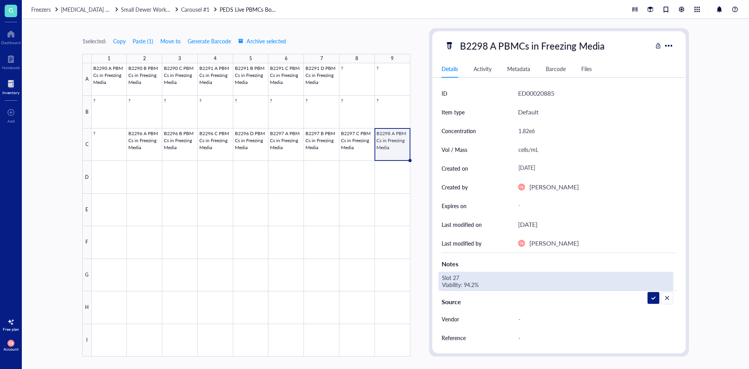
click at [471, 284] on textarea "Slot 27 Viability: 94.2%" at bounding box center [498, 280] width 119 height 17
type textarea "Slot 27 Viability: 97.4%"
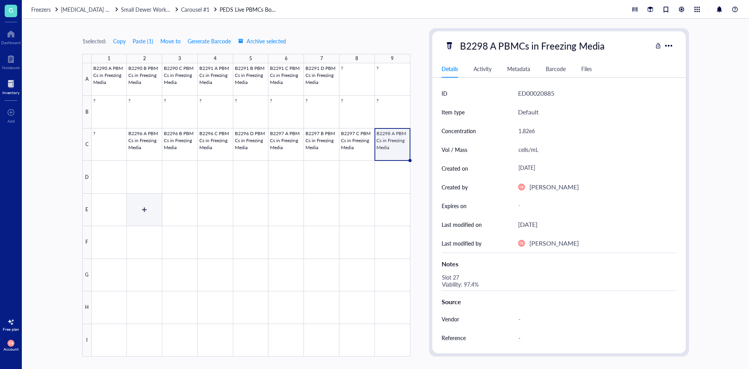
click at [118, 186] on div at bounding box center [251, 209] width 319 height 293
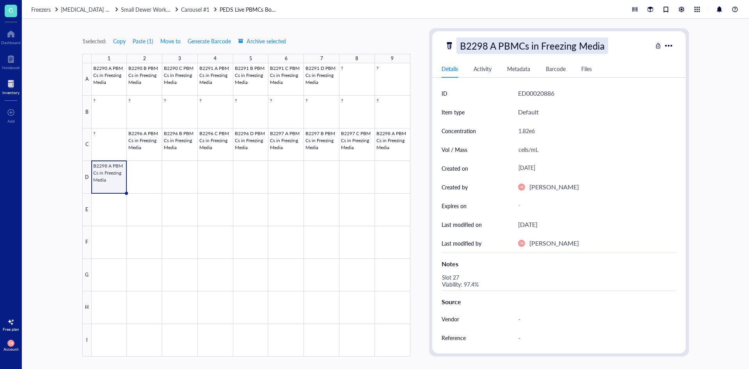
click at [489, 48] on div "B2298 A PBMCs in Freezing Media" at bounding box center [532, 45] width 152 height 16
click at [493, 45] on input "B2298 A PBMCs in Freezing Media" at bounding box center [547, 46] width 180 height 16
type input "B2298 B PBMCs in Freezing Media"
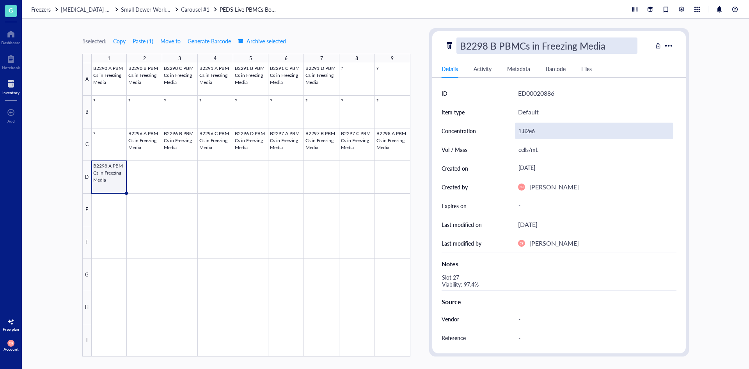
click at [528, 131] on div "1.82e6" at bounding box center [594, 130] width 158 height 16
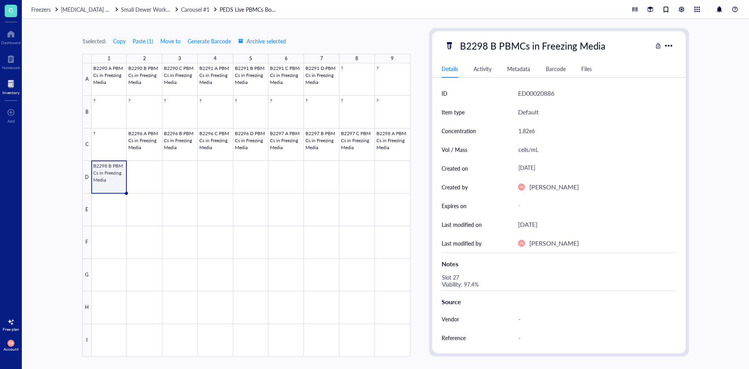
click at [528, 131] on div "1.82e6" at bounding box center [594, 130] width 158 height 16
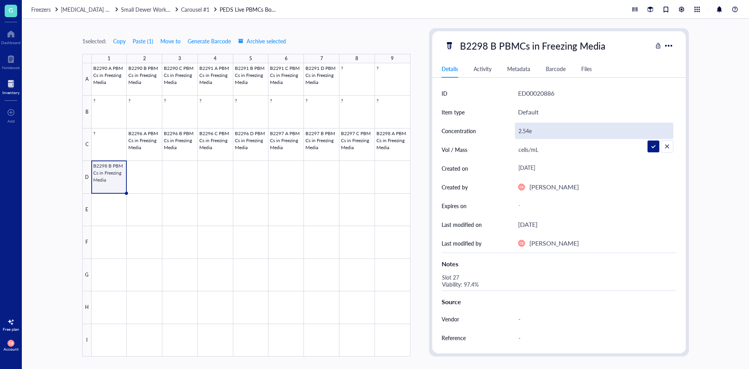
type input "2.54e6"
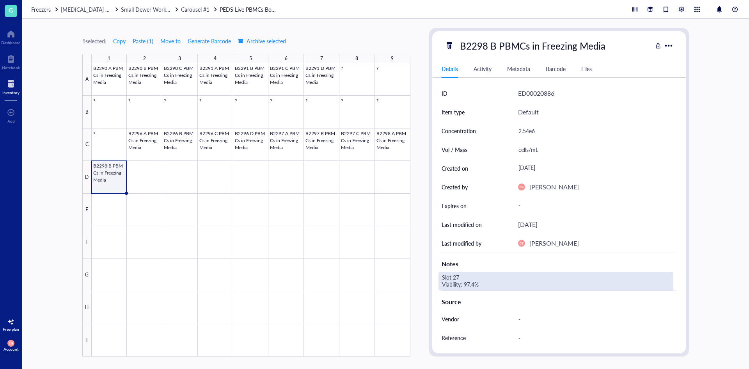
click at [479, 275] on div "Slot 27 Viability: 97.4%" at bounding box center [555, 280] width 235 height 19
click at [460, 277] on div "Slot 27 Viability: 97.4%" at bounding box center [555, 280] width 235 height 19
click at [458, 276] on textarea "Slot 27 Viability: 97.4%" at bounding box center [498, 280] width 119 height 17
click at [456, 276] on textarea "Slot 27 Viability: 97.4%" at bounding box center [498, 280] width 119 height 17
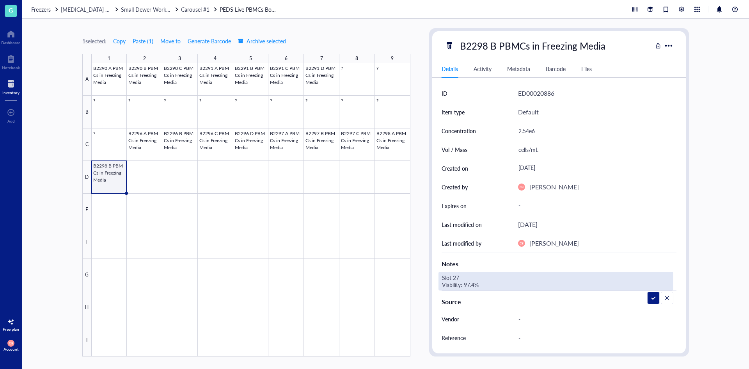
click at [456, 276] on textarea "Slot 27 Viability: 97.4%" at bounding box center [498, 280] width 119 height 17
click at [468, 284] on textarea "Slot 28 Viability: 97.4%" at bounding box center [498, 280] width 119 height 17
type textarea "Slot 28 Viability: 97.9%"
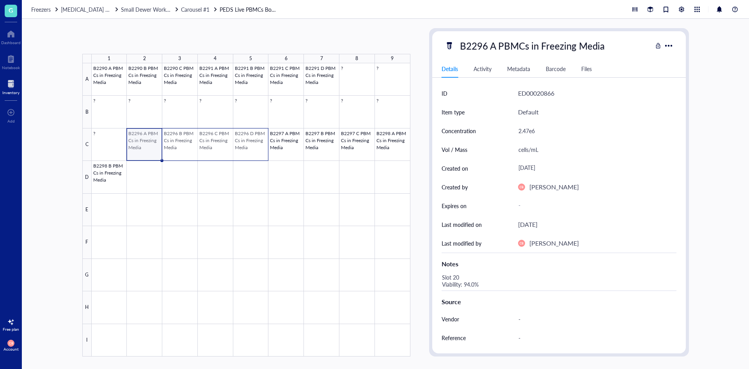
drag, startPoint x: 139, startPoint y: 141, endPoint x: 243, endPoint y: 141, distance: 104.1
click at [243, 141] on div at bounding box center [251, 209] width 319 height 293
click at [156, 170] on div at bounding box center [251, 209] width 319 height 293
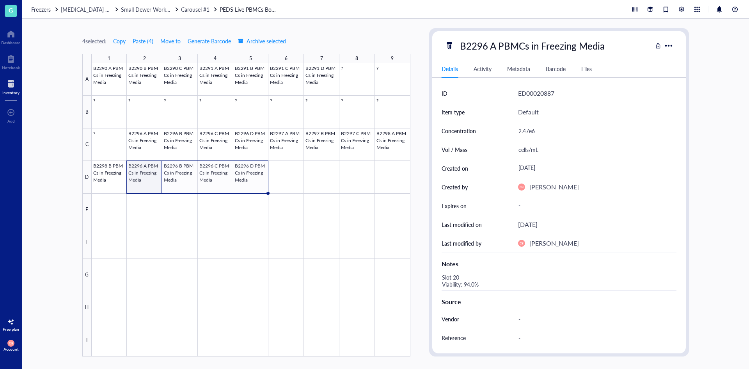
click at [145, 183] on div at bounding box center [251, 209] width 319 height 293
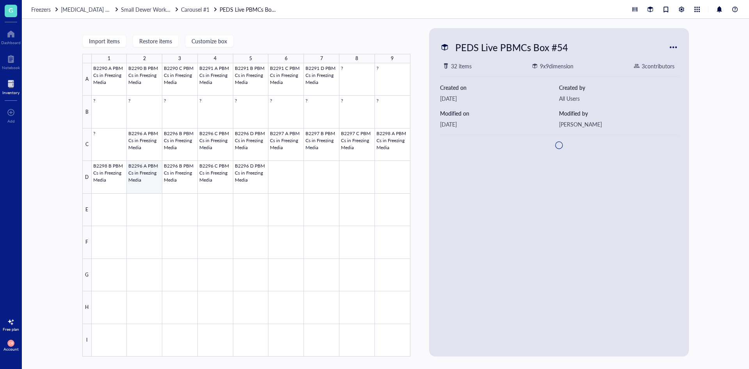
click at [145, 183] on div at bounding box center [251, 209] width 319 height 293
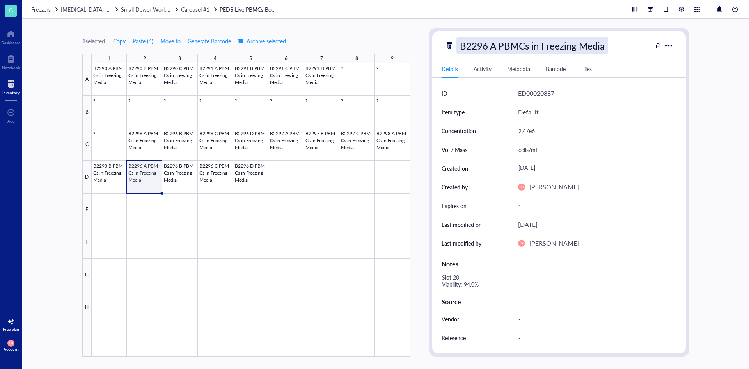
click at [487, 46] on div "B2296 A PBMCs in Freezing Media" at bounding box center [532, 45] width 152 height 16
click at [484, 46] on input "B2296 A PBMCs in Freezing Media" at bounding box center [547, 46] width 180 height 16
type input "B2299 A PBMCs in Freezing Media"
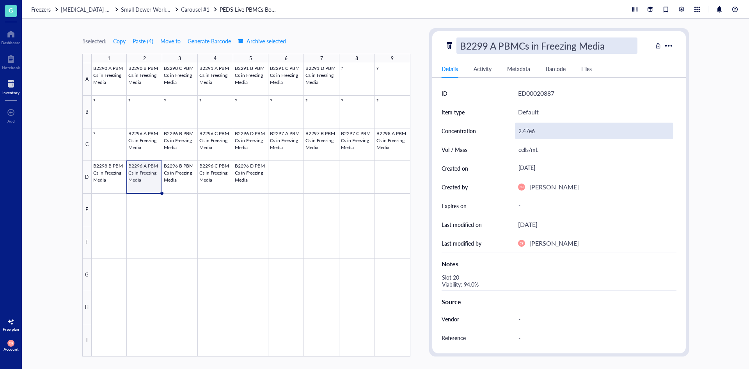
click at [543, 130] on div "2.47e6" at bounding box center [594, 130] width 158 height 16
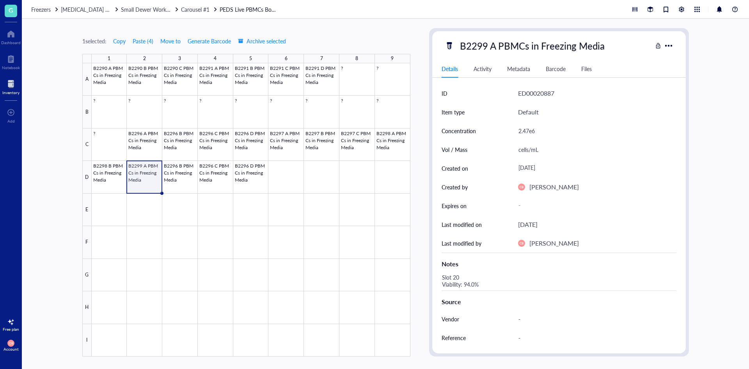
click at [543, 130] on div "2.47e6" at bounding box center [594, 130] width 158 height 16
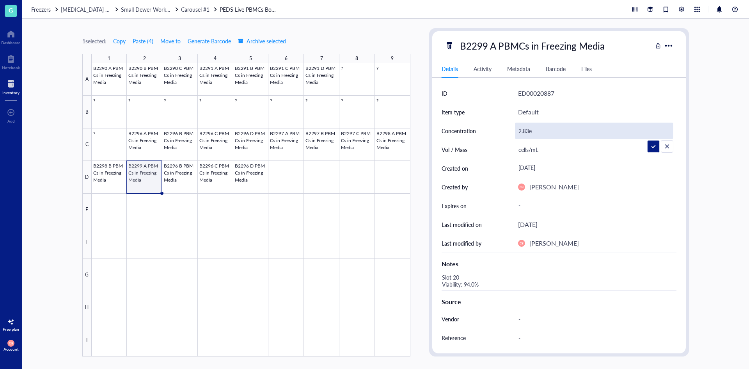
type input "2.83e6"
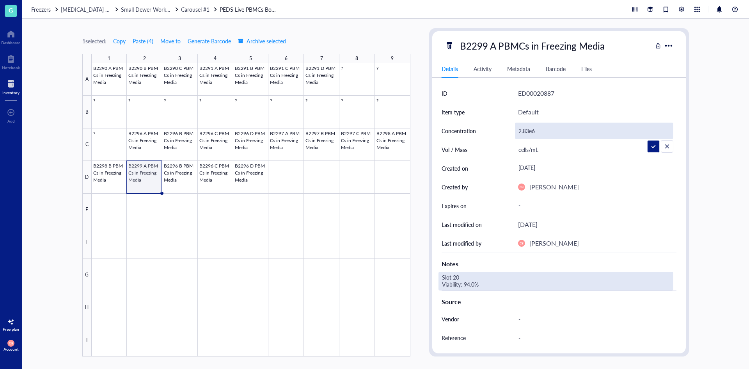
click at [478, 285] on div "Slot 20 Viability: 94.0%" at bounding box center [555, 280] width 235 height 19
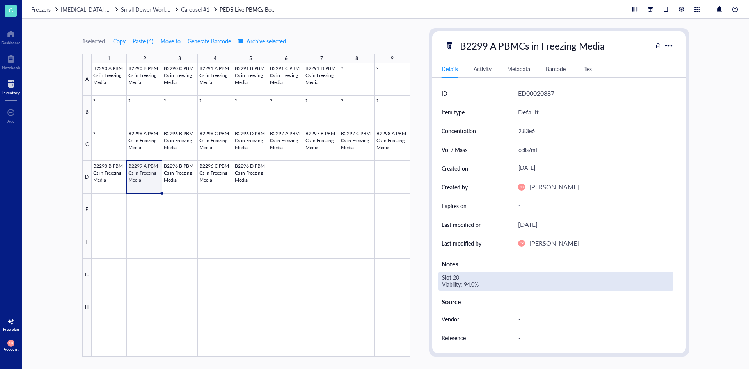
click at [458, 278] on div "Slot 20 Viability: 94.0%" at bounding box center [555, 280] width 235 height 19
click at [457, 277] on textarea "Slot 20 Viability: 94.0%" at bounding box center [498, 280] width 119 height 17
click at [474, 289] on textarea "Slot 29 Viability: 94.0%" at bounding box center [498, 280] width 119 height 17
click at [471, 287] on textarea "Slot 29 Viability: 94.0%" at bounding box center [498, 280] width 119 height 17
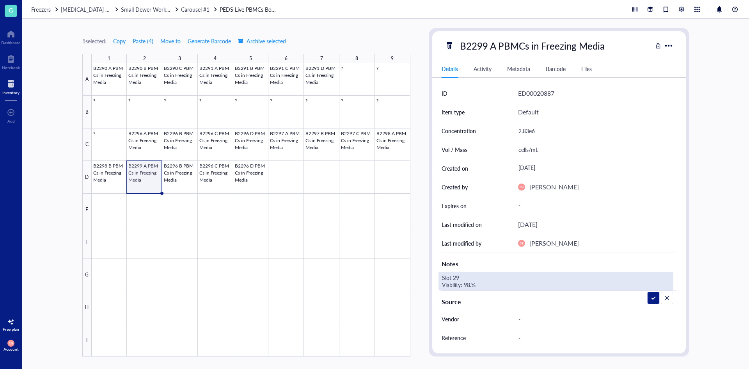
type textarea "Slot 29 Viability: 98.6%"
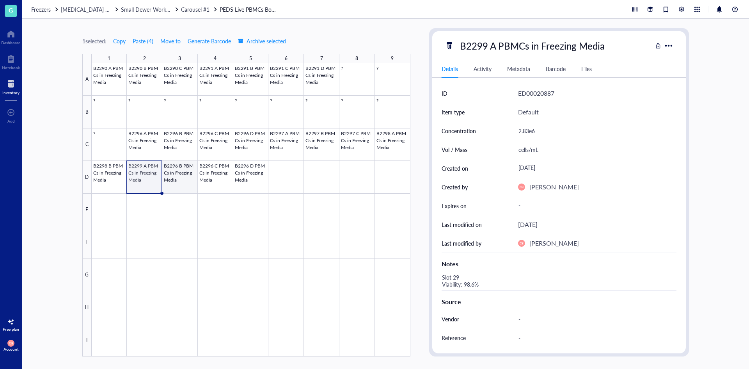
click at [185, 174] on div at bounding box center [251, 209] width 319 height 293
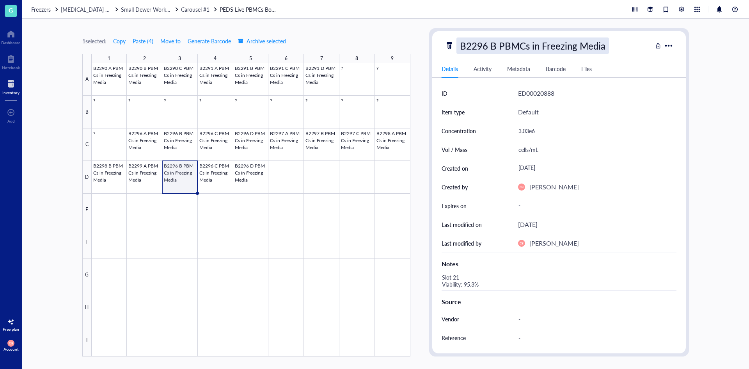
click at [488, 46] on div "B2296 B PBMCs in Freezing Media" at bounding box center [532, 45] width 153 height 16
drag, startPoint x: 487, startPoint y: 46, endPoint x: 482, endPoint y: 48, distance: 5.4
click at [482, 48] on input "B2296 B PBMCs in Freezing Media" at bounding box center [547, 46] width 180 height 16
type input "B2299 B PBMCs in Freezing Media"
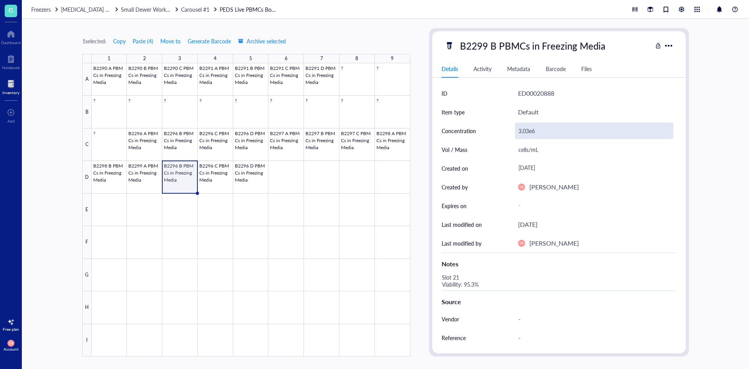
click at [547, 133] on div "3.03e6" at bounding box center [594, 130] width 158 height 16
click at [539, 131] on input "3.03e6" at bounding box center [594, 131] width 158 height 16
type input "2.86e6"
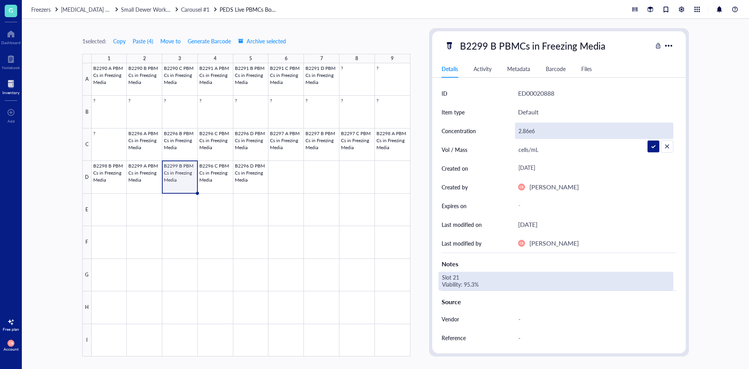
click at [463, 275] on div "Slot 21 Viability: 95.3%" at bounding box center [555, 280] width 235 height 19
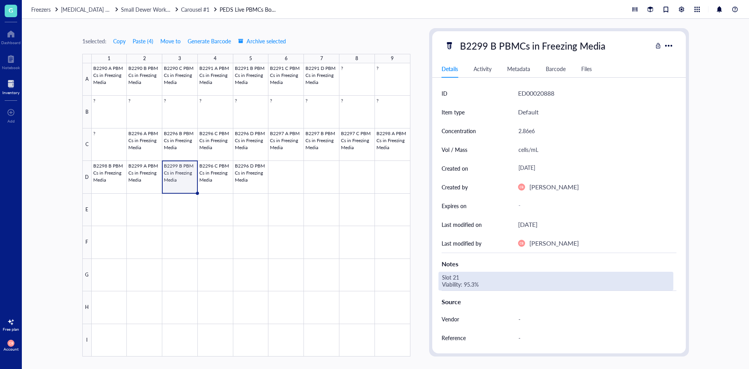
click at [459, 275] on div "Slot 21 Viability: 95.3%" at bounding box center [555, 280] width 235 height 19
click at [456, 276] on textarea "Slot 21 Viability: 95.3%" at bounding box center [498, 280] width 119 height 17
click at [468, 285] on textarea "Slot 30 Viability: 95.3%" at bounding box center [498, 280] width 119 height 17
type textarea "Slot 30 Viability: 98.2%"
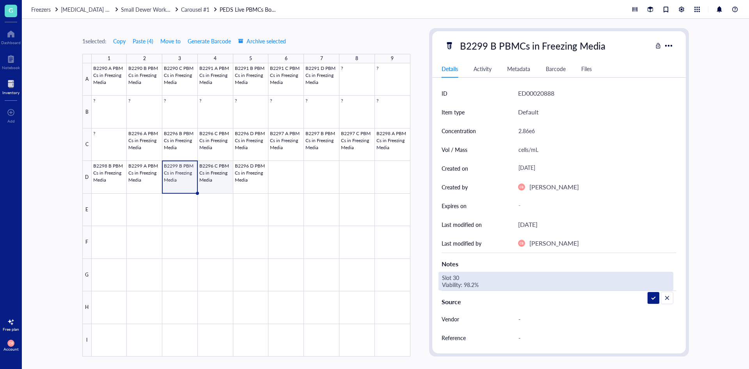
click at [227, 176] on div at bounding box center [251, 209] width 319 height 293
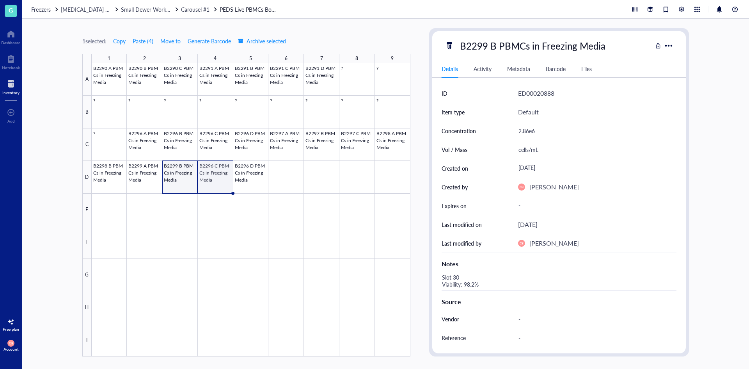
click at [223, 172] on div at bounding box center [251, 209] width 319 height 293
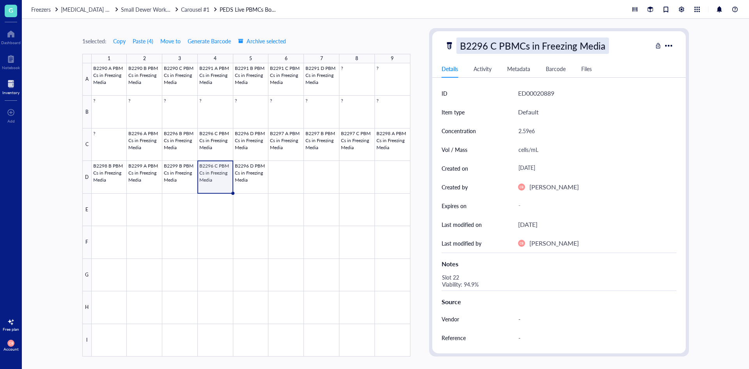
click at [479, 44] on div "B2296 C PBMCs in Freezing Media" at bounding box center [532, 45] width 153 height 16
click at [483, 46] on input "B2296 C PBMCs in Freezing Media" at bounding box center [547, 46] width 180 height 16
type input "B2299 C PBMCs in Freezing Media"
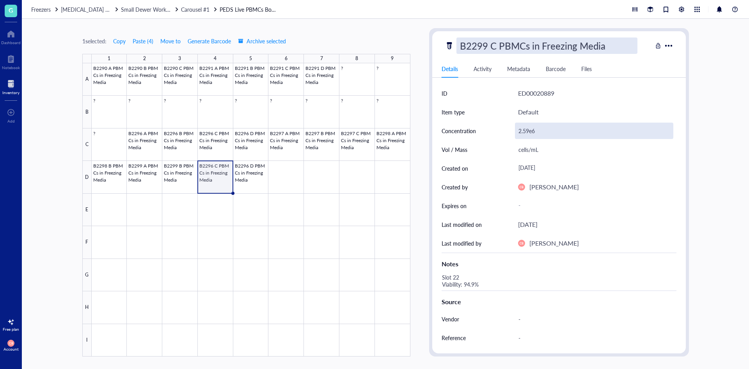
click at [560, 131] on div "2.59e6" at bounding box center [594, 130] width 158 height 16
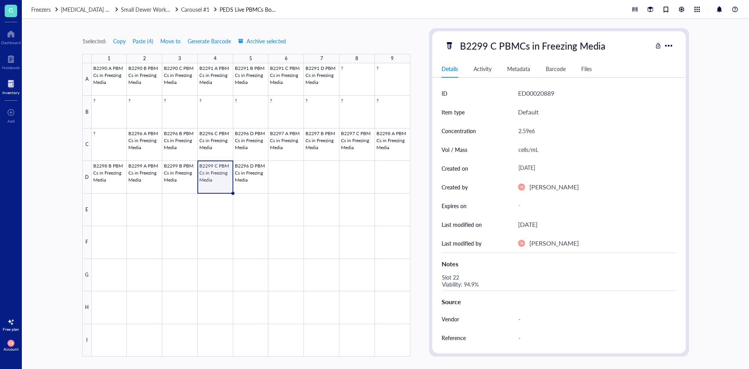
click at [560, 131] on div "2.59e6" at bounding box center [594, 130] width 158 height 16
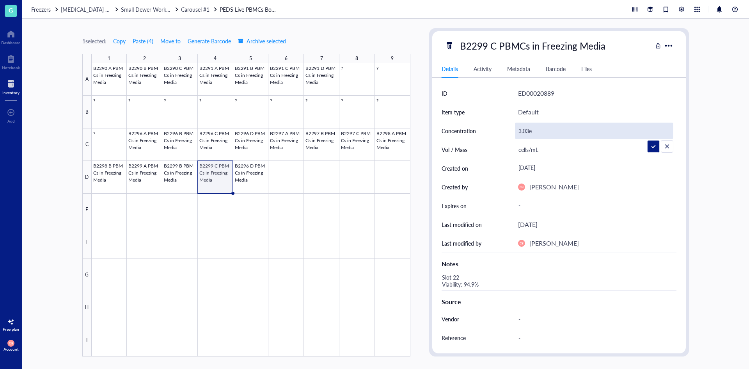
type input "3.03e6"
drag, startPoint x: 560, startPoint y: 131, endPoint x: 554, endPoint y: 131, distance: 5.9
drag, startPoint x: 554, startPoint y: 131, endPoint x: 495, endPoint y: 270, distance: 150.5
click at [496, 269] on div "Notes" at bounding box center [559, 261] width 235 height 19
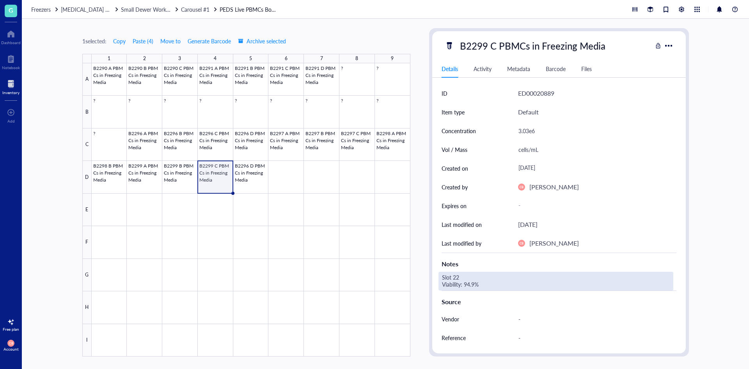
click at [477, 275] on div "Slot 22 Viability: 94.9%" at bounding box center [555, 280] width 235 height 19
click at [455, 277] on textarea "Slot 22 Viability: 94.9%" at bounding box center [498, 280] width 119 height 17
click at [471, 283] on textarea "Slot 31 Viability: 94.9%" at bounding box center [498, 280] width 119 height 17
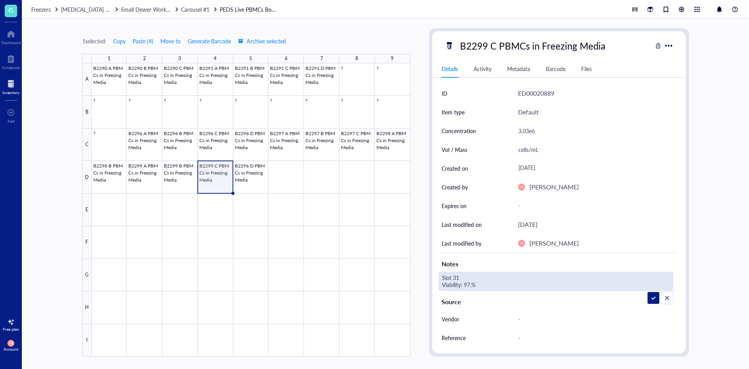
type textarea "Slot 31 Viability: 97.9%"
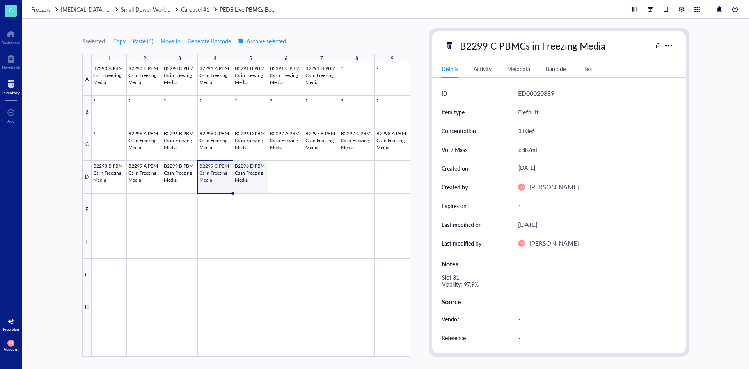
click at [259, 173] on div at bounding box center [251, 209] width 319 height 293
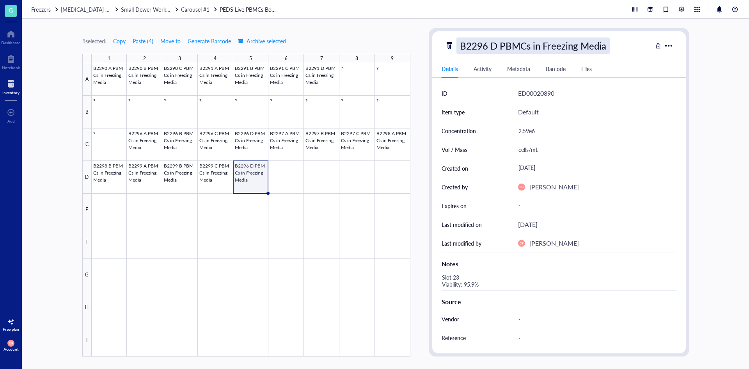
click at [490, 45] on div "B2296 D PBMCs in Freezing Media" at bounding box center [532, 45] width 153 height 16
click at [484, 45] on input "B2296 D PBMCs in Freezing Media" at bounding box center [547, 46] width 180 height 16
type input "B2299 D PBMCs in Freezing Media"
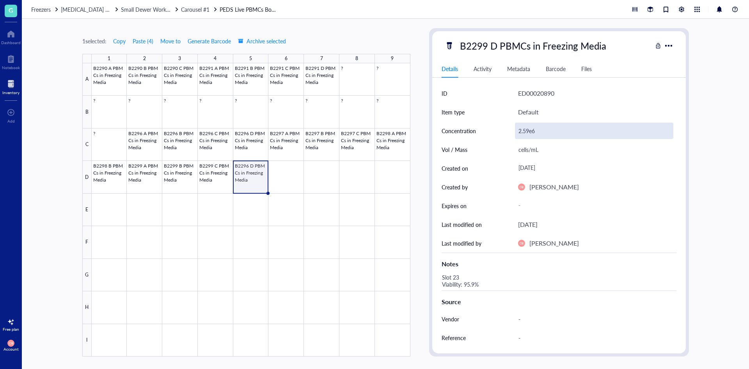
click at [543, 133] on div "2.59e6" at bounding box center [594, 130] width 158 height 16
click at [543, 133] on input "2.59e6" at bounding box center [594, 131] width 158 height 16
type input "3.36e6"
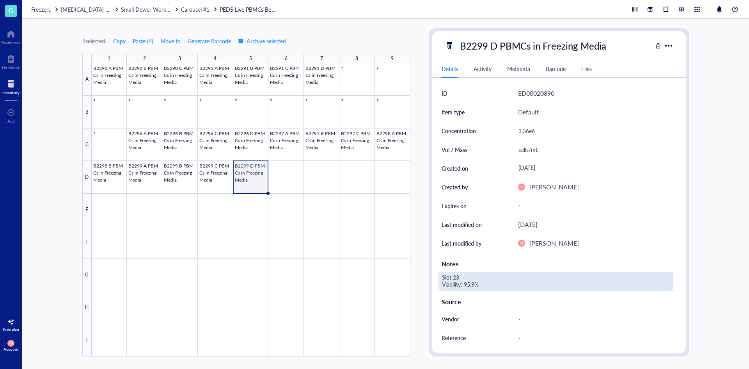
click at [486, 274] on div "Slot 23 Viability: 95.9%" at bounding box center [555, 280] width 235 height 19
click at [456, 277] on div "Slot 23 Viability: 95.9%" at bounding box center [555, 280] width 235 height 19
click at [456, 277] on textarea "Slot 23 Viability: 95.9%" at bounding box center [498, 280] width 119 height 17
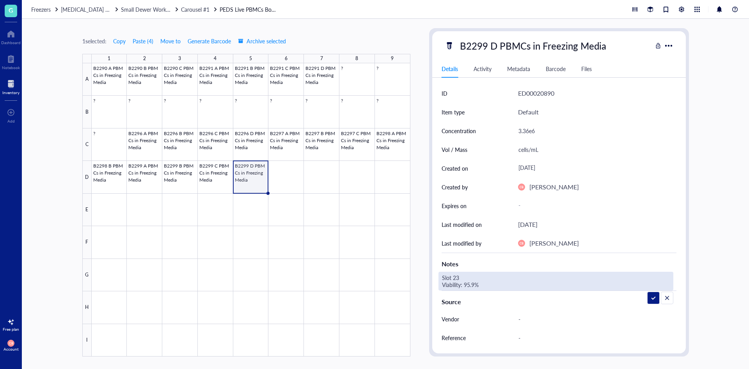
click at [456, 277] on textarea "Slot 23 Viability: 95.9%" at bounding box center [498, 280] width 119 height 17
click at [468, 282] on textarea "Slot 32 Viability: 95.9%" at bounding box center [498, 280] width 119 height 17
type textarea "Slot 32 Viability: 96.8%"
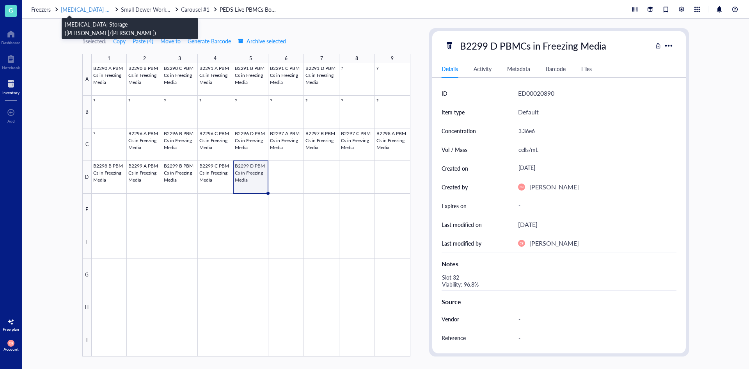
click at [72, 8] on span "[MEDICAL_DATA] Storage ([PERSON_NAME]/[PERSON_NAME])" at bounding box center [139, 9] width 156 height 8
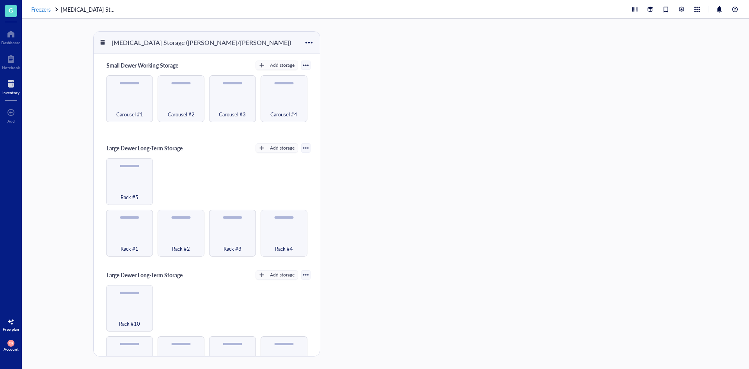
click at [43, 11] on span "Freezers" at bounding box center [41, 9] width 20 height 8
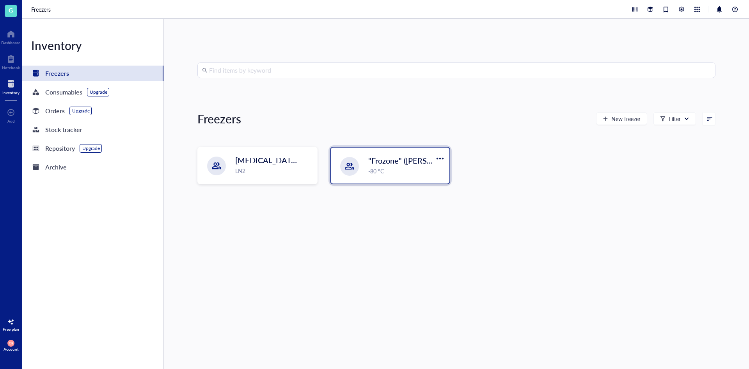
click at [365, 170] on div ""Frozone" ([PERSON_NAME]/[PERSON_NAME]) -80 °C" at bounding box center [390, 165] width 119 height 36
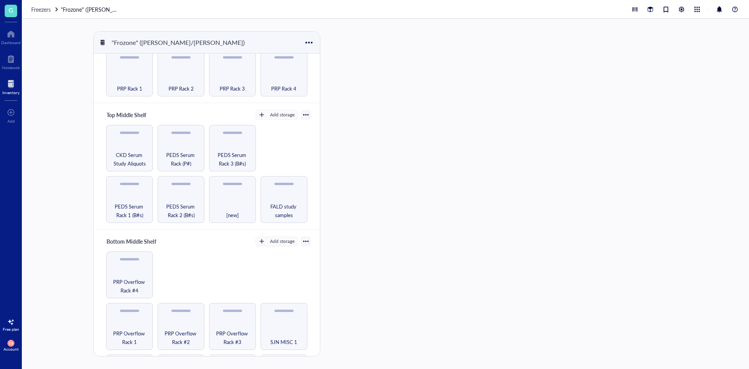
scroll to position [78, 0]
click at [140, 278] on span "PRP Overflow Rack #4" at bounding box center [129, 284] width 39 height 17
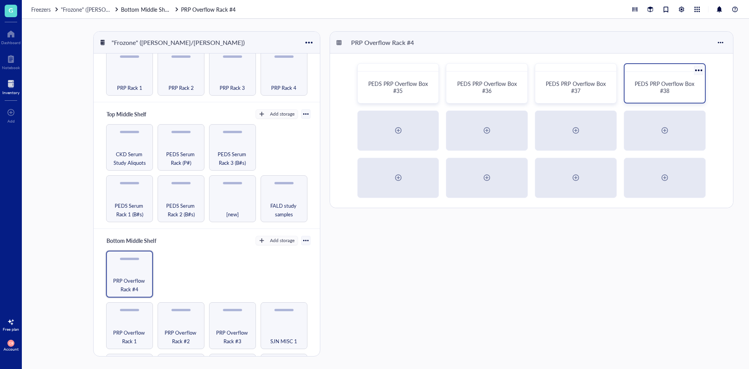
click at [673, 97] on div "PEDS PRP Overflow Box #38" at bounding box center [665, 87] width 74 height 25
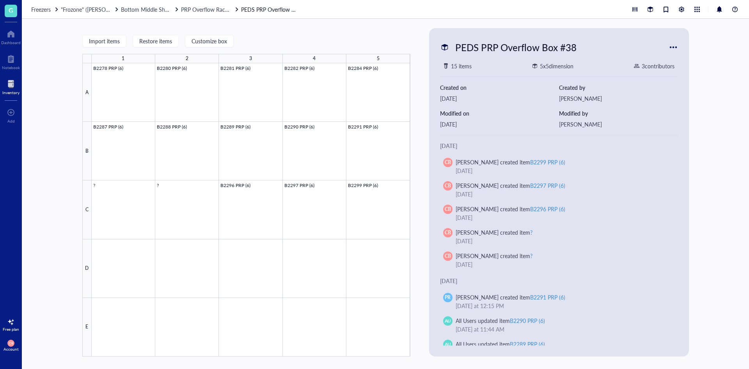
click at [210, 15] on div "Freezers "Frozone" ([PERSON_NAME]/[PERSON_NAME]) Bottom Middle Shelf PRP Overfl…" at bounding box center [385, 9] width 727 height 19
click at [153, 5] on span "Bottom Middle Shelf" at bounding box center [146, 9] width 50 height 8
